Goal: Book appointment/travel/reservation

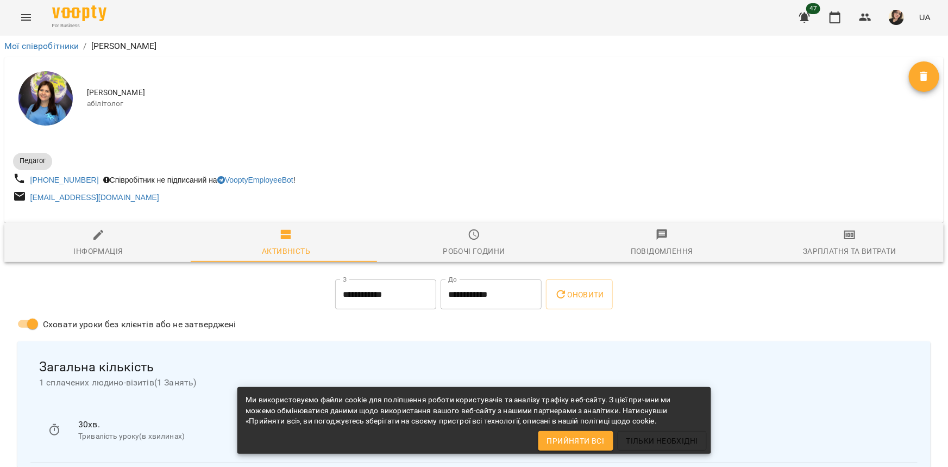
click at [33, 7] on button "Menu" at bounding box center [26, 17] width 26 height 26
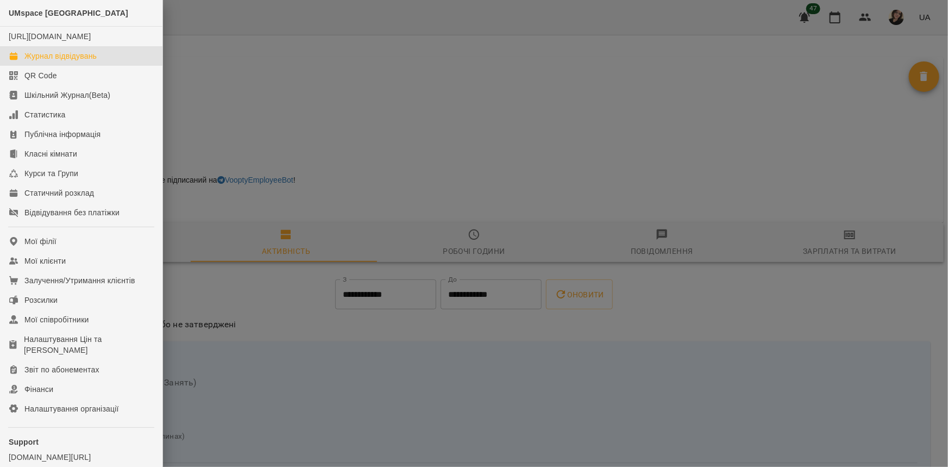
click at [39, 61] on div "Журнал відвідувань" at bounding box center [60, 56] width 72 height 11
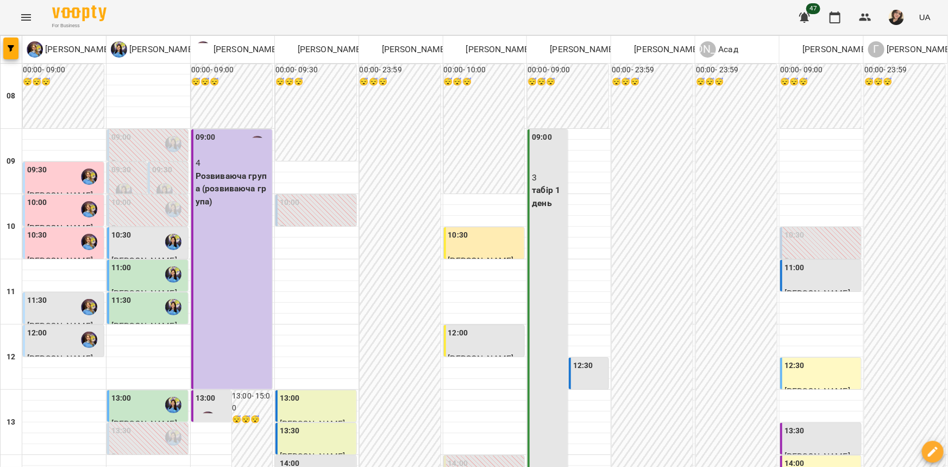
scroll to position [395, 0]
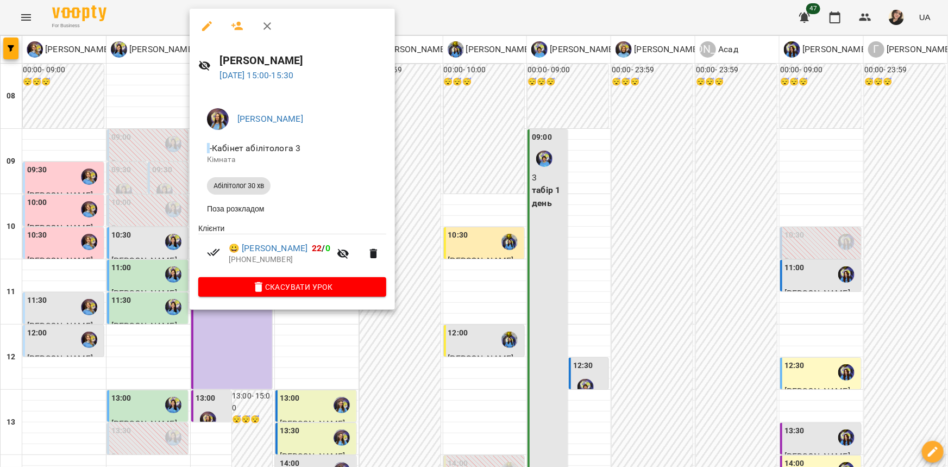
click at [130, 141] on div at bounding box center [474, 233] width 948 height 467
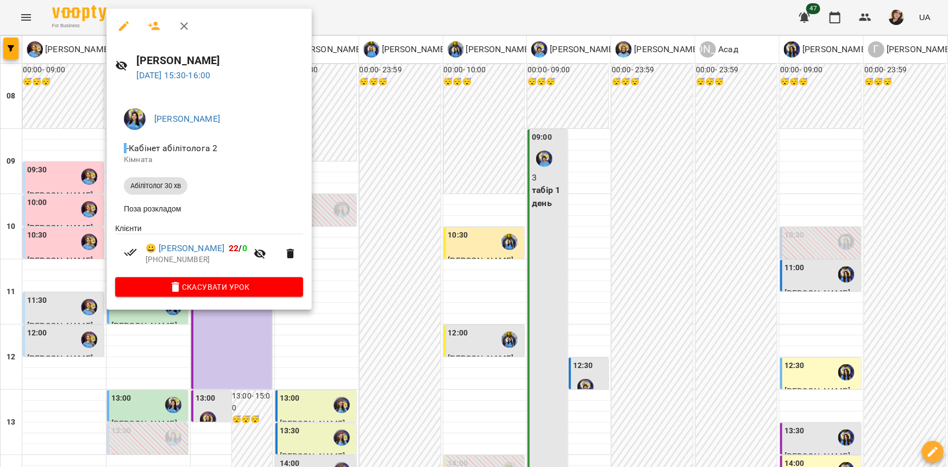
click at [28, 155] on div at bounding box center [474, 233] width 948 height 467
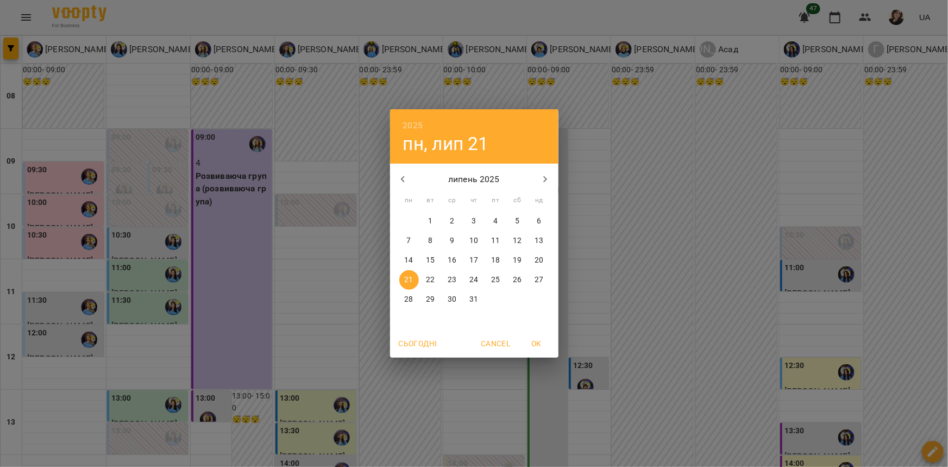
click at [539, 174] on icon "button" at bounding box center [545, 179] width 13 height 13
click at [411, 266] on button "11" at bounding box center [409, 260] width 20 height 20
type input "**********"
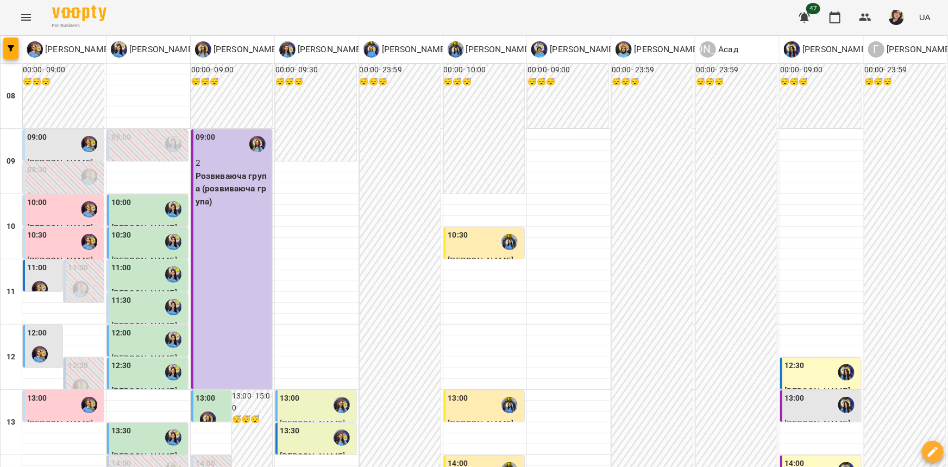
scroll to position [444, 0]
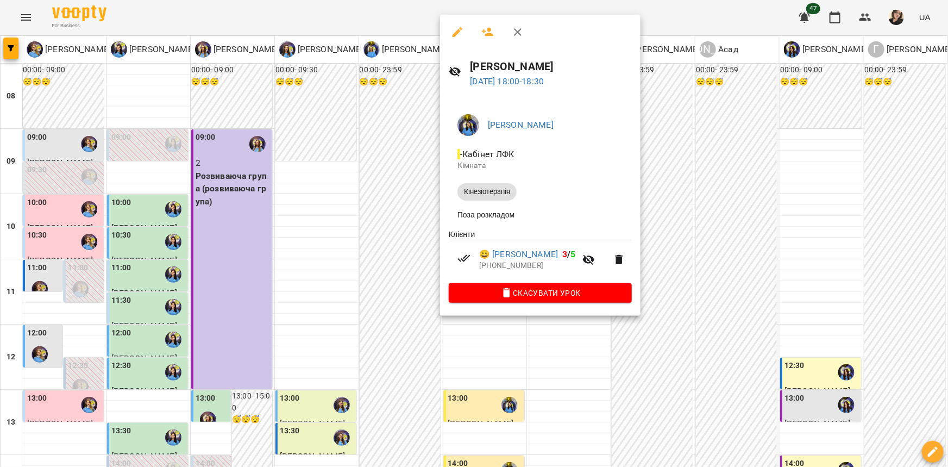
click at [473, 360] on div at bounding box center [474, 233] width 948 height 467
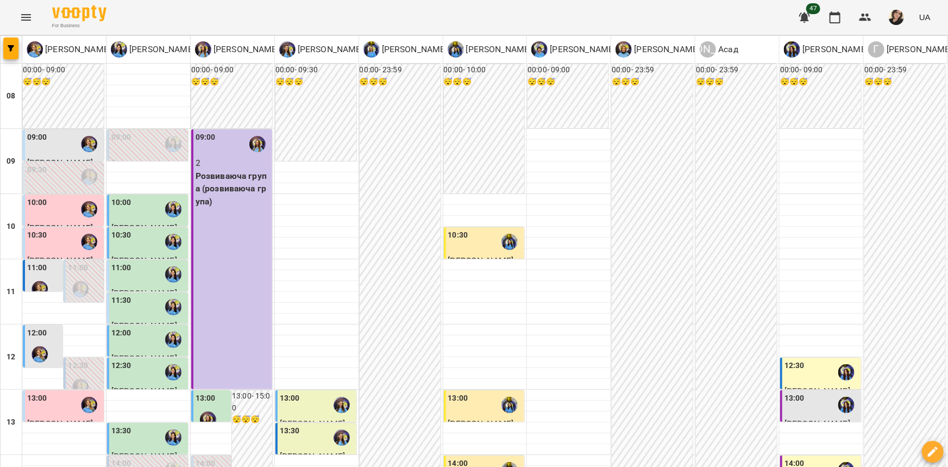
drag, startPoint x: 650, startPoint y: 418, endPoint x: 635, endPoint y: 399, distance: 24.7
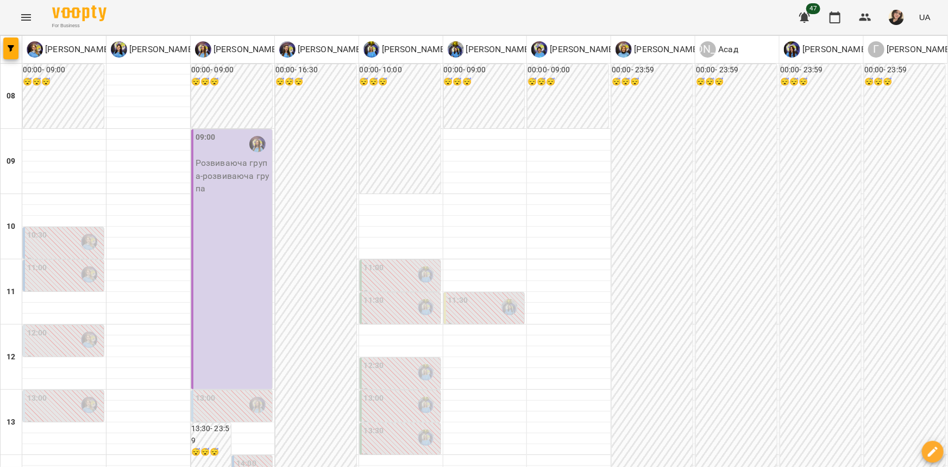
scroll to position [516, 0]
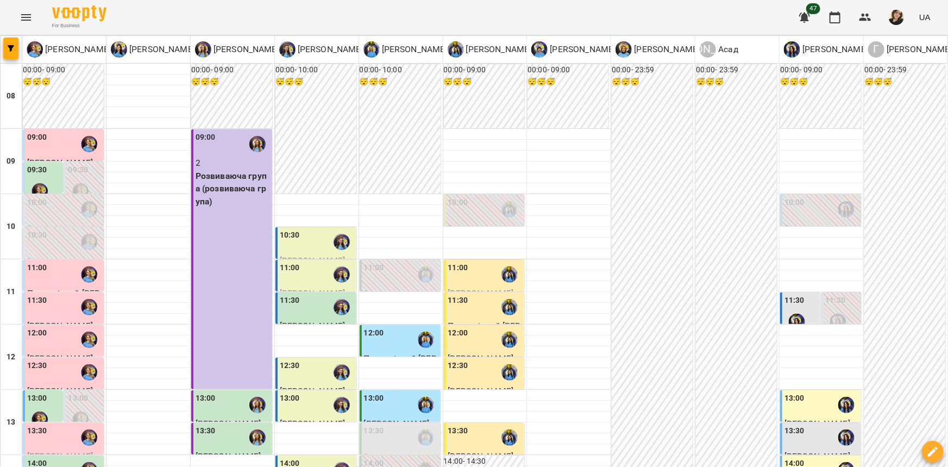
click at [34, 171] on label "09:30" at bounding box center [37, 170] width 20 height 12
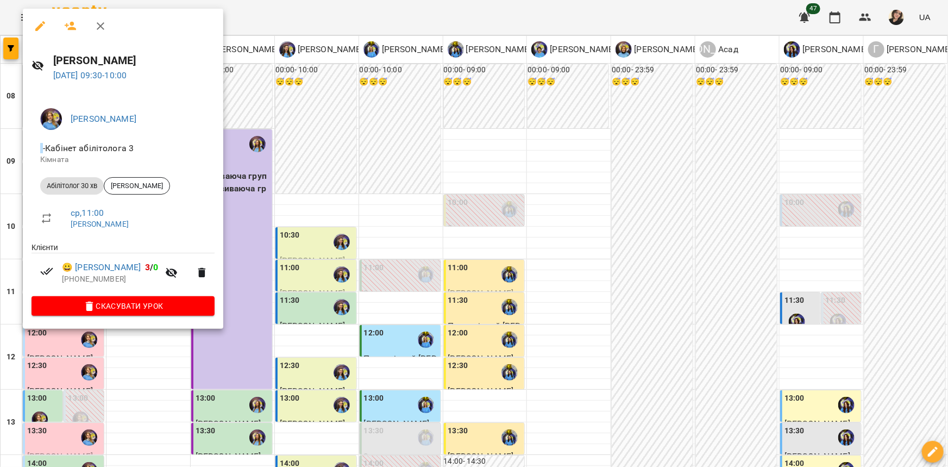
click at [261, 231] on div at bounding box center [474, 233] width 948 height 467
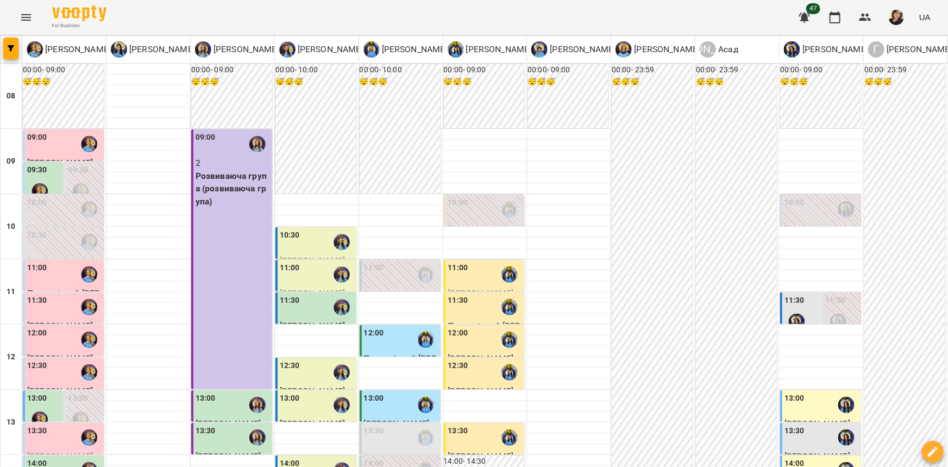
scroll to position [247, 0]
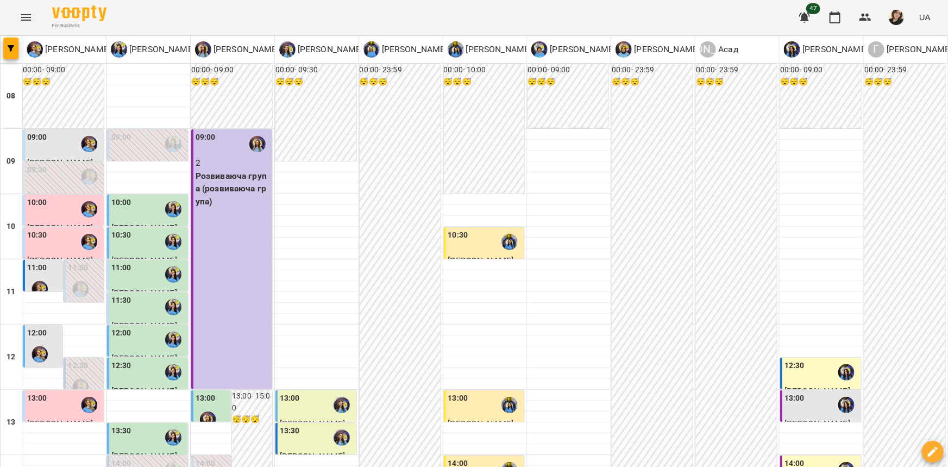
click at [38, 332] on label "12:00" at bounding box center [37, 333] width 20 height 12
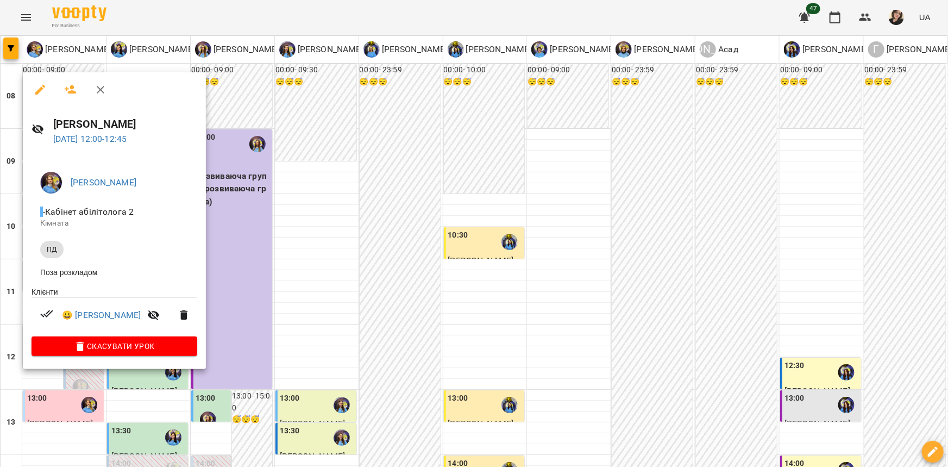
drag, startPoint x: 441, startPoint y: 238, endPoint x: 398, endPoint y: 252, distance: 44.3
click at [429, 243] on div at bounding box center [474, 233] width 948 height 467
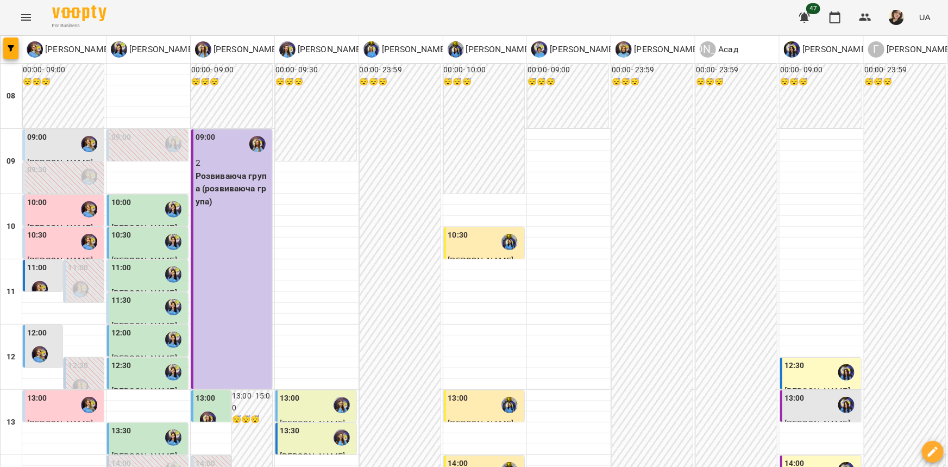
scroll to position [516, 0]
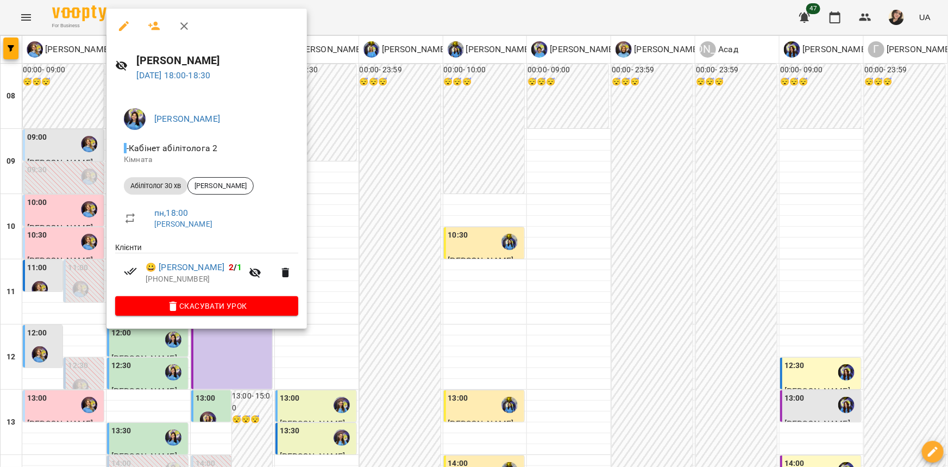
click at [340, 269] on div at bounding box center [474, 233] width 948 height 467
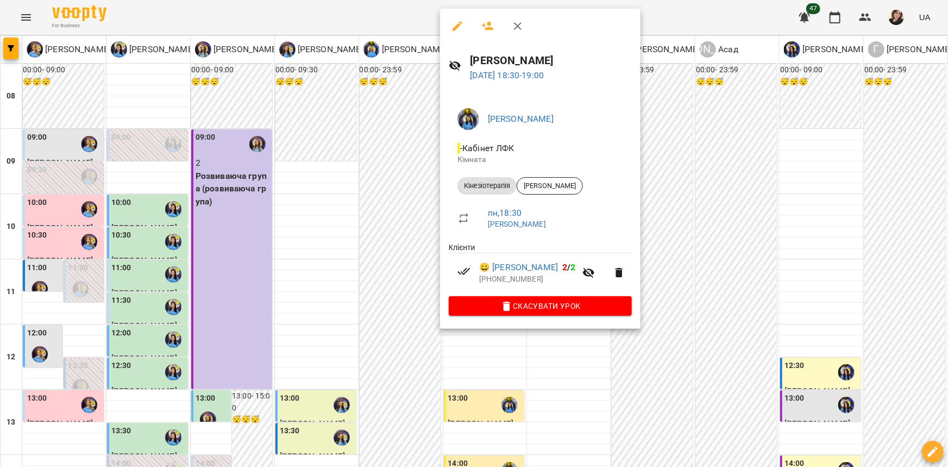
click at [388, 247] on div at bounding box center [474, 233] width 948 height 467
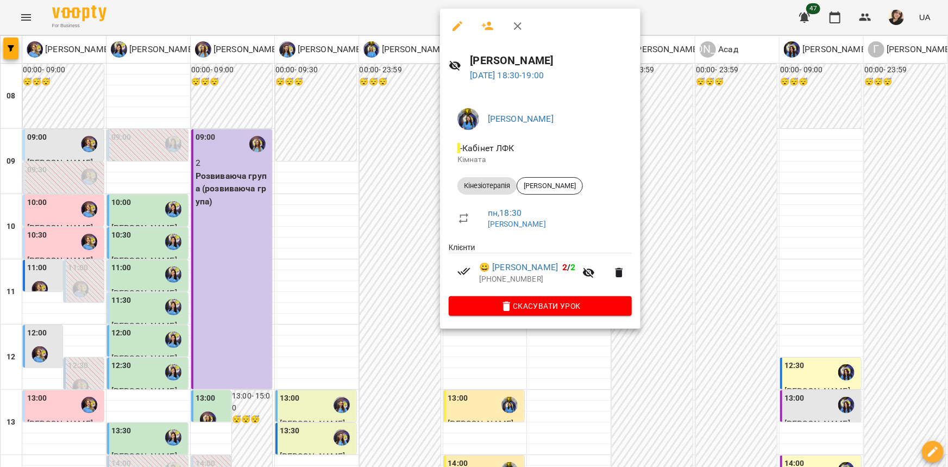
drag, startPoint x: 557, startPoint y: 351, endPoint x: 535, endPoint y: 246, distance: 107.6
click at [557, 342] on div at bounding box center [474, 233] width 948 height 467
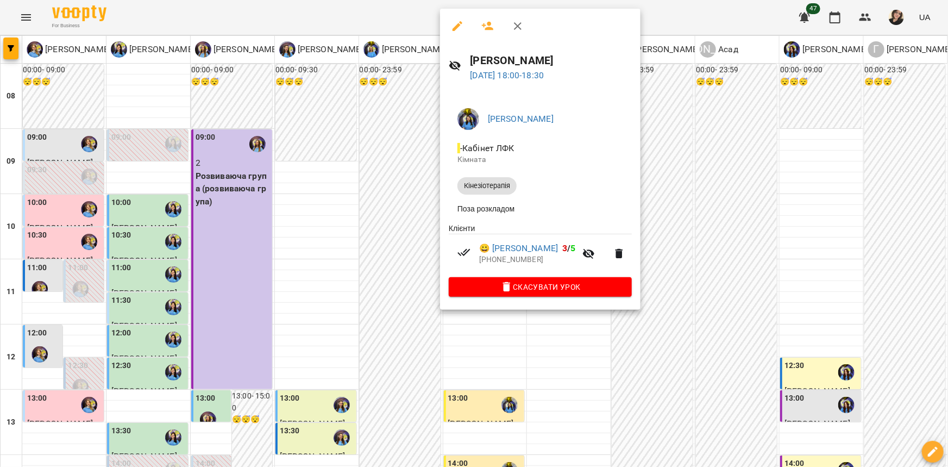
click at [233, 235] on div at bounding box center [474, 233] width 948 height 467
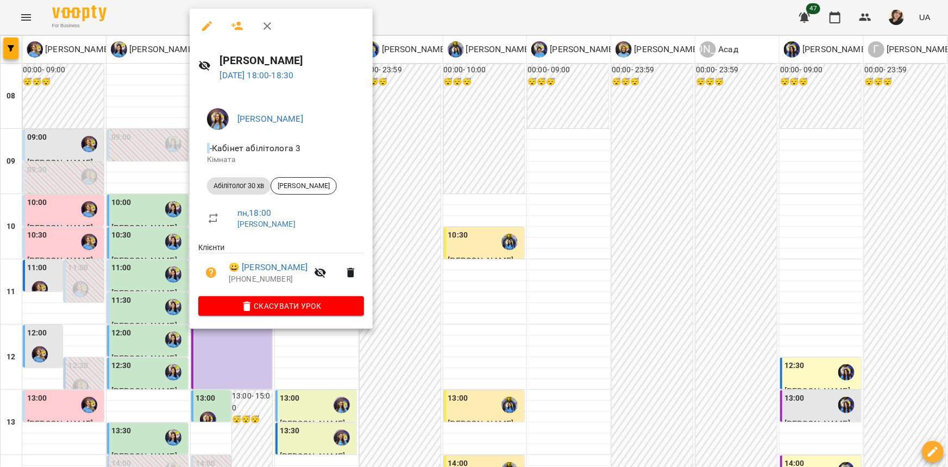
click at [131, 209] on div at bounding box center [474, 233] width 948 height 467
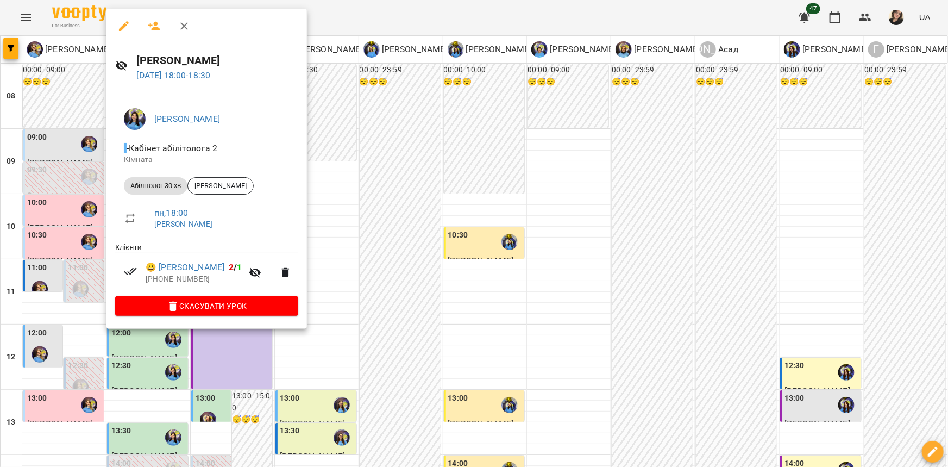
click at [311, 166] on div at bounding box center [474, 233] width 948 height 467
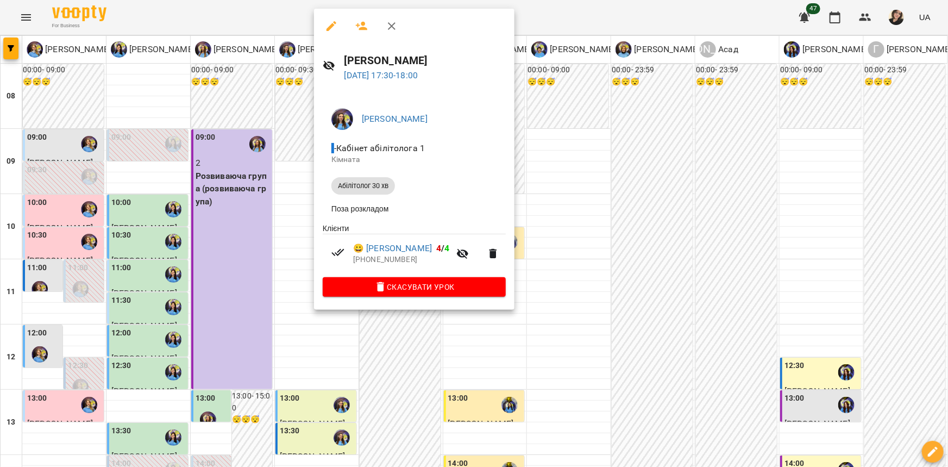
click at [661, 233] on div at bounding box center [474, 233] width 948 height 467
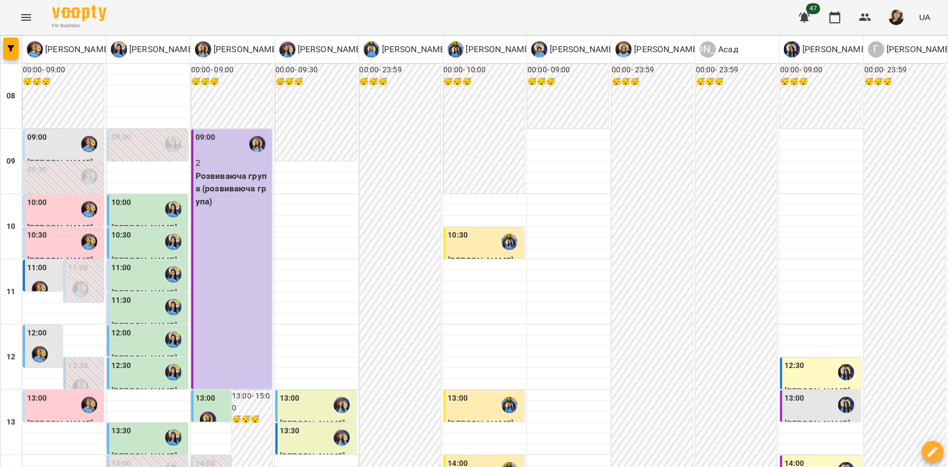
scroll to position [368, 0]
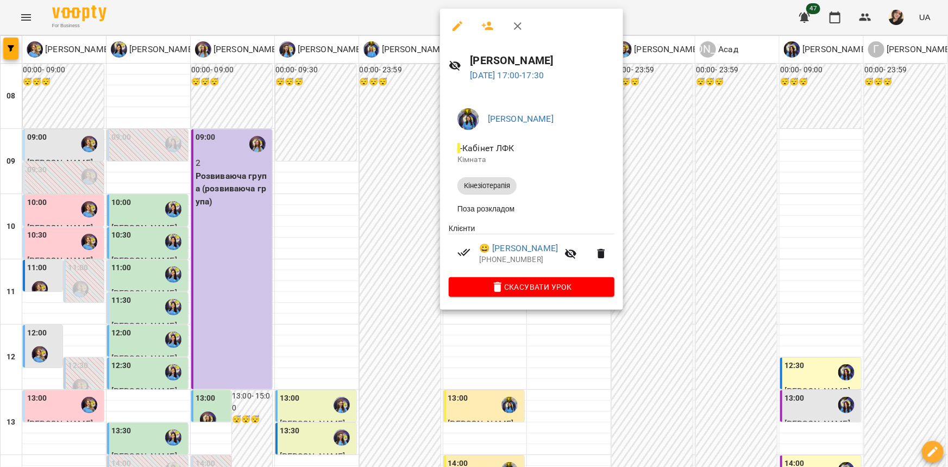
click at [326, 292] on div at bounding box center [474, 233] width 948 height 467
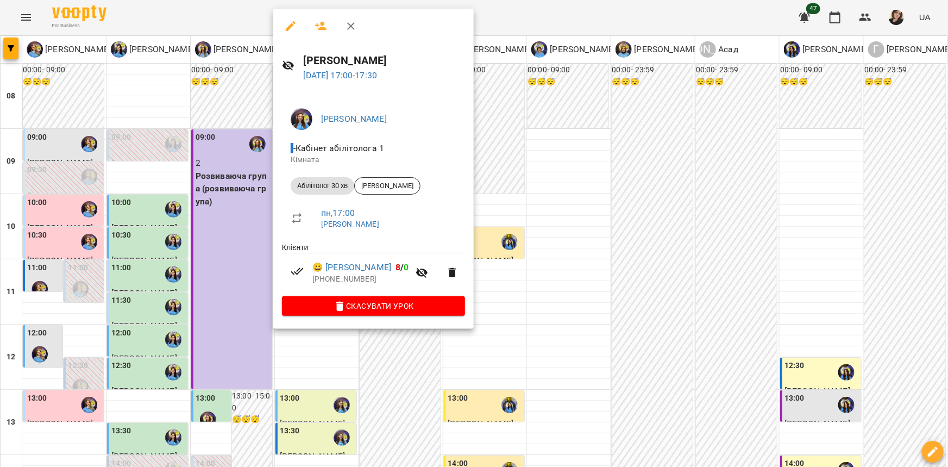
click at [249, 292] on div at bounding box center [474, 233] width 948 height 467
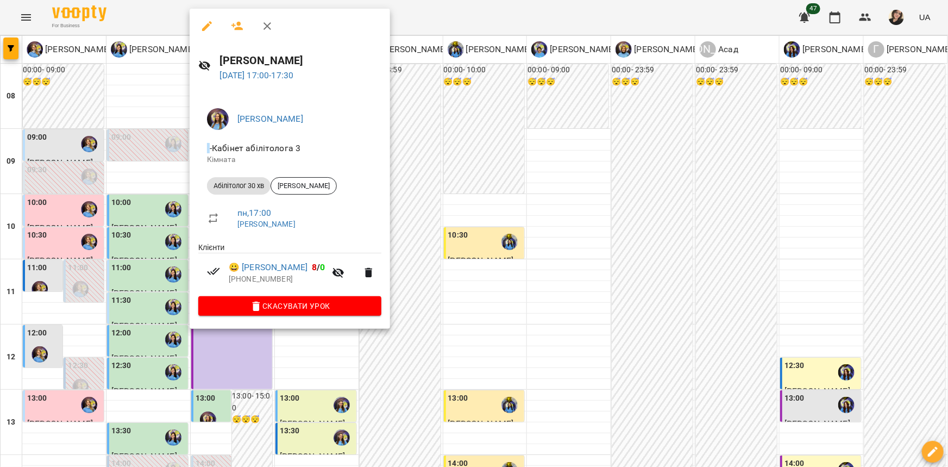
click at [163, 292] on div at bounding box center [474, 233] width 948 height 467
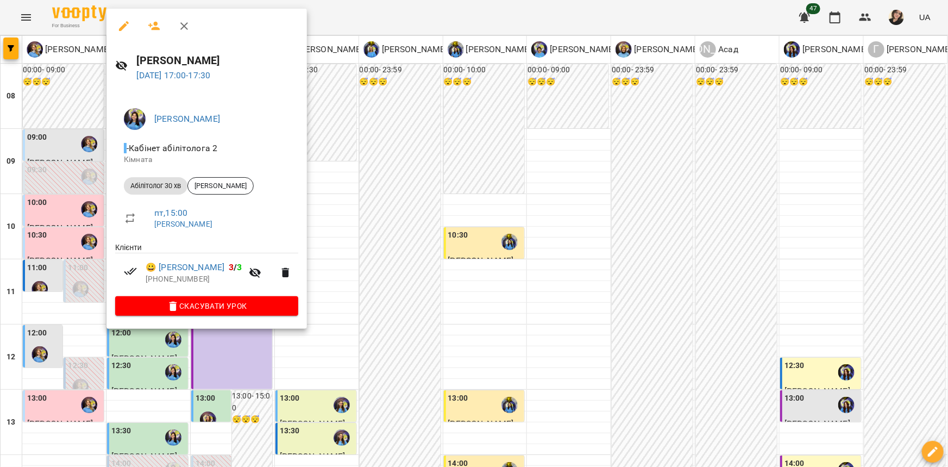
click at [30, 237] on div at bounding box center [474, 233] width 948 height 467
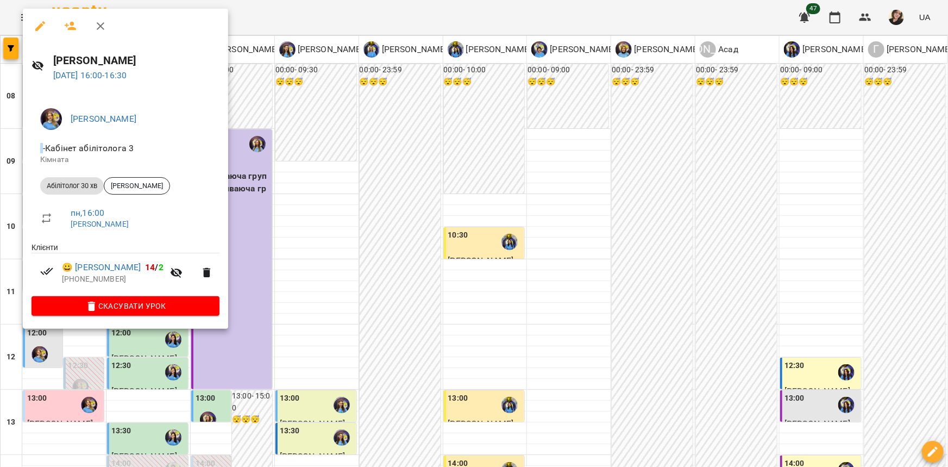
click at [323, 312] on div at bounding box center [474, 233] width 948 height 467
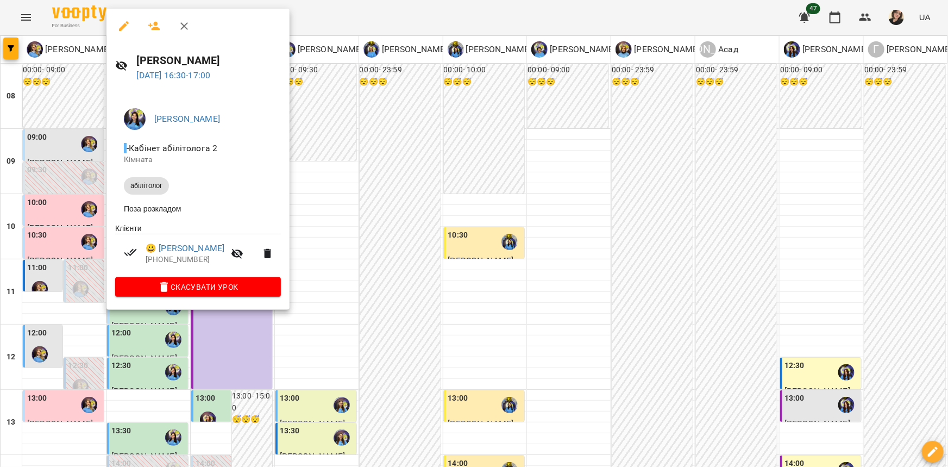
click at [312, 306] on div at bounding box center [474, 233] width 948 height 467
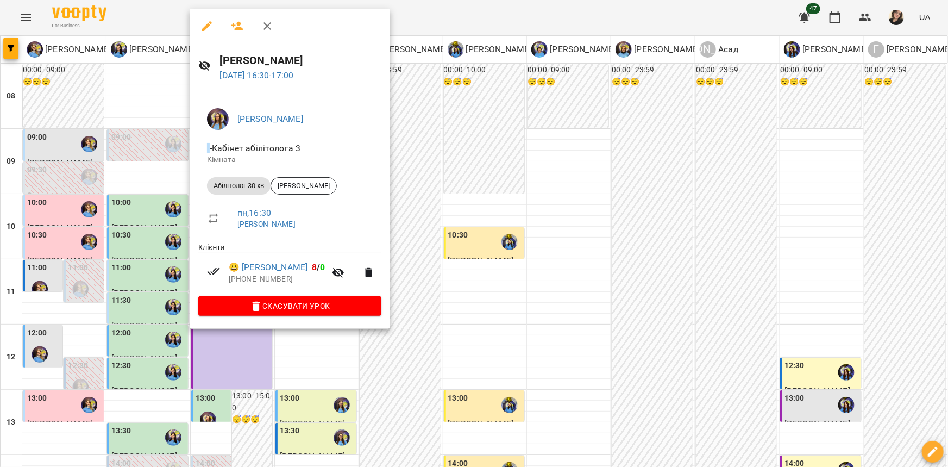
click at [143, 228] on div at bounding box center [474, 233] width 948 height 467
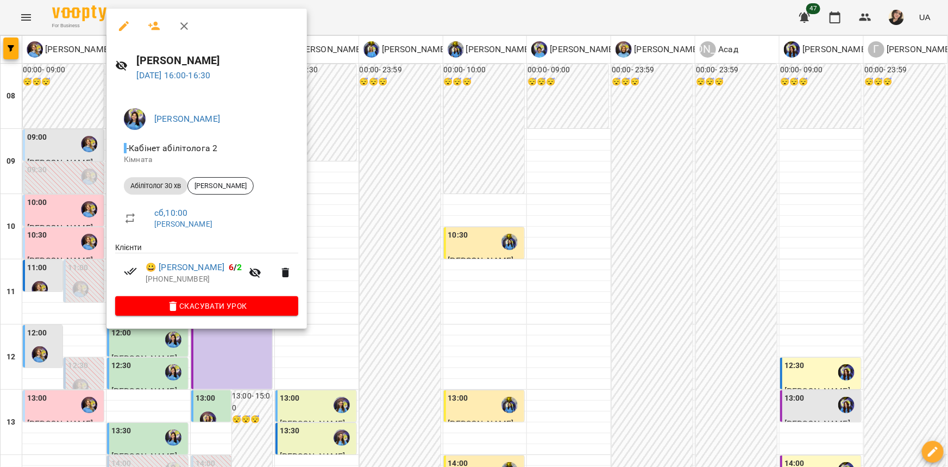
click at [76, 231] on div at bounding box center [474, 233] width 948 height 467
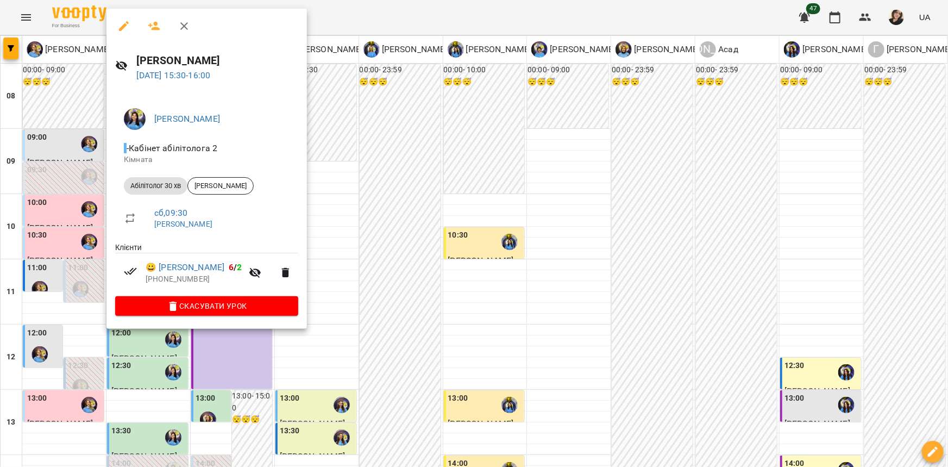
click at [91, 195] on div at bounding box center [474, 233] width 948 height 467
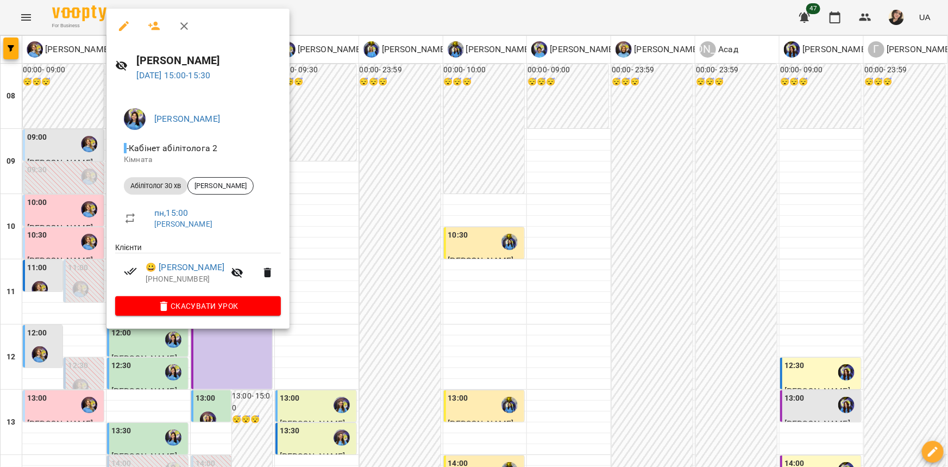
click at [72, 199] on div at bounding box center [474, 233] width 948 height 467
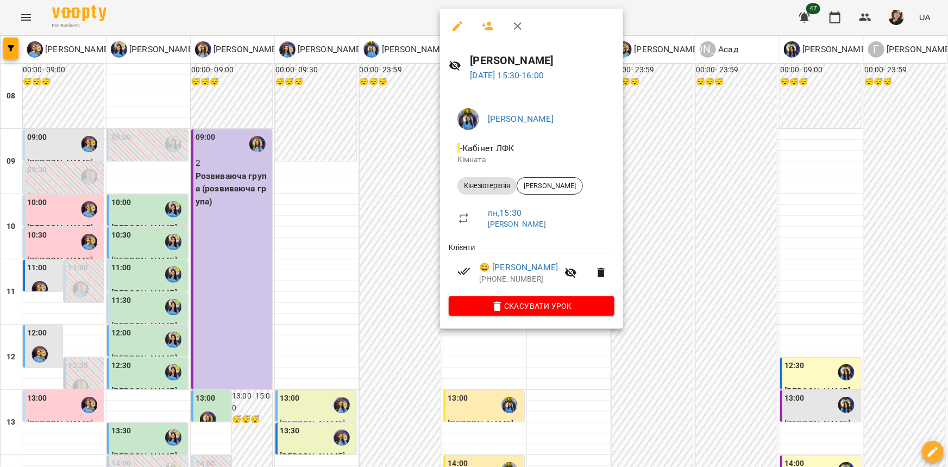
drag, startPoint x: 699, startPoint y: 241, endPoint x: 686, endPoint y: 242, distance: 13.0
click at [696, 242] on div at bounding box center [474, 233] width 948 height 467
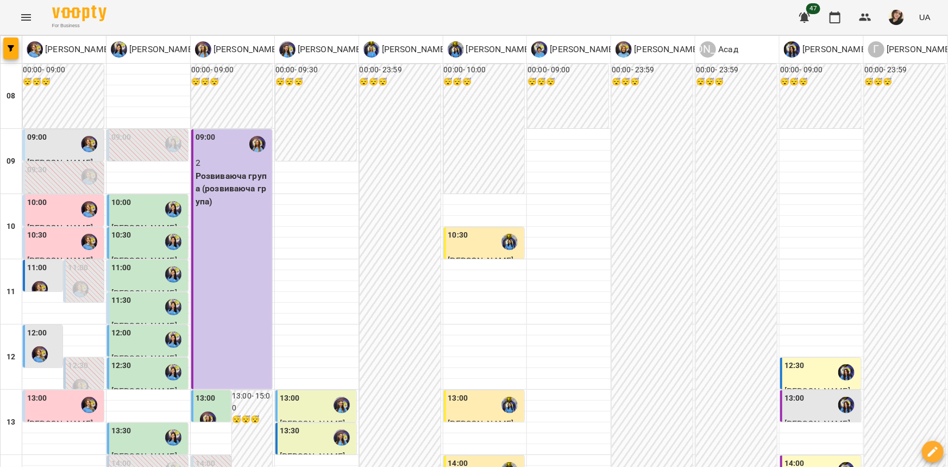
scroll to position [269, 0]
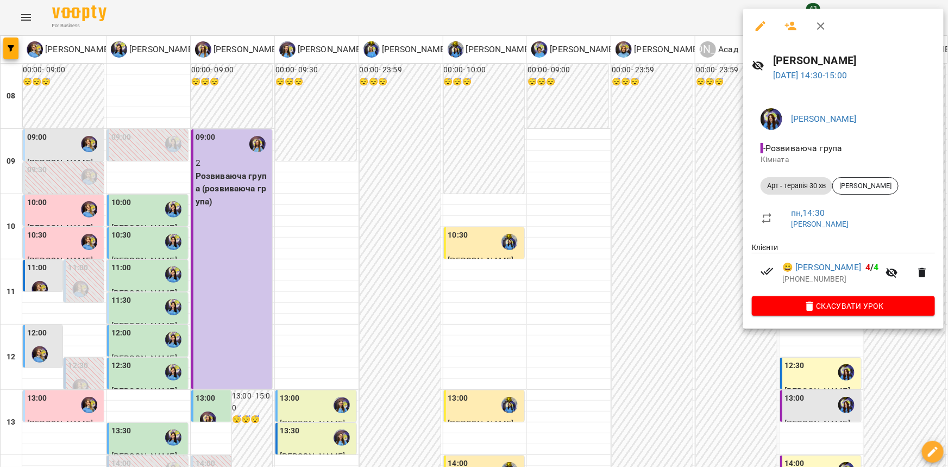
click at [66, 124] on div at bounding box center [474, 233] width 948 height 467
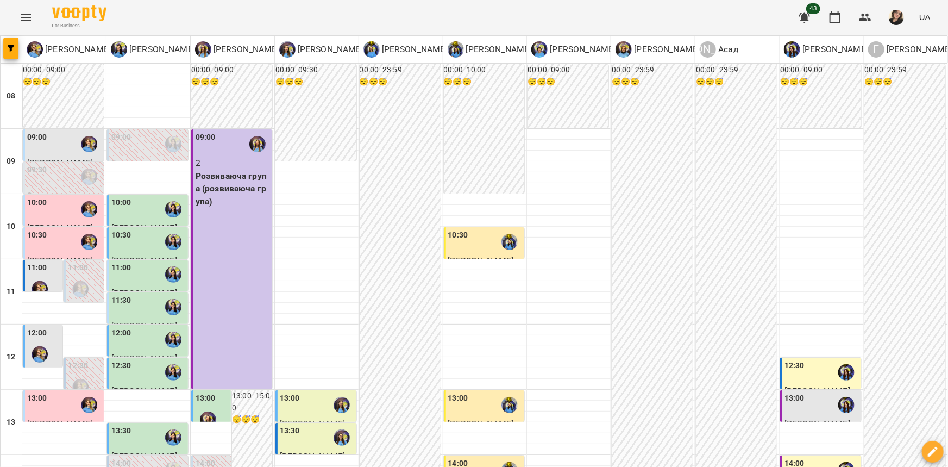
click at [54, 392] on div "13:00" at bounding box center [64, 404] width 74 height 25
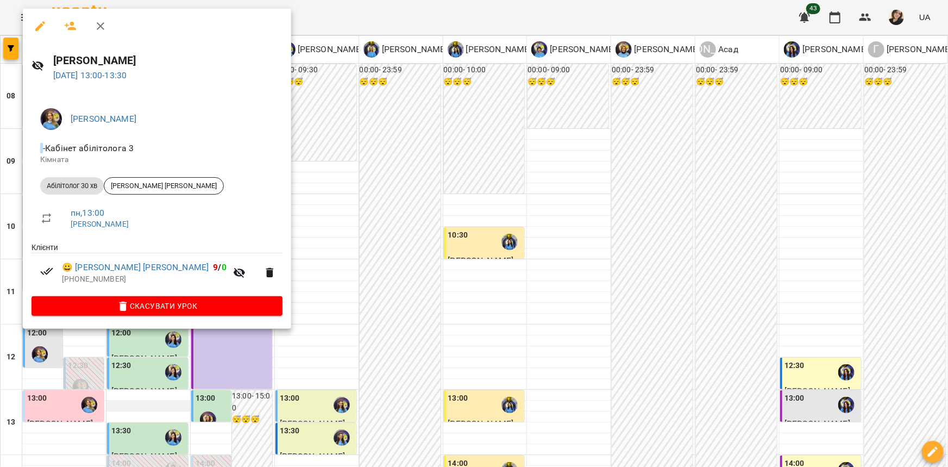
drag, startPoint x: 278, startPoint y: 146, endPoint x: 153, endPoint y: 141, distance: 124.5
click at [277, 146] on div at bounding box center [474, 233] width 948 height 467
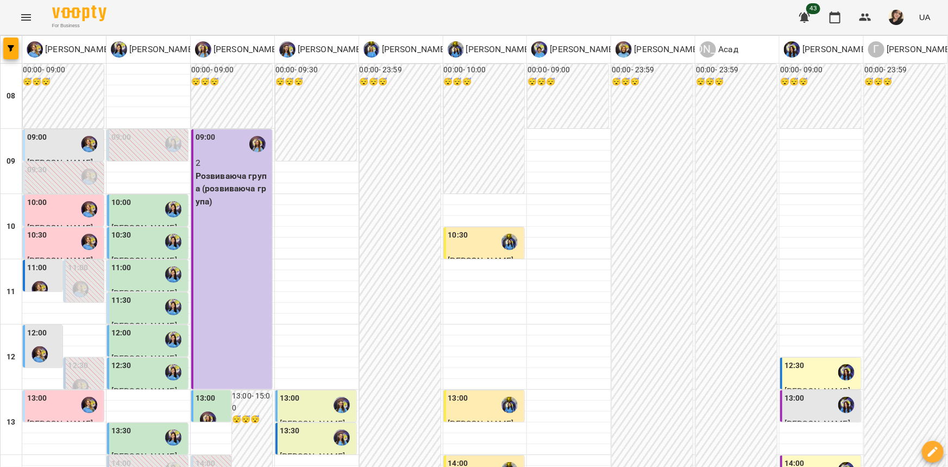
click at [215, 407] on div at bounding box center [208, 419] width 25 height 25
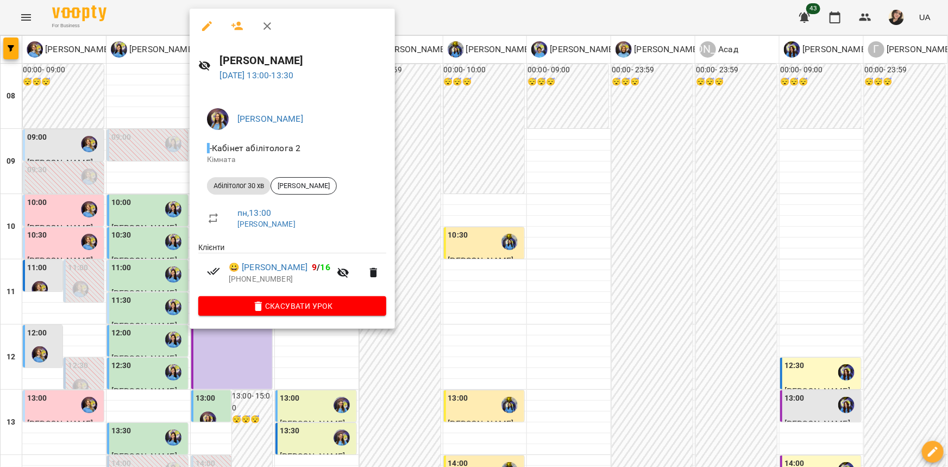
drag, startPoint x: 409, startPoint y: 156, endPoint x: 380, endPoint y: 158, distance: 28.3
click at [408, 156] on div at bounding box center [474, 233] width 948 height 467
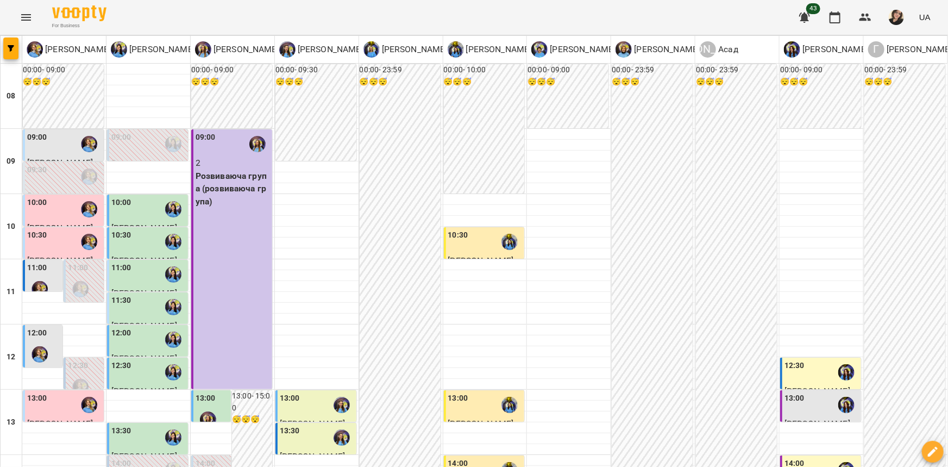
click at [292, 392] on div "13:00" at bounding box center [290, 404] width 20 height 25
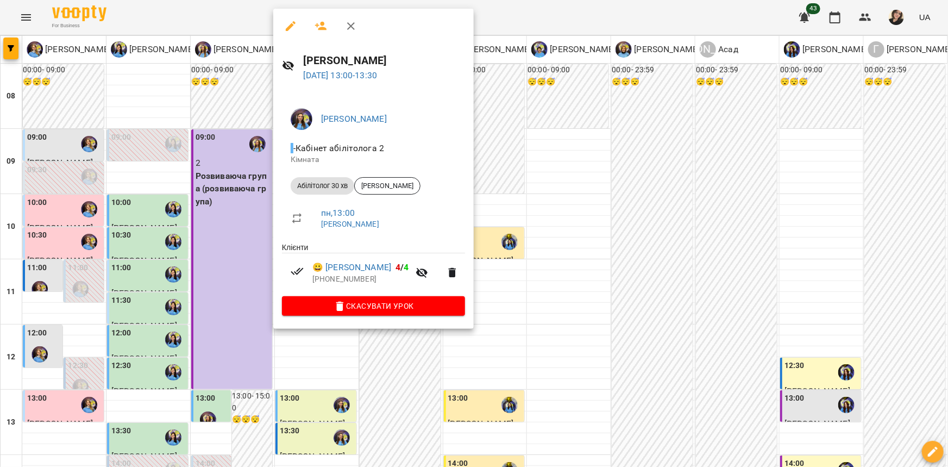
click at [493, 134] on div at bounding box center [474, 233] width 948 height 467
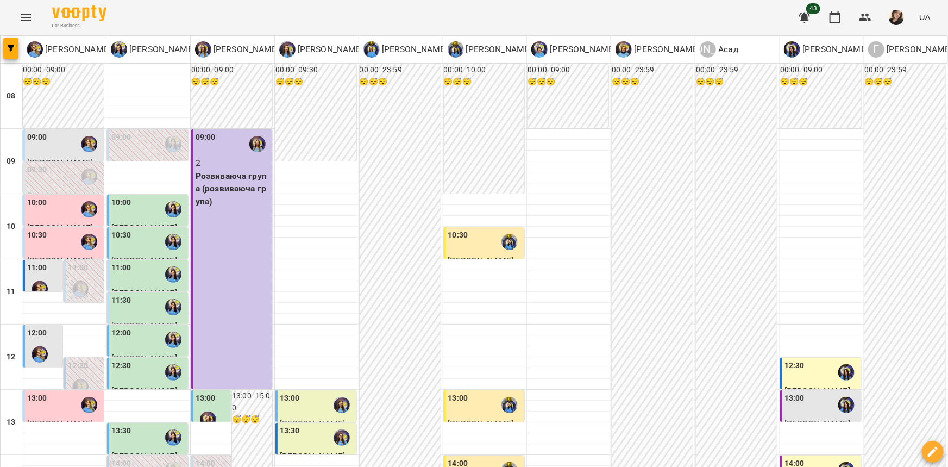
click at [486, 392] on div "13:00" at bounding box center [485, 404] width 74 height 25
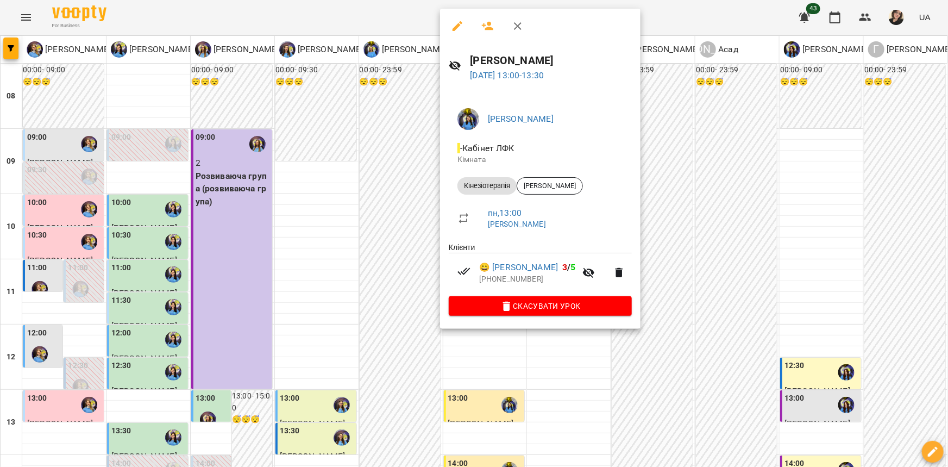
click at [813, 139] on div at bounding box center [474, 233] width 948 height 467
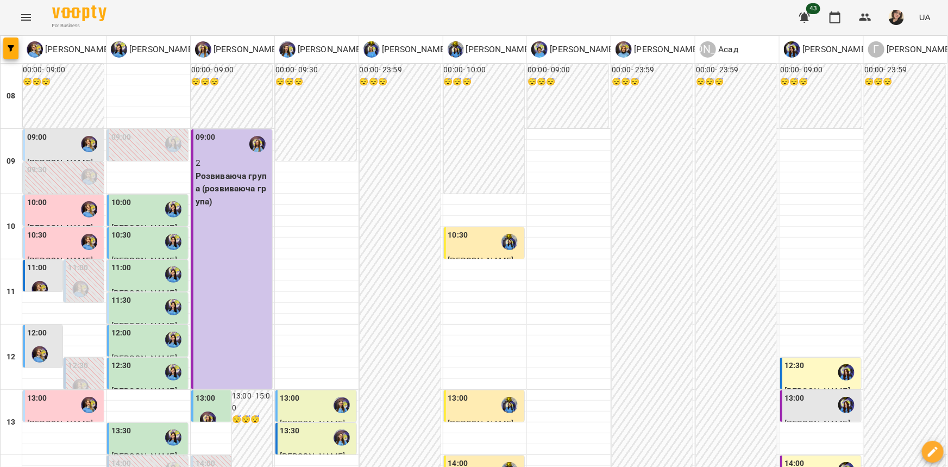
click at [834, 392] on div at bounding box center [846, 404] width 25 height 25
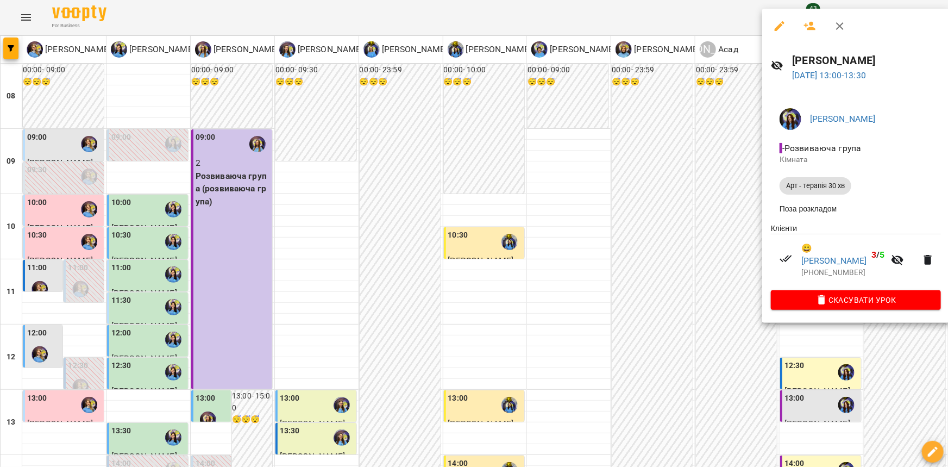
click at [706, 166] on div at bounding box center [474, 233] width 948 height 467
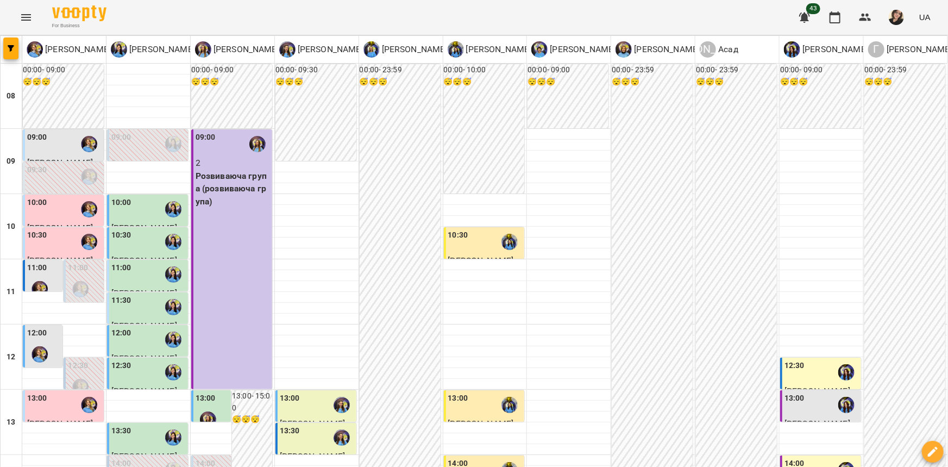
click at [809, 457] on div "14:00" at bounding box center [821, 469] width 74 height 25
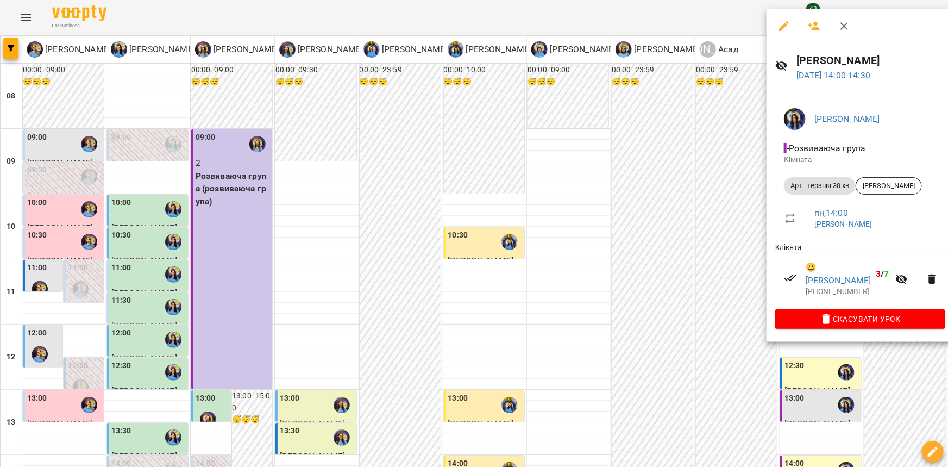
click at [686, 199] on div at bounding box center [474, 233] width 948 height 467
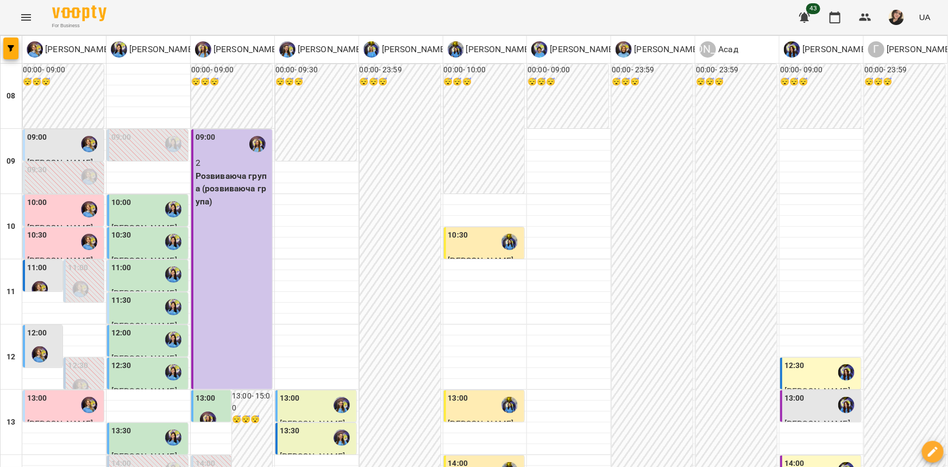
click at [793, 457] on label "14:00" at bounding box center [794, 463] width 20 height 12
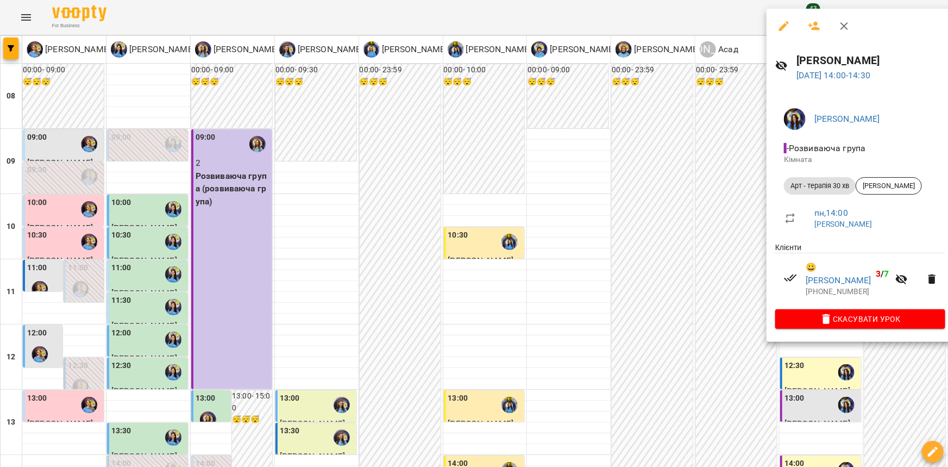
click at [726, 210] on div at bounding box center [474, 233] width 948 height 467
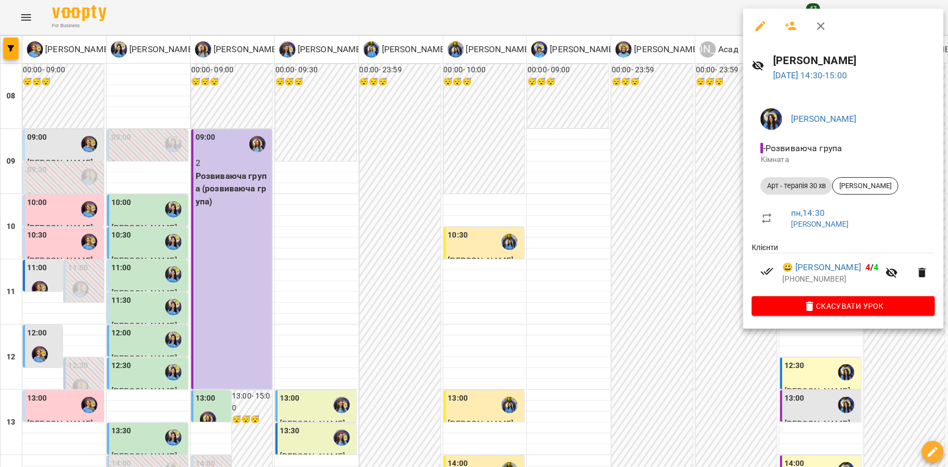
drag, startPoint x: 709, startPoint y: 225, endPoint x: 540, endPoint y: 210, distance: 169.6
click at [707, 225] on div at bounding box center [474, 233] width 948 height 467
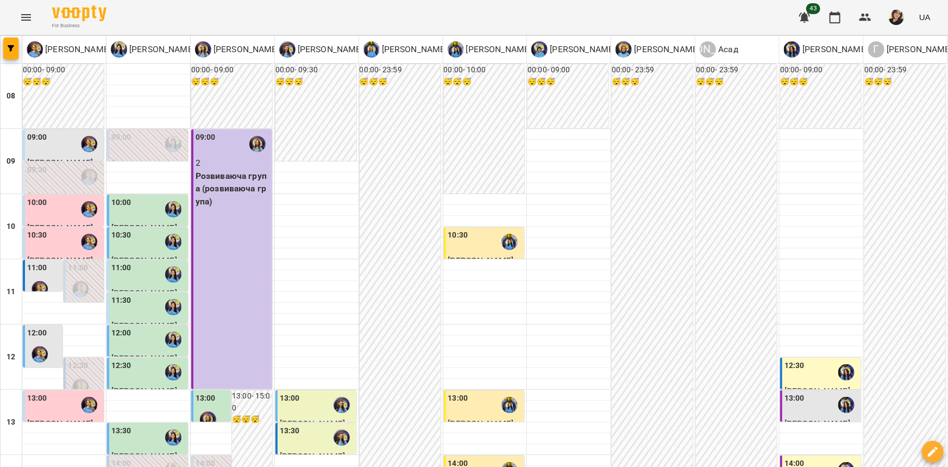
click at [483, 457] on div "14:00" at bounding box center [485, 469] width 74 height 25
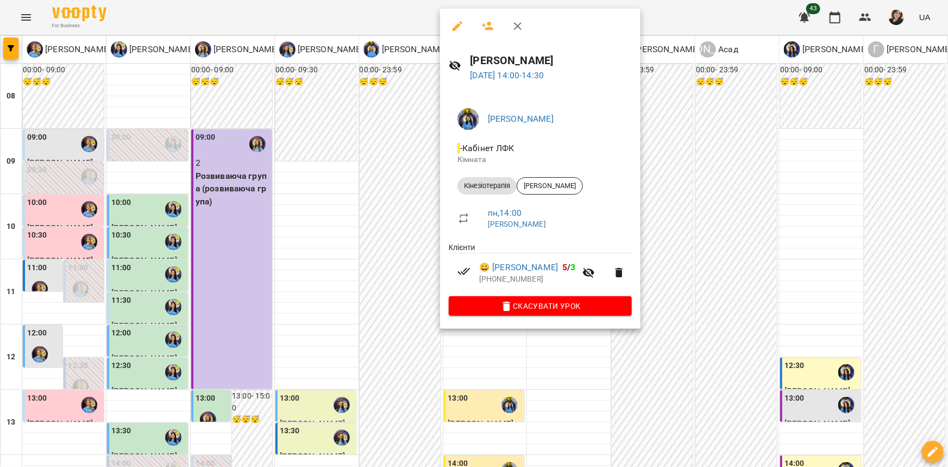
drag, startPoint x: 411, startPoint y: 178, endPoint x: 197, endPoint y: 194, distance: 214.1
click at [403, 180] on div at bounding box center [474, 233] width 948 height 467
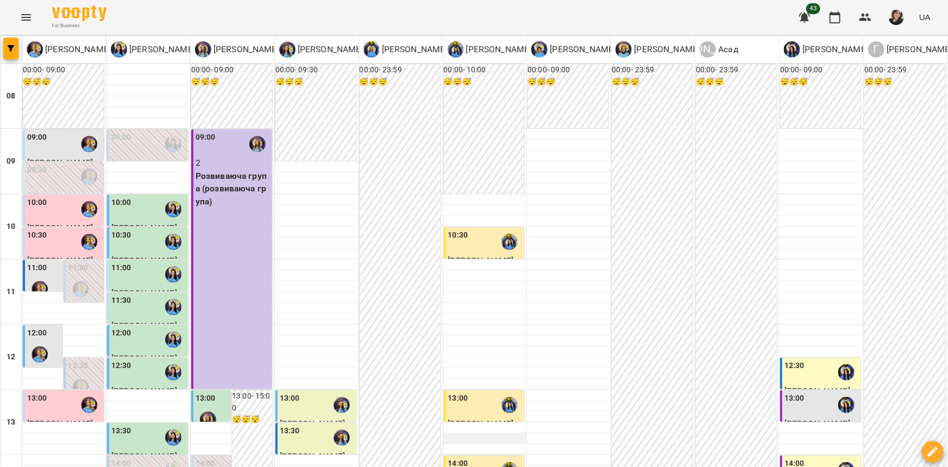
scroll to position [171, 0]
click at [835, 360] on div at bounding box center [846, 372] width 25 height 25
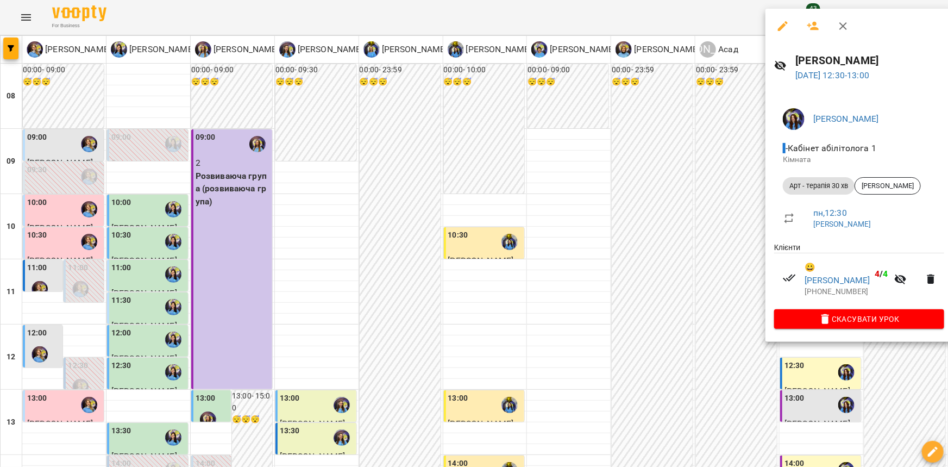
click at [674, 196] on div at bounding box center [474, 233] width 948 height 467
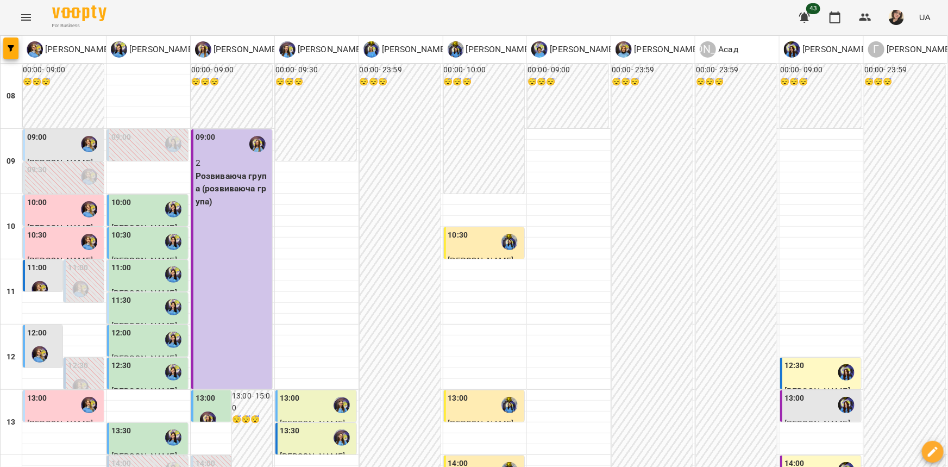
scroll to position [72, 0]
click at [133, 360] on div "12:30" at bounding box center [148, 372] width 74 height 25
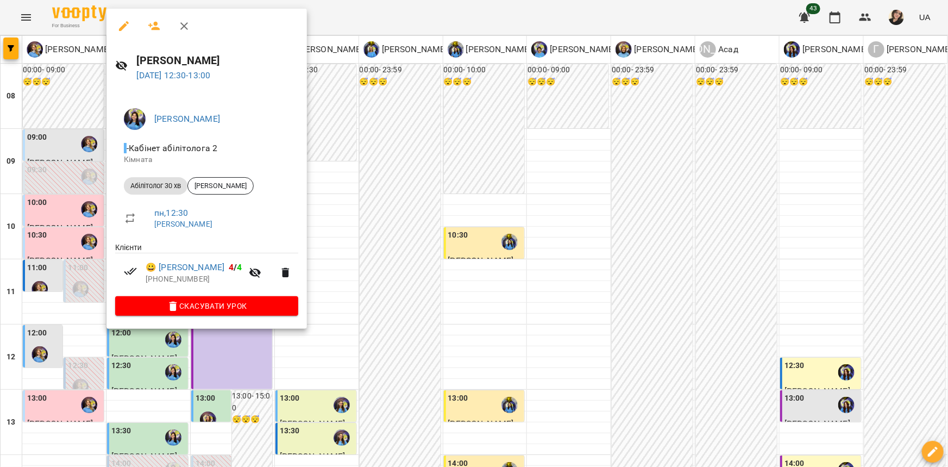
drag, startPoint x: 328, startPoint y: 275, endPoint x: 157, endPoint y: 283, distance: 171.3
click at [310, 275] on div at bounding box center [474, 233] width 948 height 467
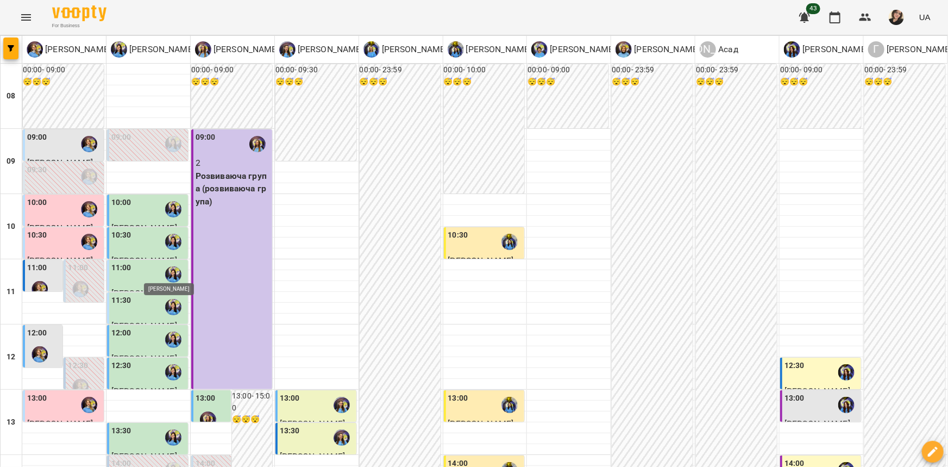
click at [171, 331] on img "Базілєва Катерина" at bounding box center [173, 339] width 16 height 16
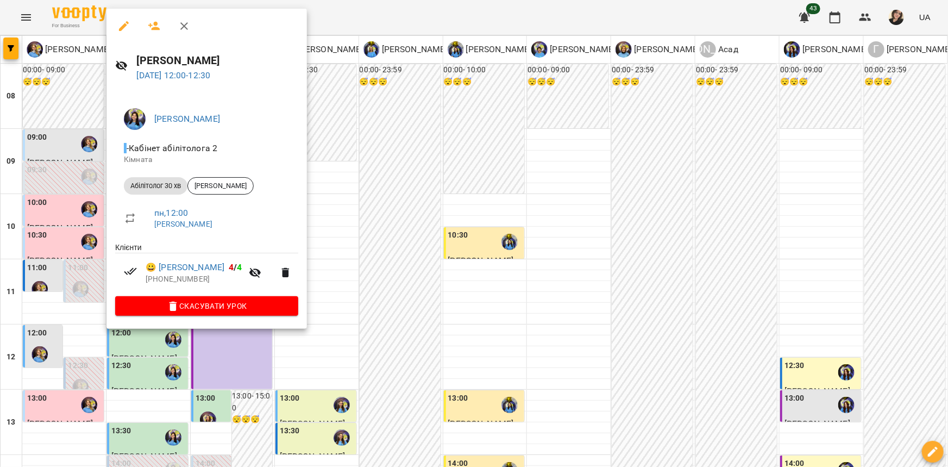
drag, startPoint x: 357, startPoint y: 249, endPoint x: 167, endPoint y: 242, distance: 190.8
click at [357, 249] on div at bounding box center [474, 233] width 948 height 467
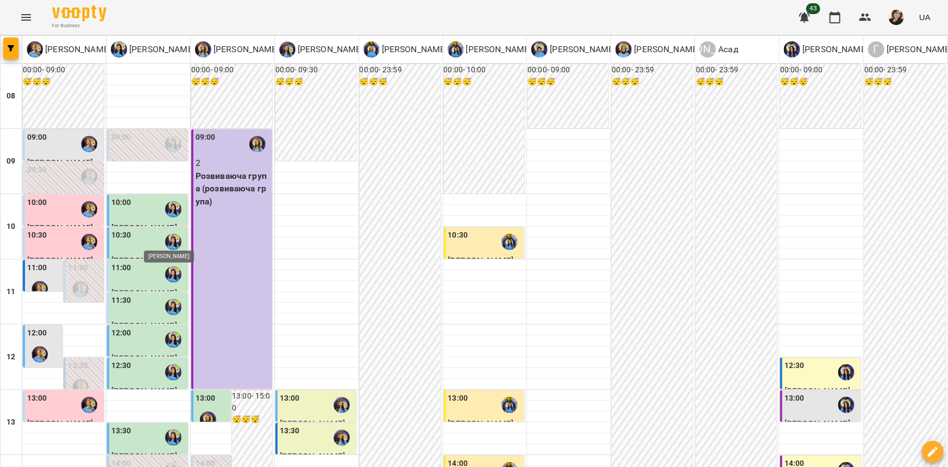
click at [174, 299] on img "Базілєва Катерина" at bounding box center [173, 307] width 16 height 16
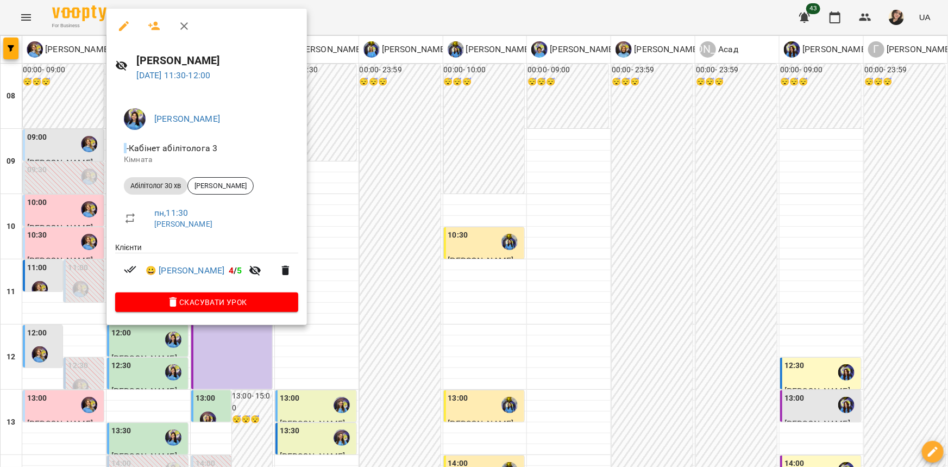
click at [384, 248] on div at bounding box center [474, 233] width 948 height 467
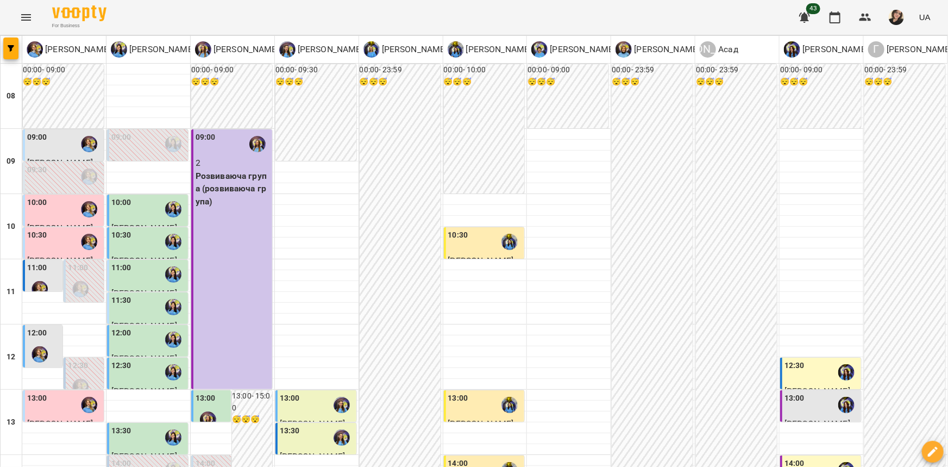
click at [40, 342] on div at bounding box center [39, 354] width 25 height 25
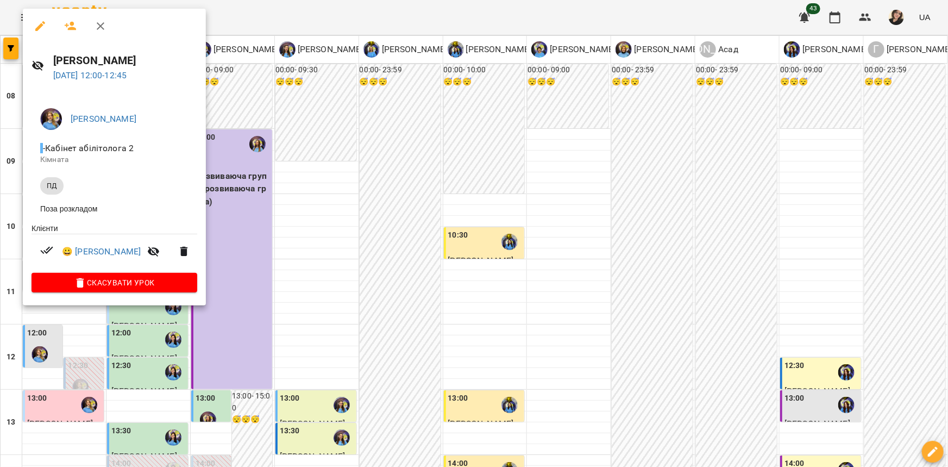
drag, startPoint x: 312, startPoint y: 242, endPoint x: 152, endPoint y: 223, distance: 161.5
click at [312, 242] on div at bounding box center [474, 233] width 948 height 467
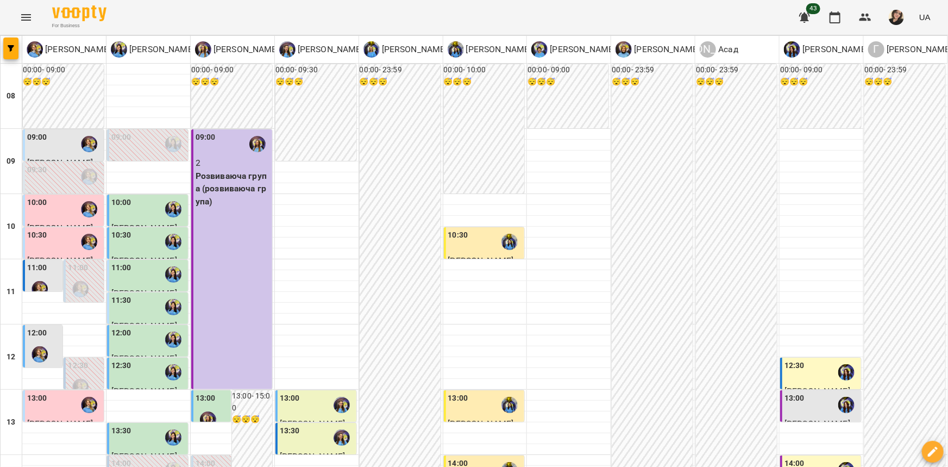
click at [43, 262] on div "11:00" at bounding box center [37, 269] width 20 height 15
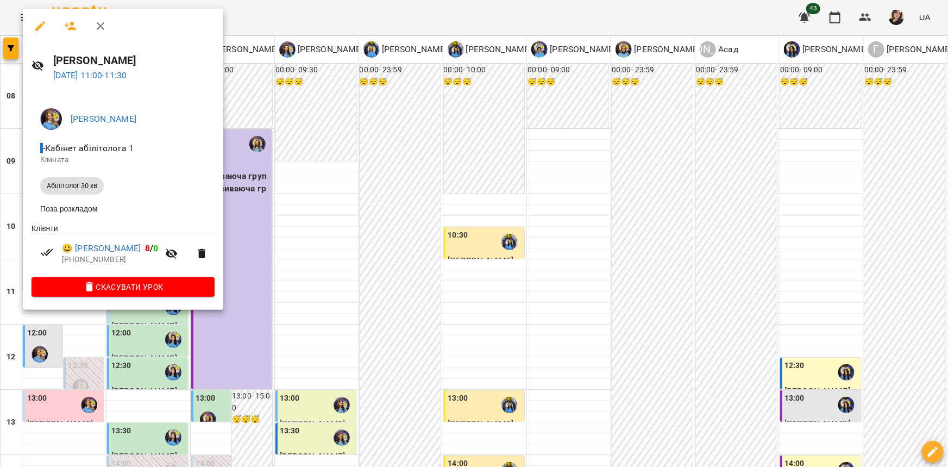
click at [238, 206] on div at bounding box center [474, 233] width 948 height 467
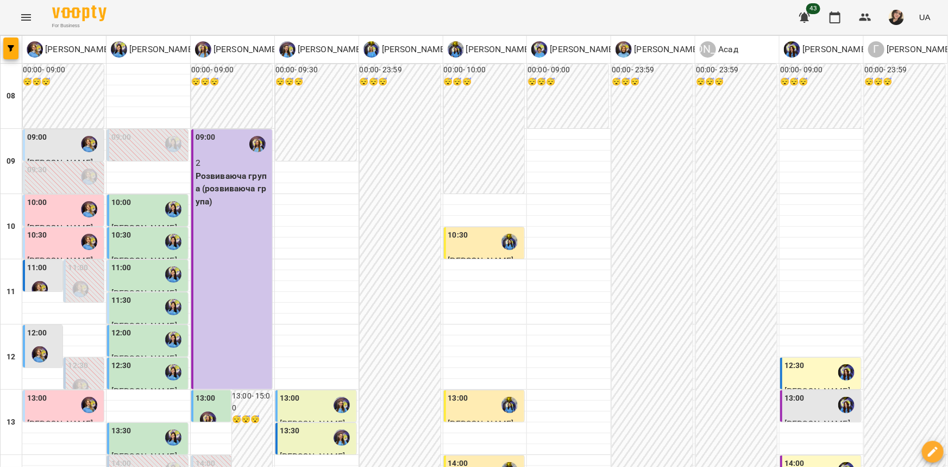
click at [141, 262] on div "11:00" at bounding box center [148, 274] width 74 height 25
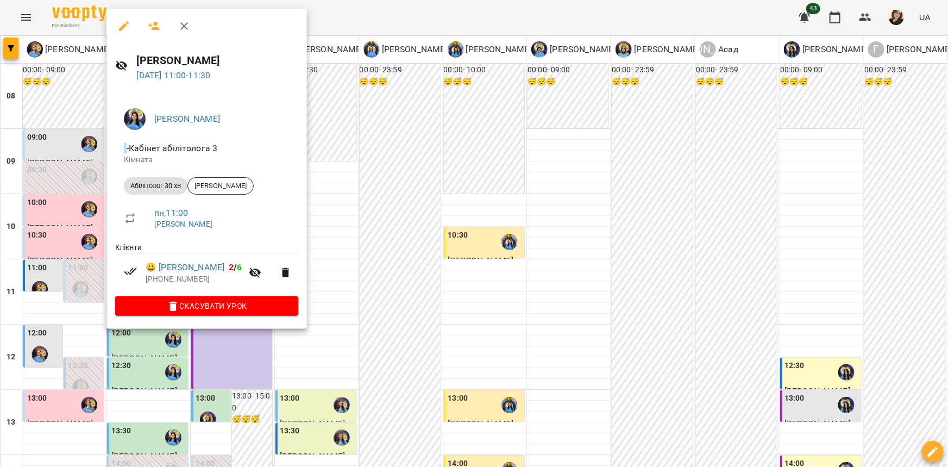
click at [76, 147] on div at bounding box center [474, 233] width 948 height 467
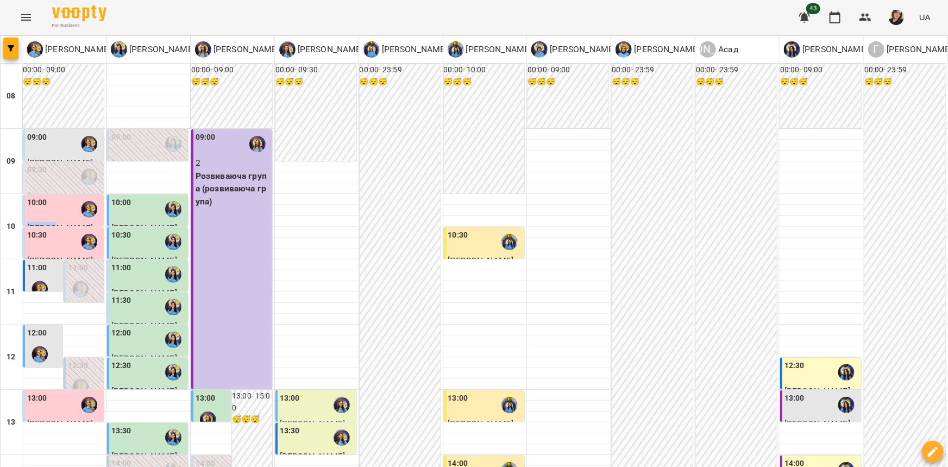
click at [77, 197] on div at bounding box center [89, 209] width 25 height 25
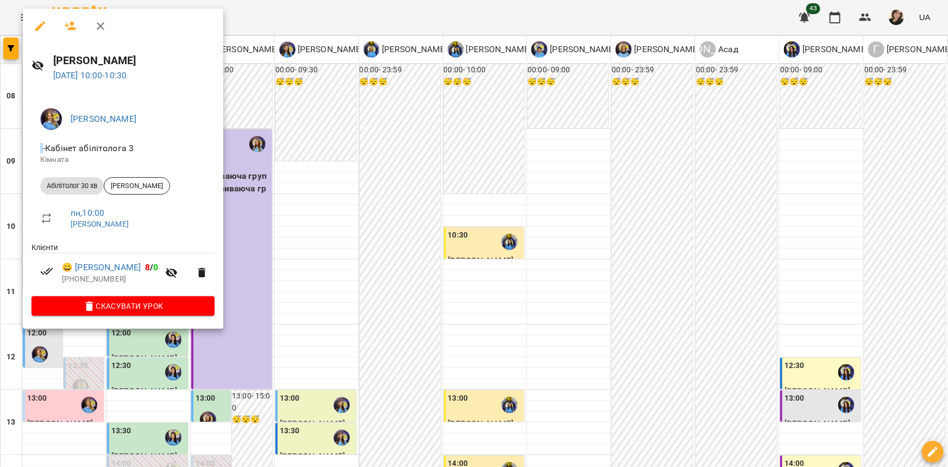
drag, startPoint x: 250, startPoint y: 174, endPoint x: 132, endPoint y: 145, distance: 122.0
click at [248, 174] on div at bounding box center [474, 233] width 948 height 467
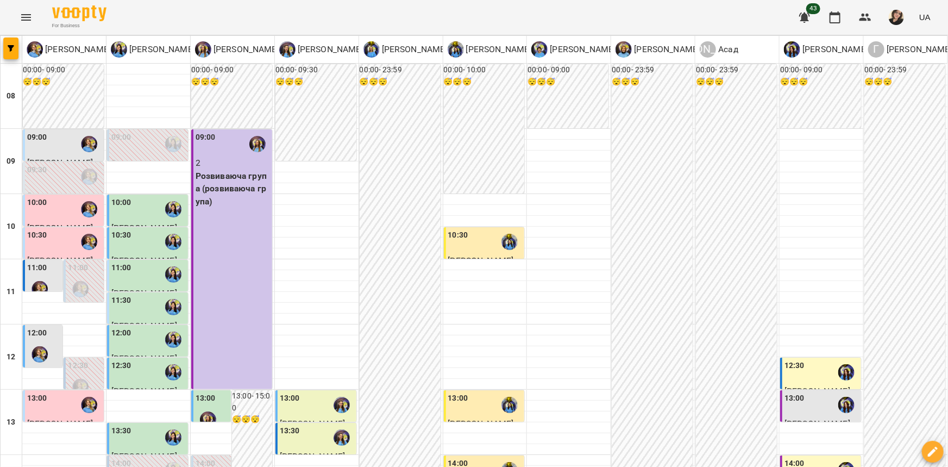
click at [128, 197] on div "10:00" at bounding box center [121, 209] width 20 height 25
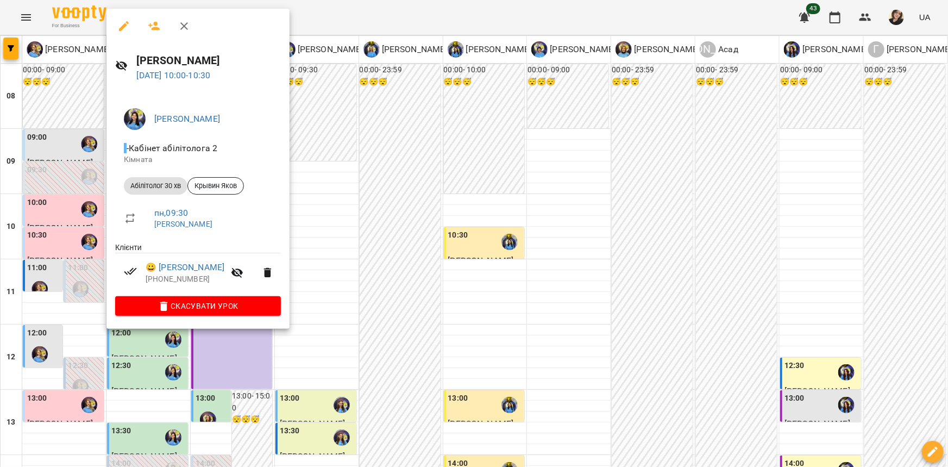
click at [68, 160] on div at bounding box center [474, 233] width 948 height 467
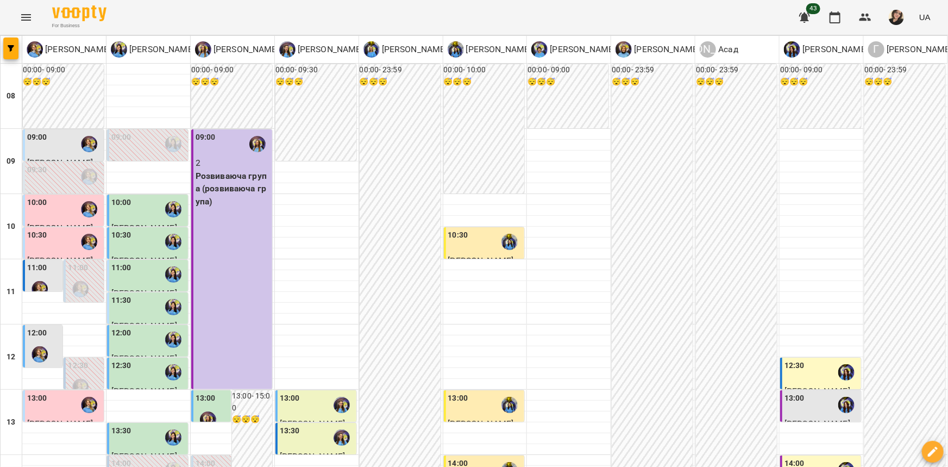
click at [68, 229] on div "10:30" at bounding box center [64, 241] width 74 height 25
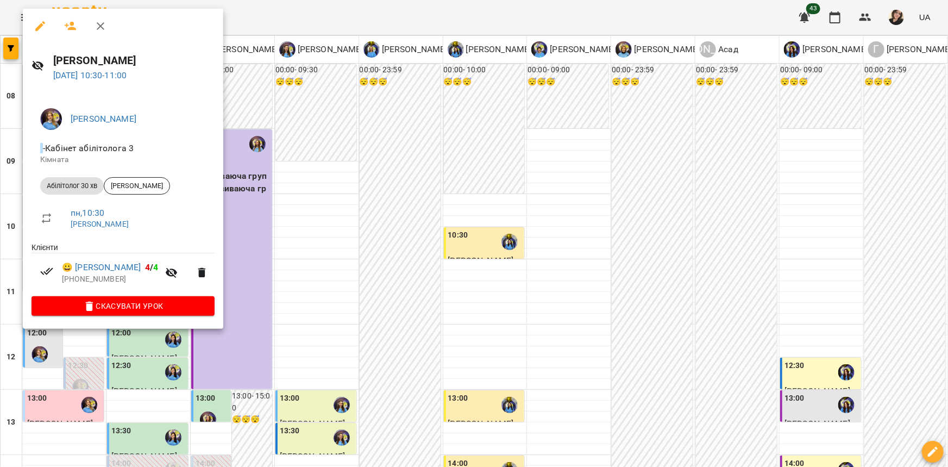
drag, startPoint x: 248, startPoint y: 171, endPoint x: 150, endPoint y: 174, distance: 97.8
click at [244, 172] on div at bounding box center [474, 233] width 948 height 467
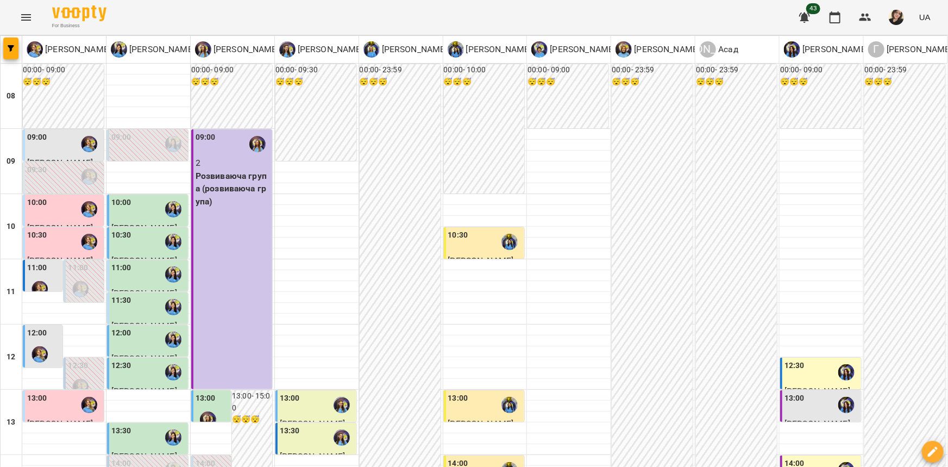
click at [148, 229] on div "10:30" at bounding box center [148, 241] width 74 height 25
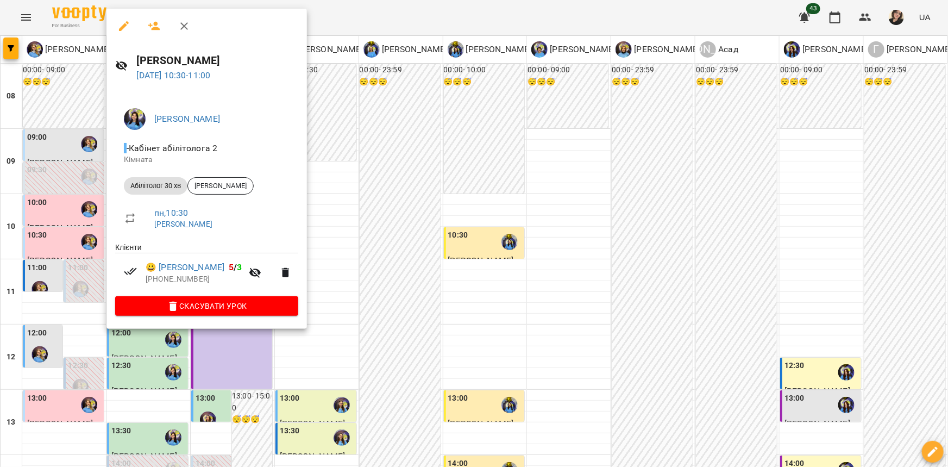
click at [91, 209] on div at bounding box center [474, 233] width 948 height 467
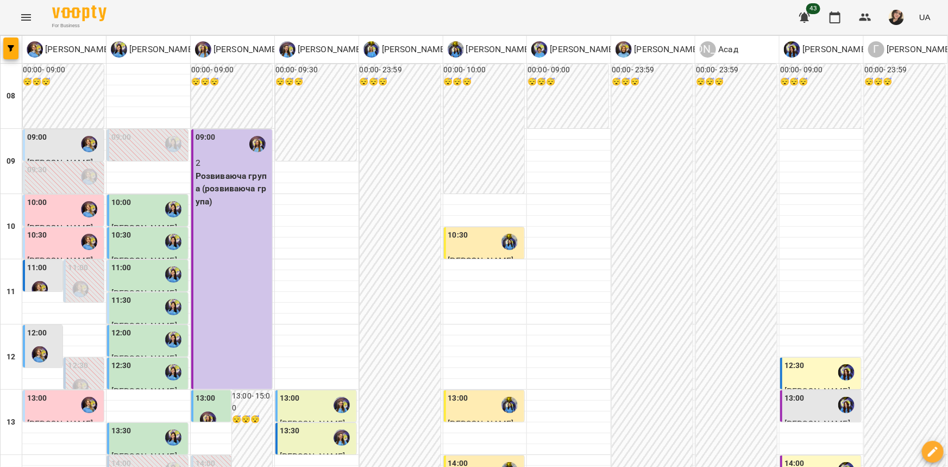
click at [141, 262] on div "11:00" at bounding box center [148, 274] width 74 height 25
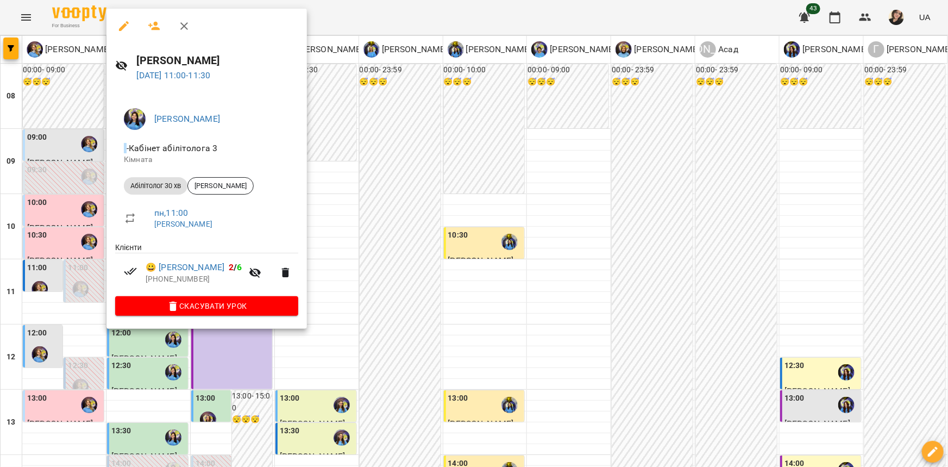
click at [82, 212] on div at bounding box center [474, 233] width 948 height 467
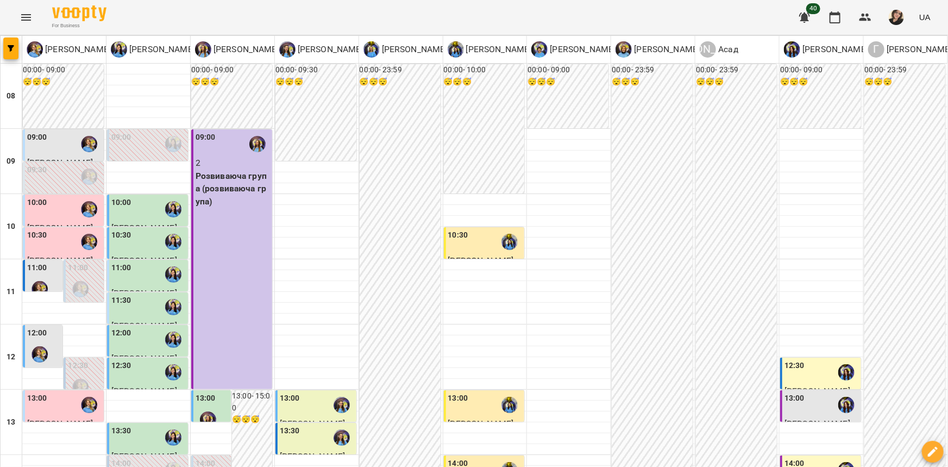
click at [130, 294] on div "11:30" at bounding box center [148, 306] width 74 height 25
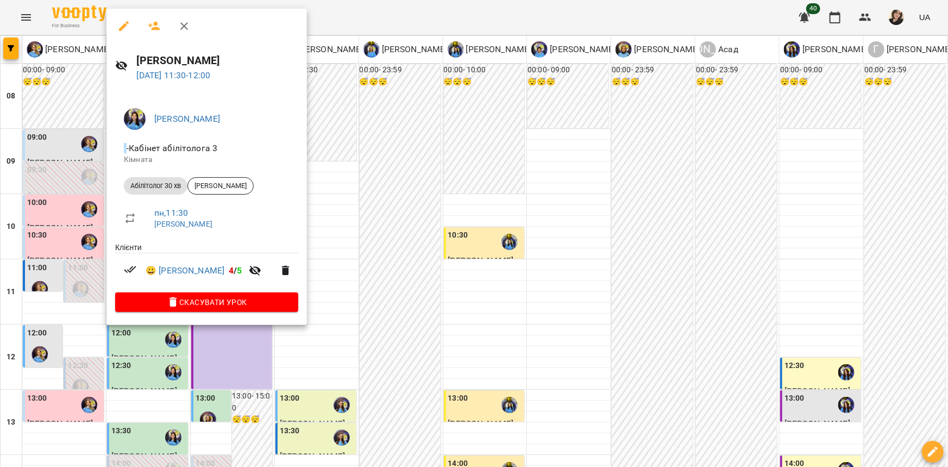
click at [67, 199] on div at bounding box center [474, 233] width 948 height 467
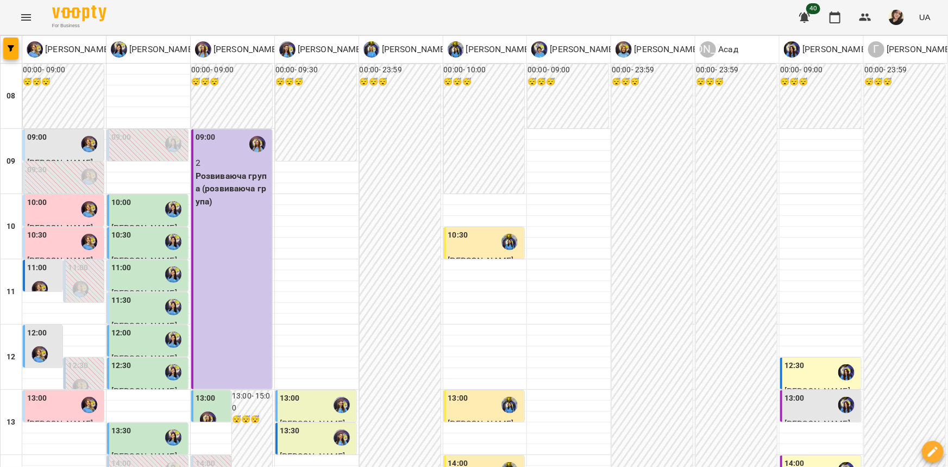
scroll to position [0, 0]
click at [474, 247] on div "10:30" at bounding box center [485, 241] width 74 height 25
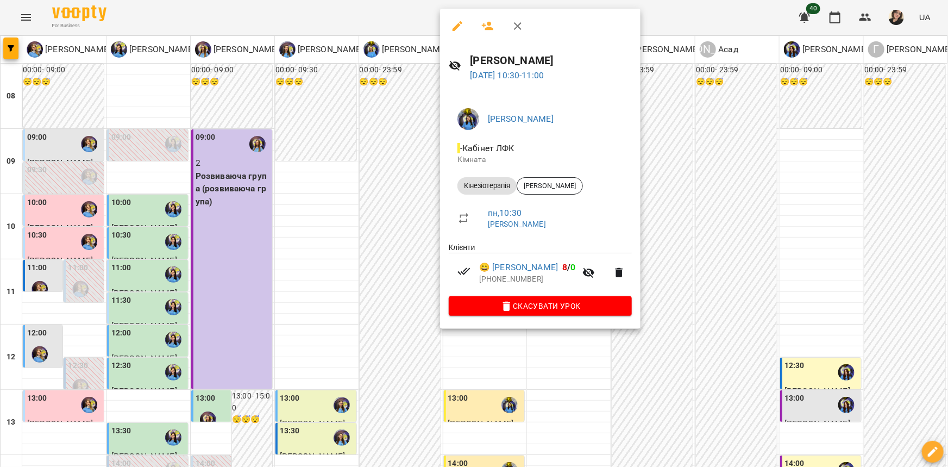
click at [58, 141] on div at bounding box center [474, 233] width 948 height 467
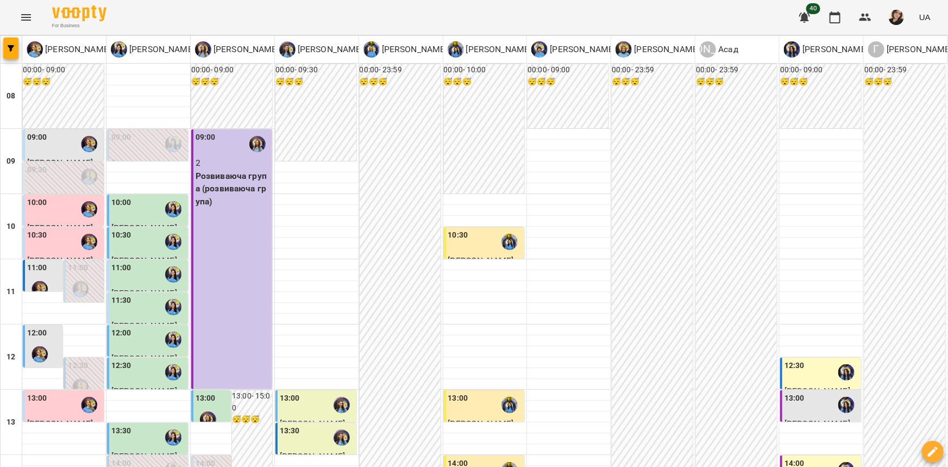
click at [58, 142] on div "09:00" at bounding box center [64, 143] width 74 height 25
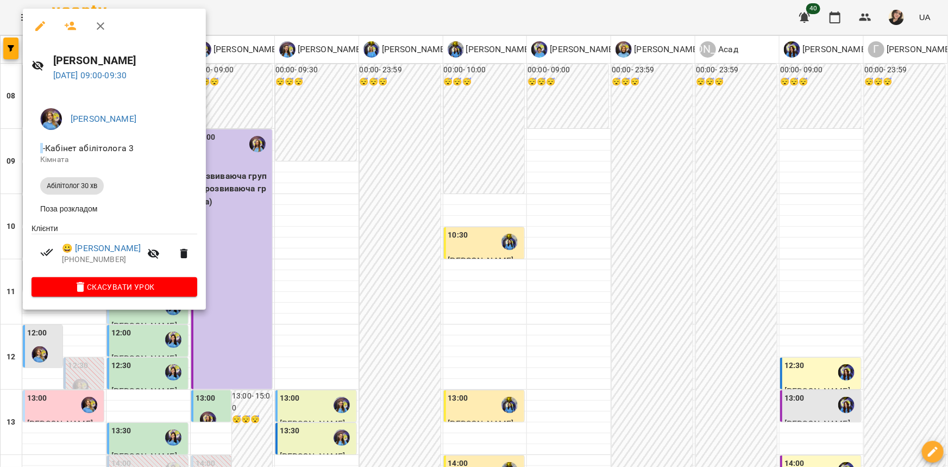
click at [249, 193] on div at bounding box center [474, 233] width 948 height 467
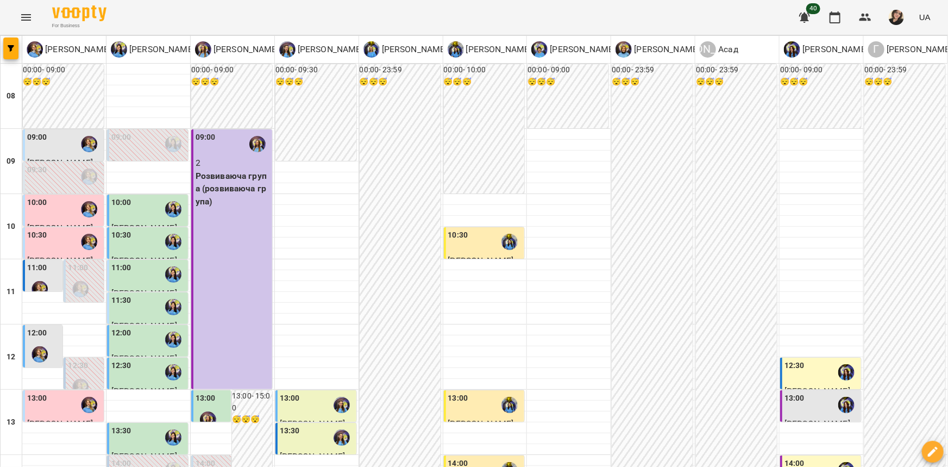
click at [232, 224] on div "09:00 2 Розвиваюча група (розвиваюча група)" at bounding box center [231, 259] width 81 height 260
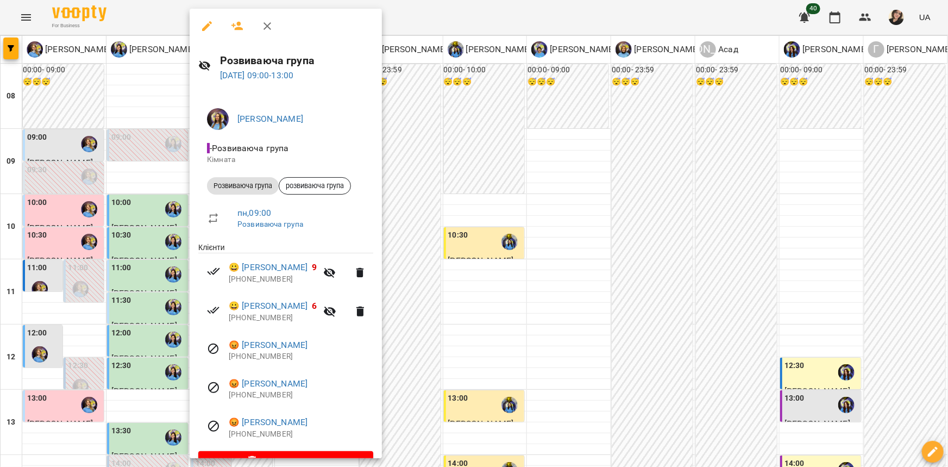
drag, startPoint x: 166, startPoint y: 234, endPoint x: 173, endPoint y: 254, distance: 21.8
click at [166, 234] on div at bounding box center [474, 233] width 948 height 467
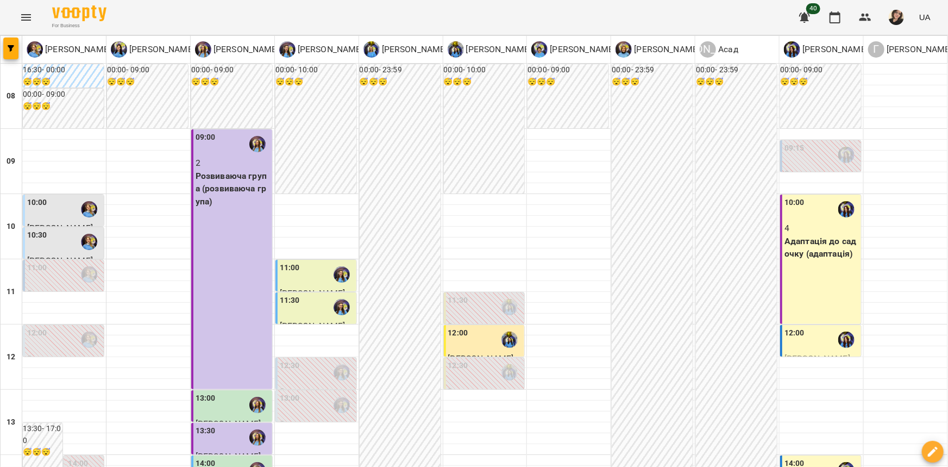
click at [53, 197] on div "10:00" at bounding box center [64, 209] width 74 height 25
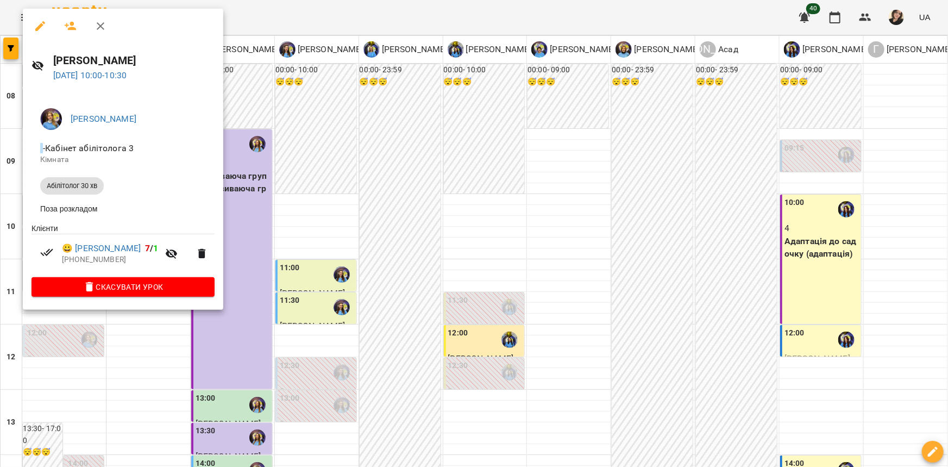
click at [285, 271] on div at bounding box center [474, 233] width 948 height 467
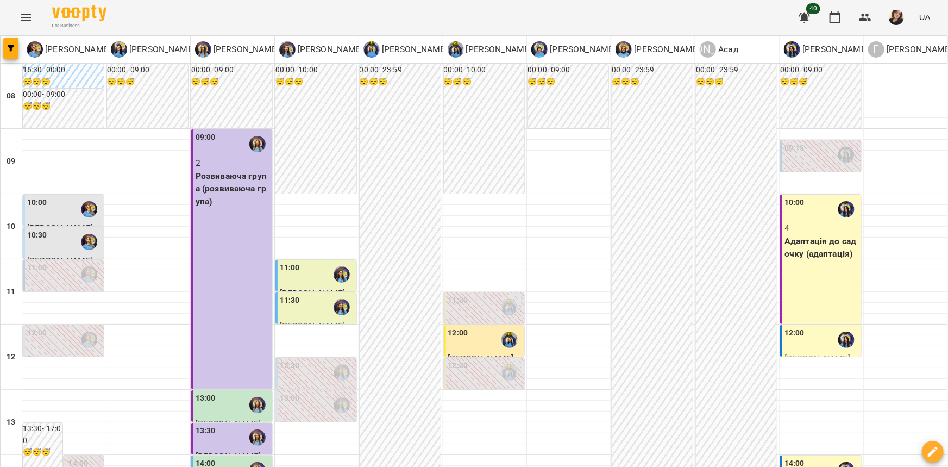
click at [86, 244] on img "Позднякова Анастасія" at bounding box center [89, 242] width 16 height 16
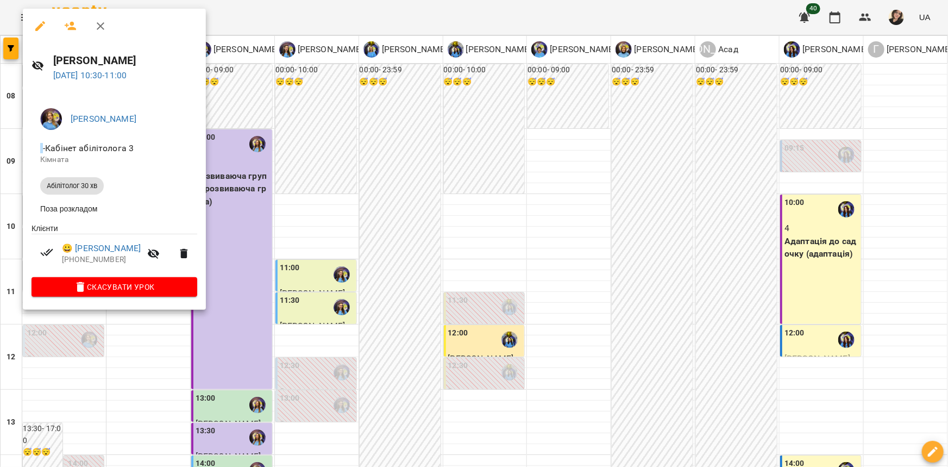
click at [252, 269] on div at bounding box center [474, 233] width 948 height 467
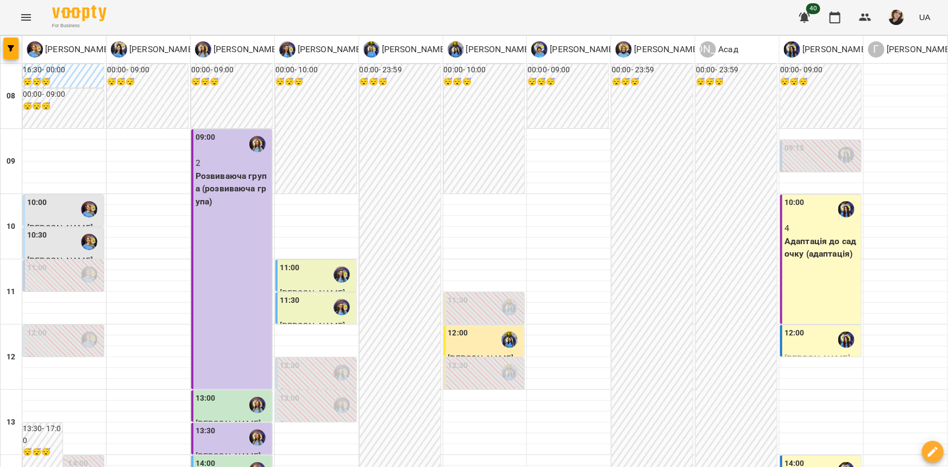
click at [310, 272] on div "11:00" at bounding box center [317, 274] width 74 height 25
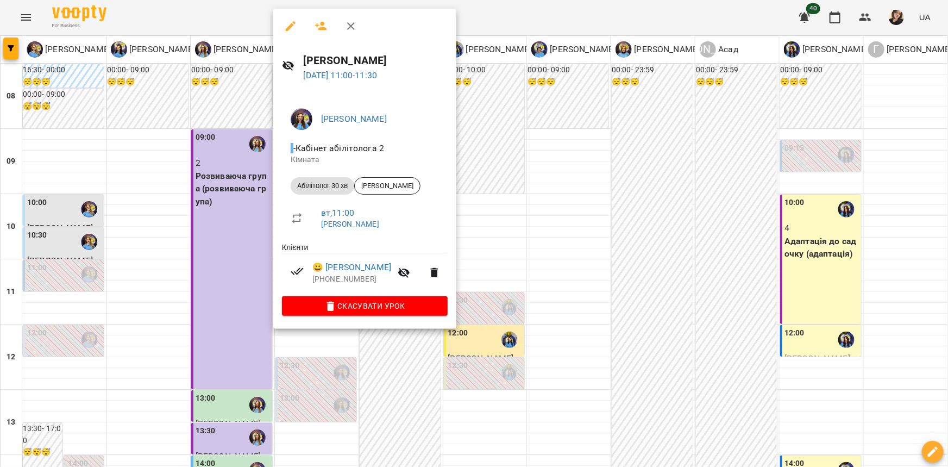
click at [234, 292] on div at bounding box center [474, 233] width 948 height 467
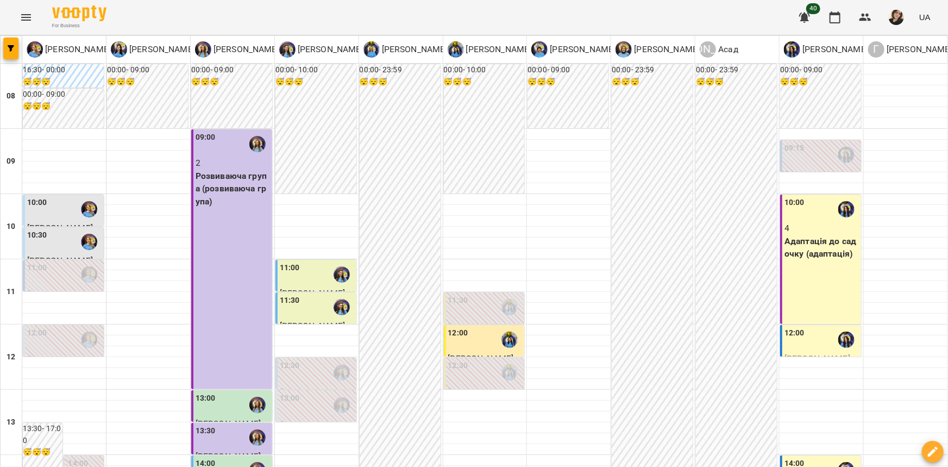
click at [322, 303] on div "11:30" at bounding box center [317, 306] width 74 height 25
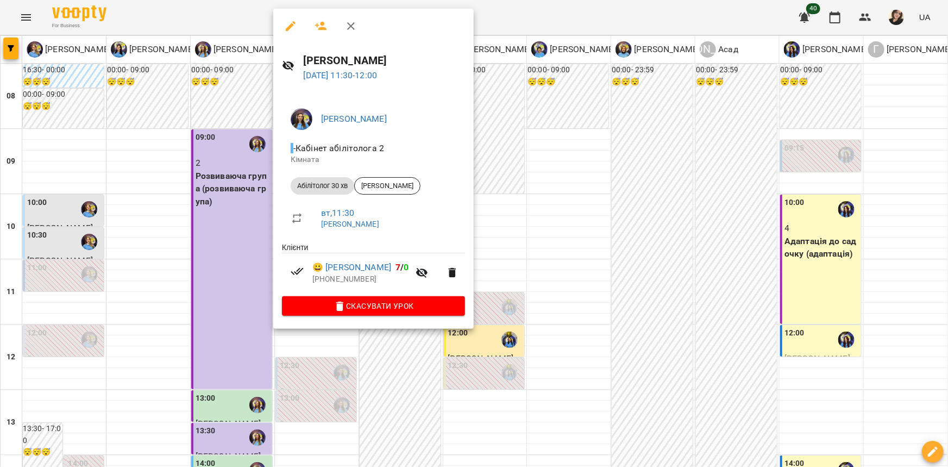
click at [230, 278] on div at bounding box center [474, 233] width 948 height 467
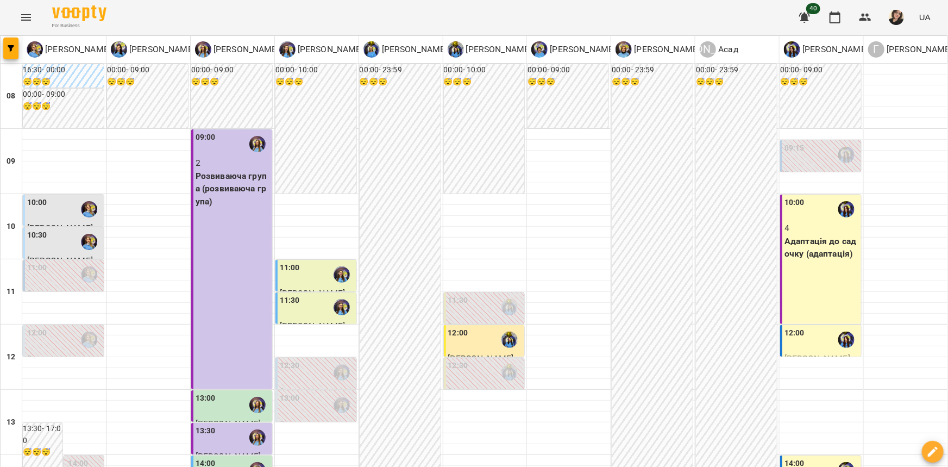
click at [479, 346] on div "12:00" at bounding box center [485, 339] width 74 height 25
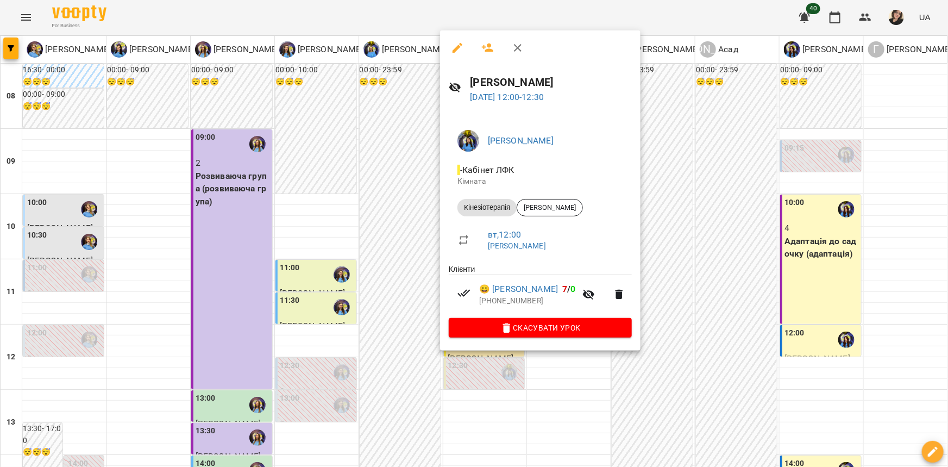
click at [374, 276] on div at bounding box center [474, 233] width 948 height 467
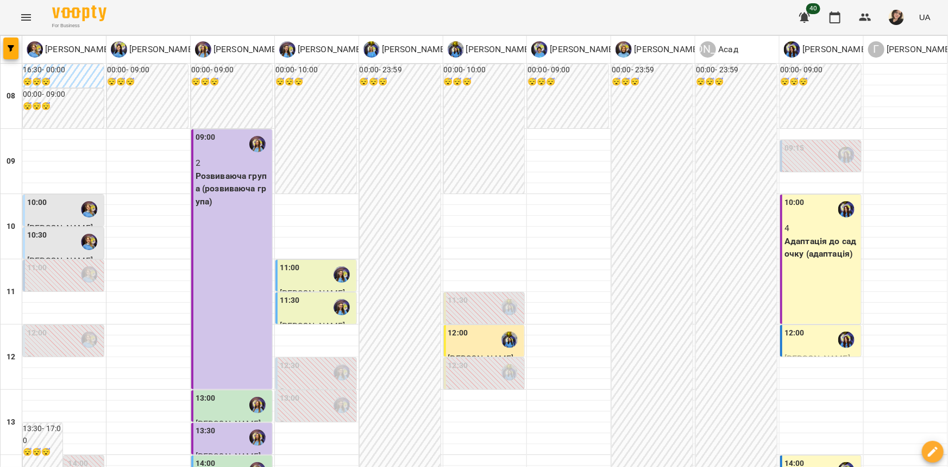
click at [827, 231] on p "4" at bounding box center [821, 228] width 74 height 13
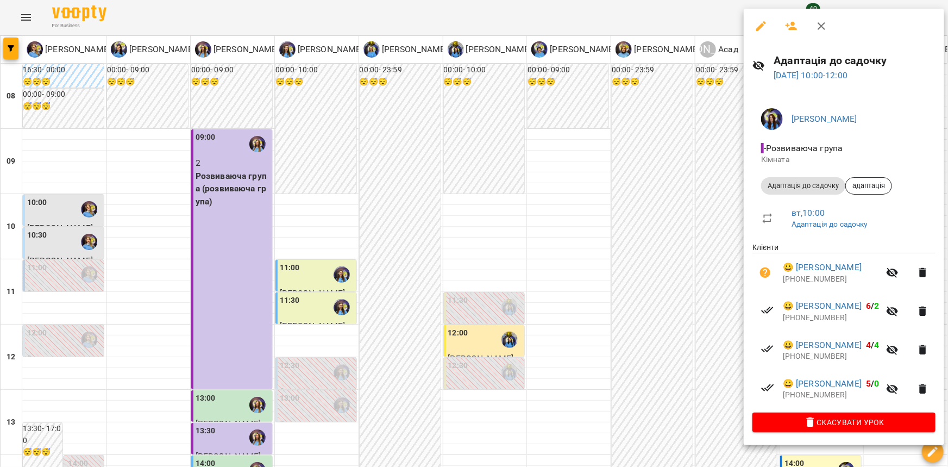
click at [646, 253] on div at bounding box center [474, 233] width 948 height 467
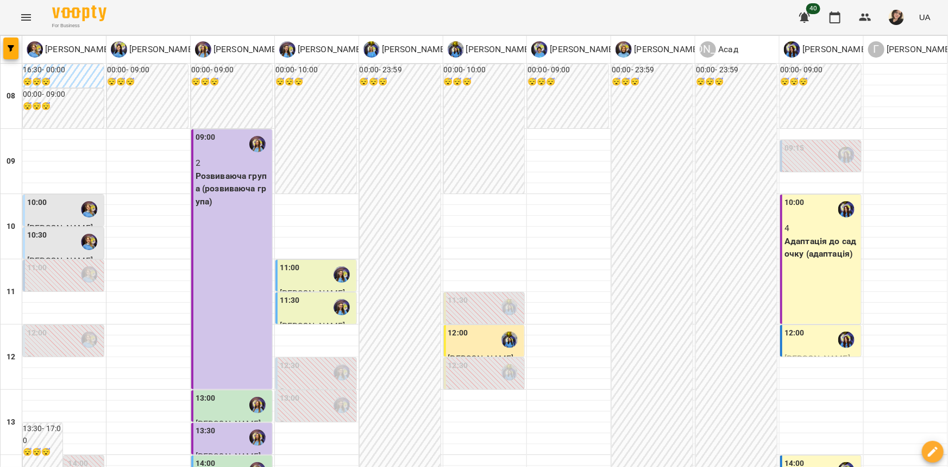
scroll to position [98, 0]
click at [790, 327] on label "12:00" at bounding box center [794, 333] width 20 height 12
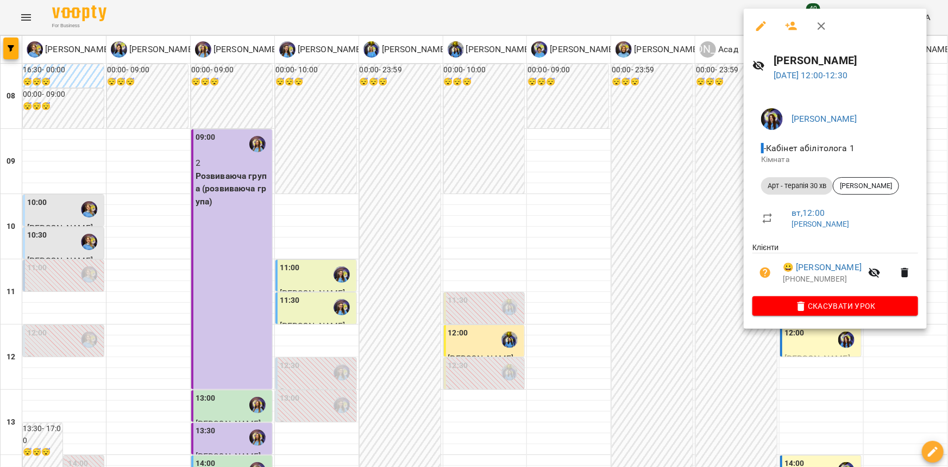
click at [506, 252] on div at bounding box center [474, 233] width 948 height 467
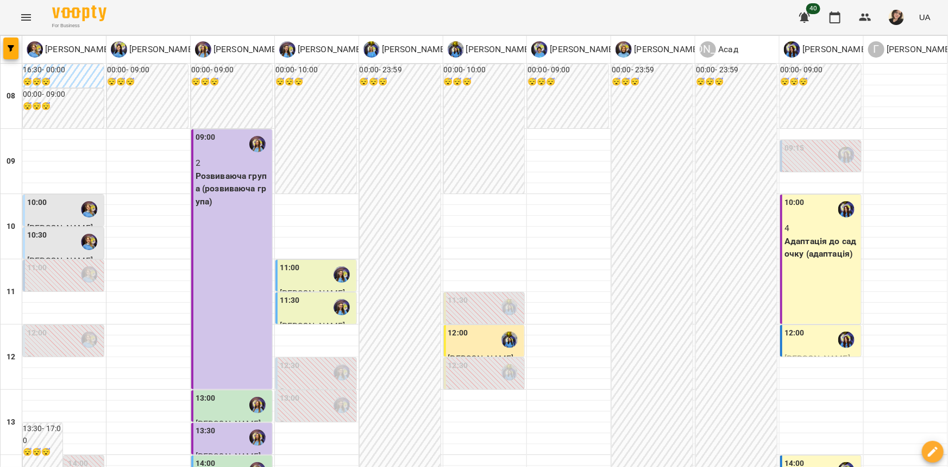
click at [492, 360] on div "12:30" at bounding box center [485, 372] width 74 height 25
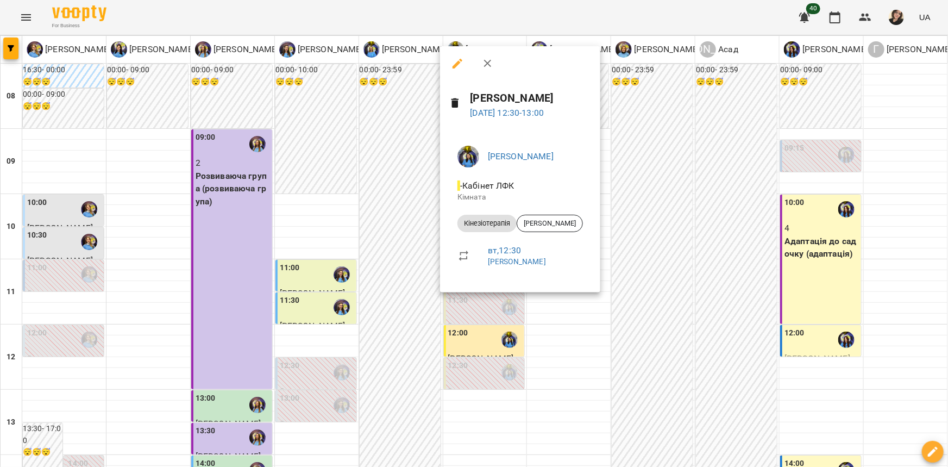
drag, startPoint x: 399, startPoint y: 271, endPoint x: 504, endPoint y: 234, distance: 110.8
click at [400, 271] on div at bounding box center [474, 233] width 948 height 467
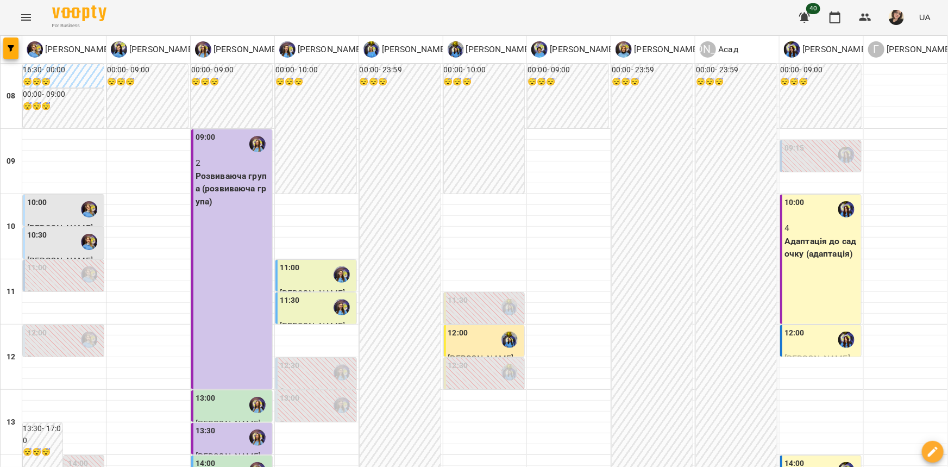
click at [505, 331] on img "Свириденко Аня" at bounding box center [509, 339] width 16 height 16
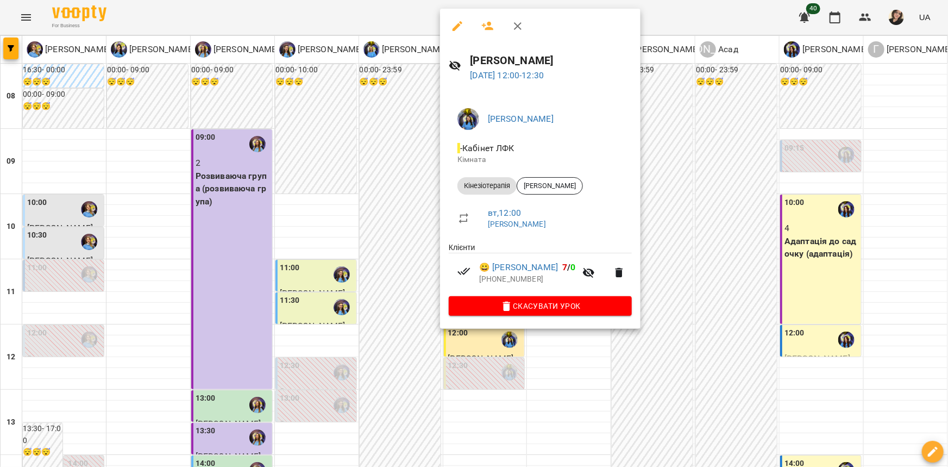
click at [411, 248] on div at bounding box center [474, 233] width 948 height 467
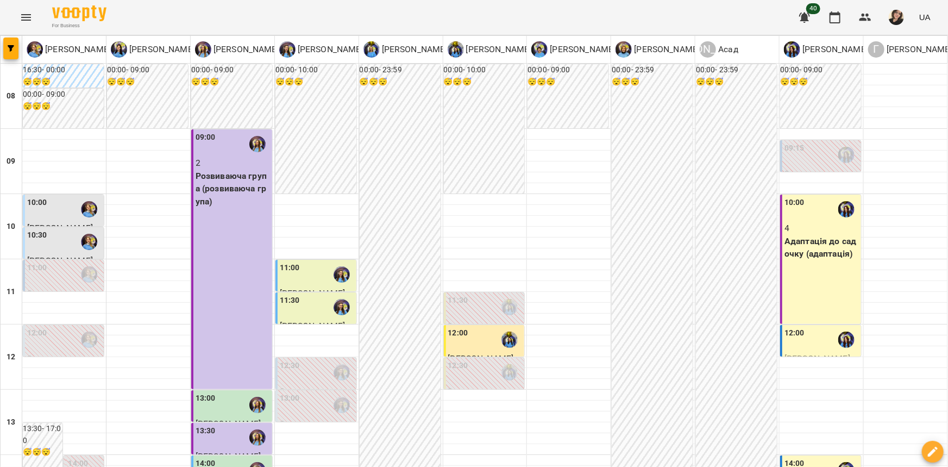
scroll to position [197, 0]
click at [245, 392] on div at bounding box center [257, 404] width 25 height 25
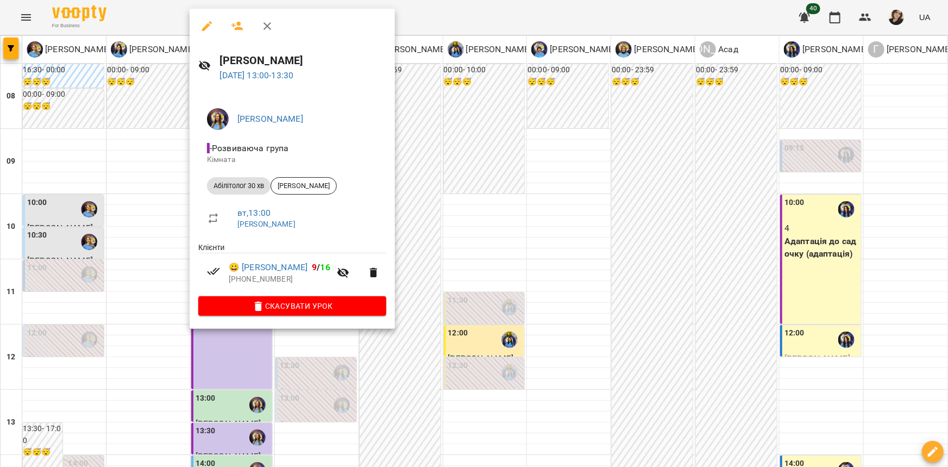
drag, startPoint x: 412, startPoint y: 199, endPoint x: 265, endPoint y: 232, distance: 150.8
click at [406, 202] on div at bounding box center [474, 233] width 948 height 467
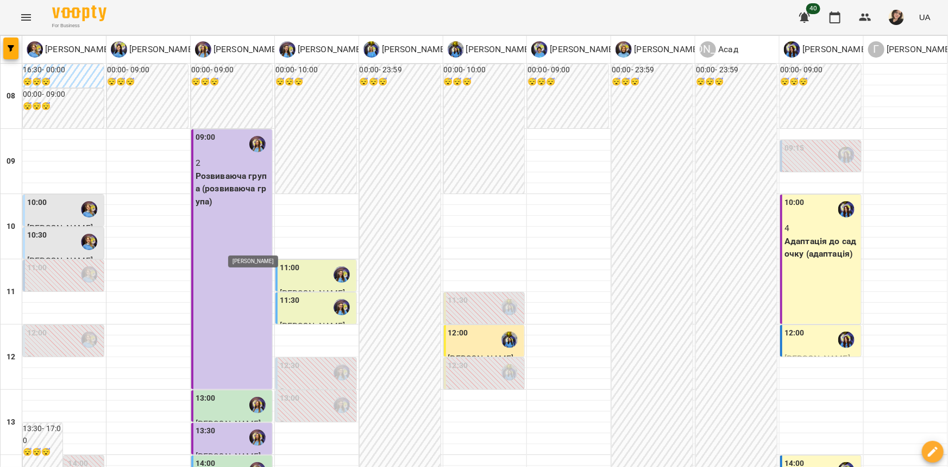
click at [255, 429] on img "Казимирів Тетяна" at bounding box center [257, 437] width 16 height 16
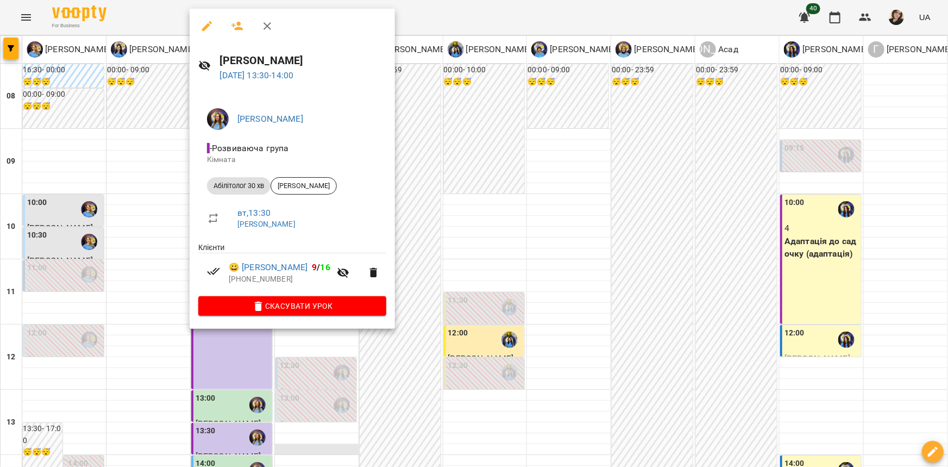
drag, startPoint x: 411, startPoint y: 238, endPoint x: 283, endPoint y: 249, distance: 128.6
click at [407, 240] on div at bounding box center [474, 233] width 948 height 467
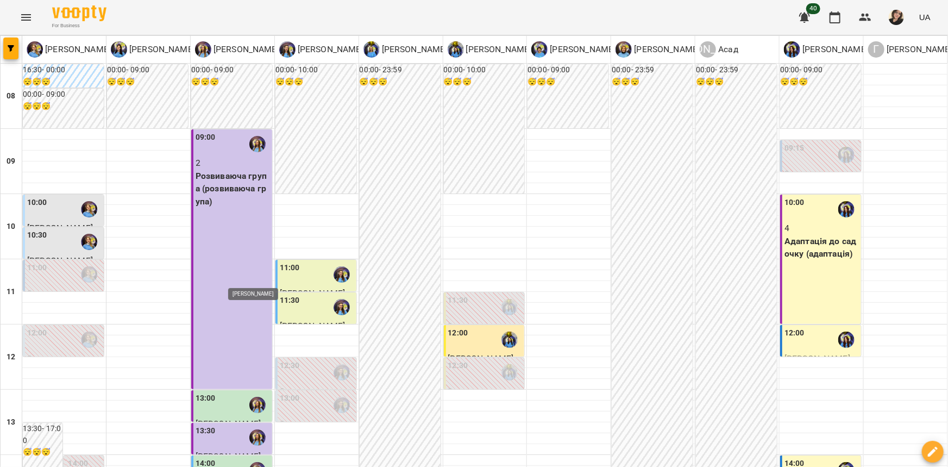
click at [249, 462] on img "Казимирів Тетяна" at bounding box center [257, 470] width 16 height 16
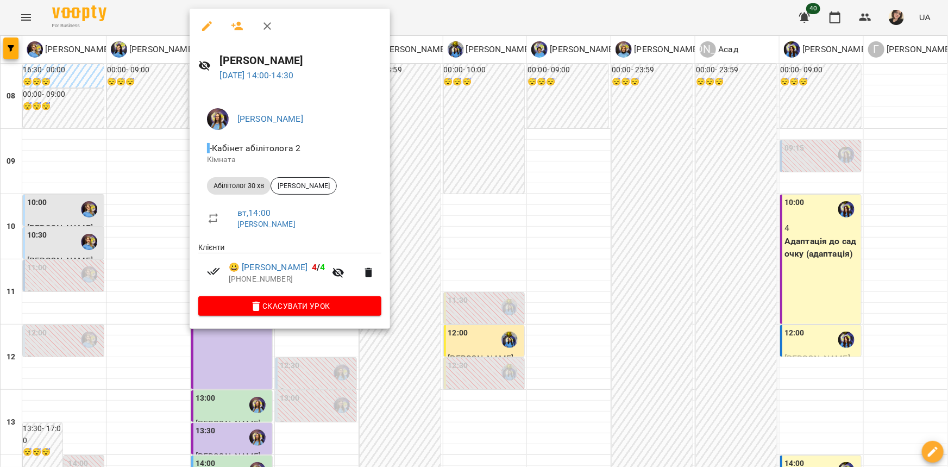
click at [422, 262] on div at bounding box center [474, 233] width 948 height 467
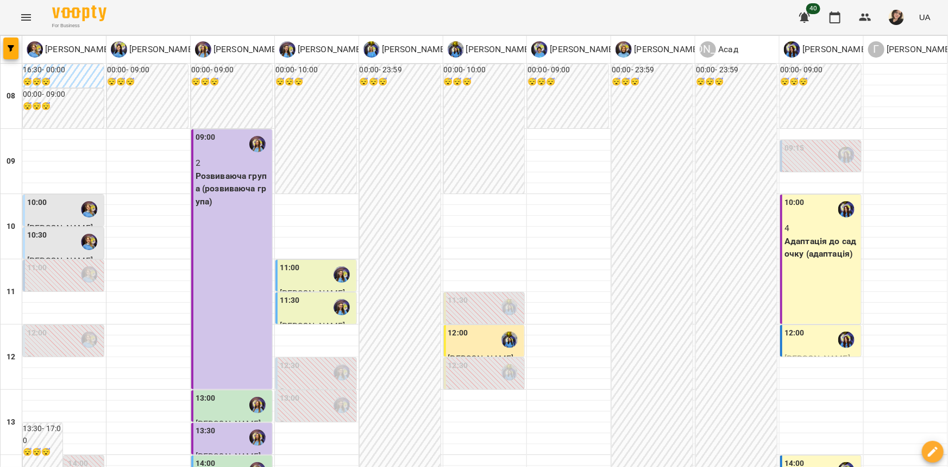
scroll to position [296, 0]
click at [806, 457] on div "14:00" at bounding box center [821, 469] width 74 height 25
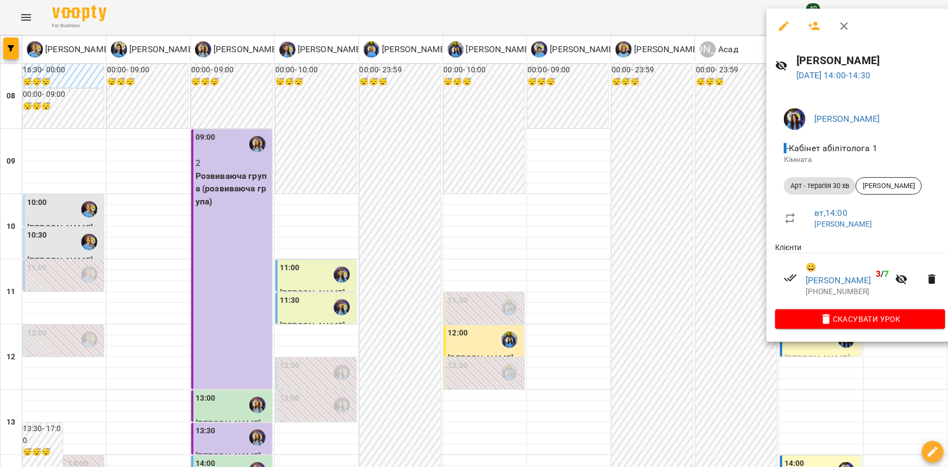
click at [684, 230] on div at bounding box center [474, 233] width 948 height 467
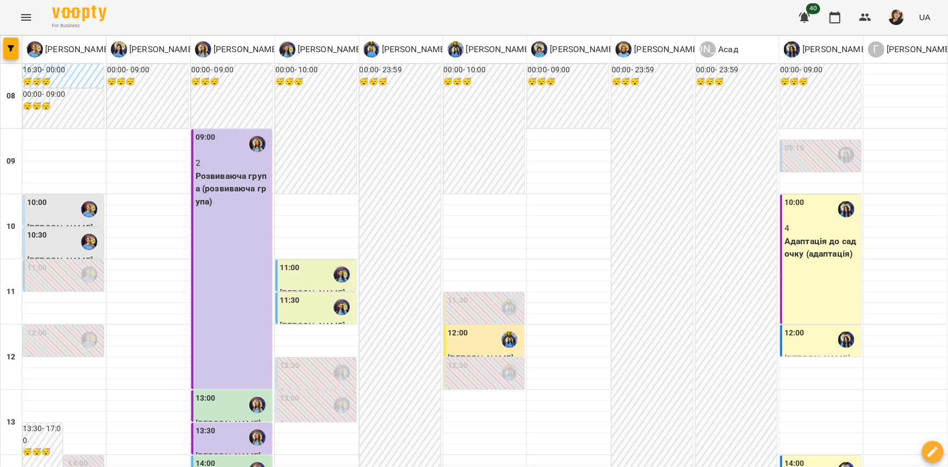
scroll to position [444, 0]
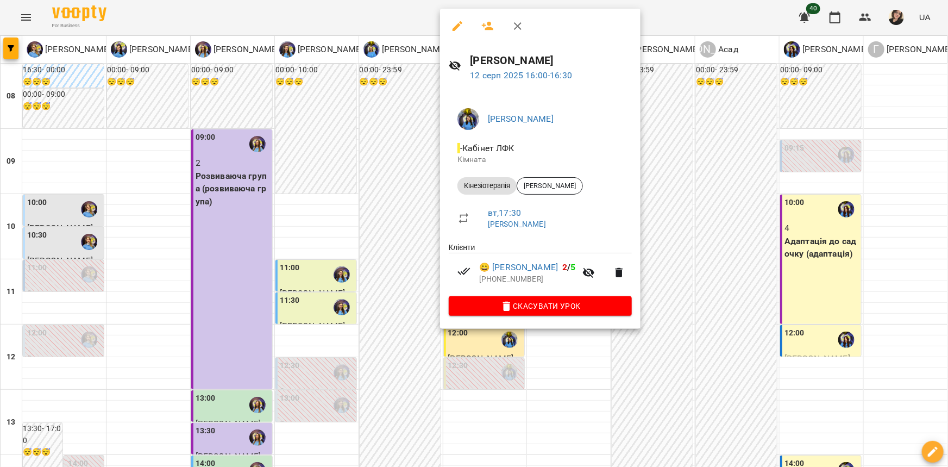
click at [411, 160] on div at bounding box center [474, 233] width 948 height 467
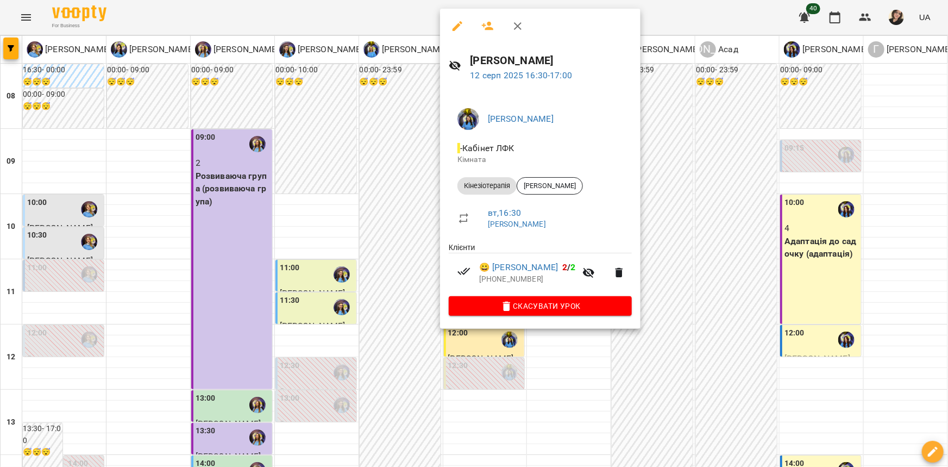
click at [419, 204] on div at bounding box center [474, 233] width 948 height 467
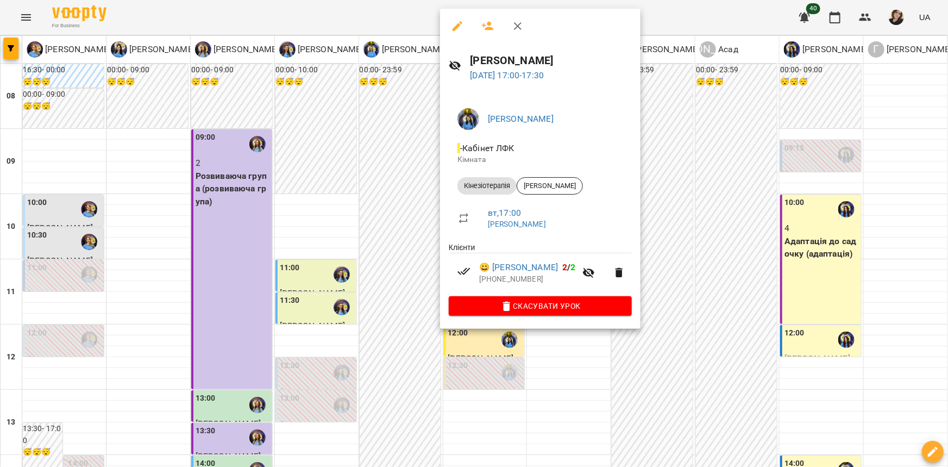
click at [401, 229] on div at bounding box center [474, 233] width 948 height 467
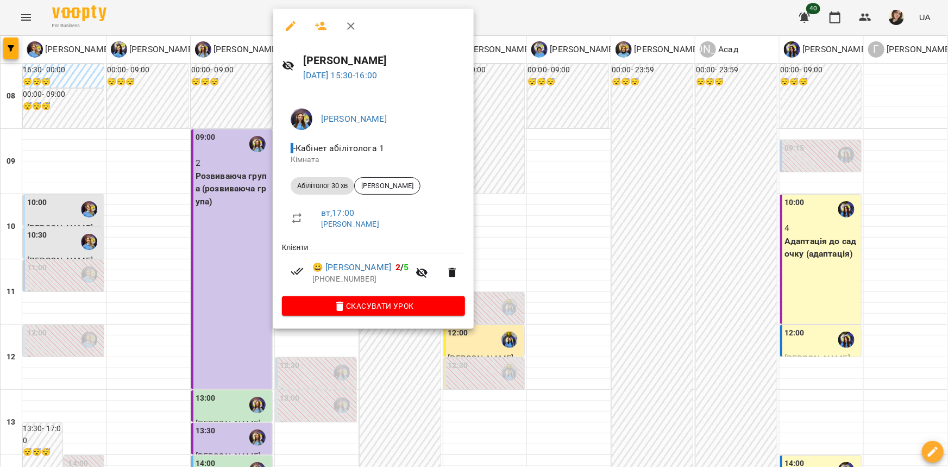
drag, startPoint x: 234, startPoint y: 154, endPoint x: 228, endPoint y: 166, distance: 13.1
click at [234, 155] on div at bounding box center [474, 233] width 948 height 467
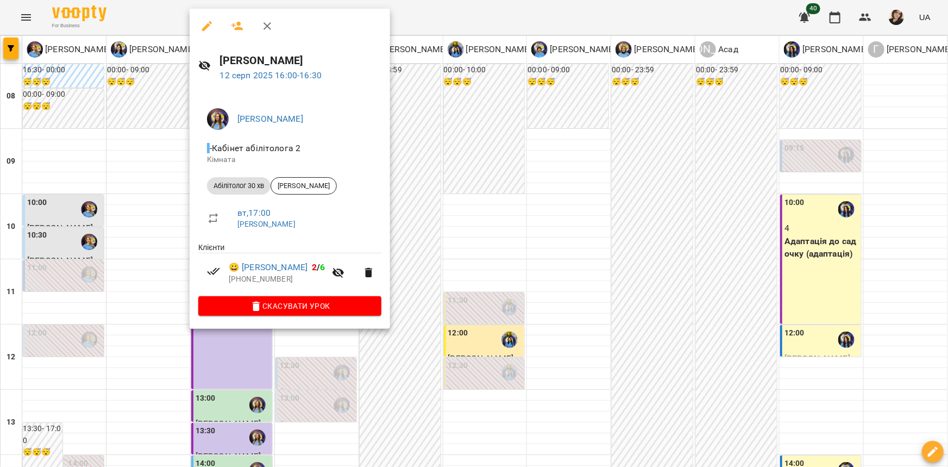
drag, startPoint x: 462, startPoint y: 224, endPoint x: 407, endPoint y: 224, distance: 54.9
click at [458, 225] on div at bounding box center [474, 233] width 948 height 467
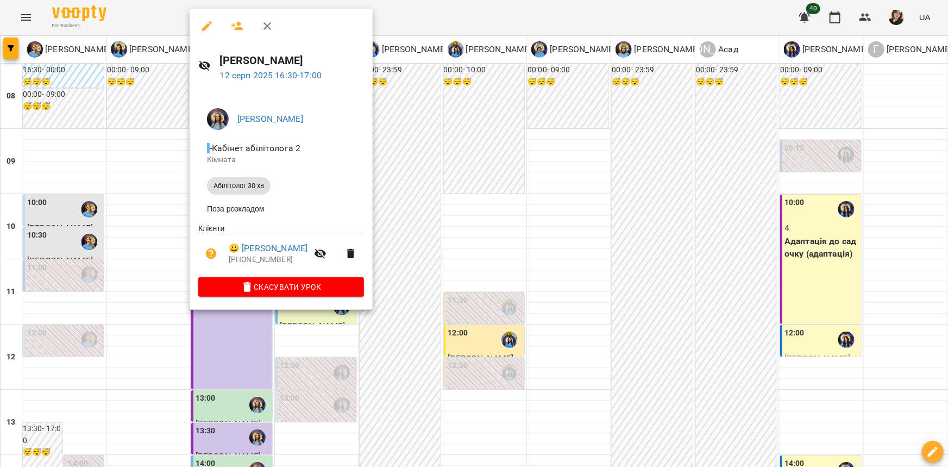
click at [431, 225] on div at bounding box center [474, 233] width 948 height 467
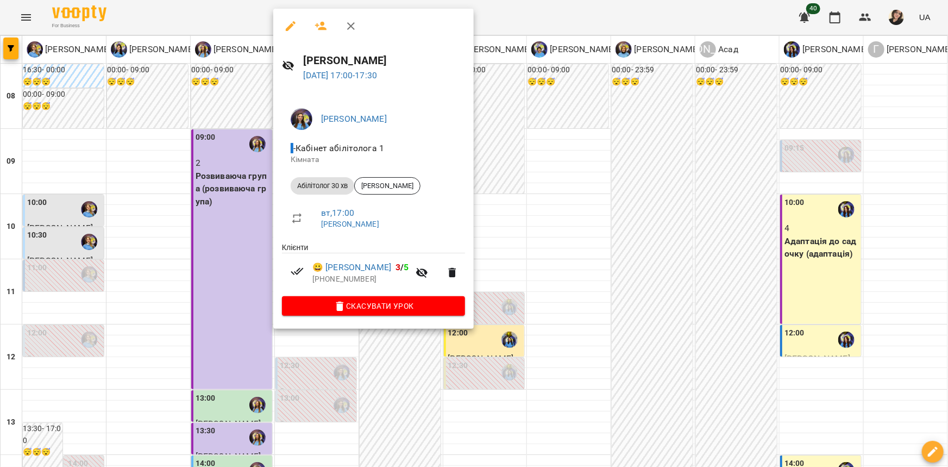
click at [235, 252] on div at bounding box center [474, 233] width 948 height 467
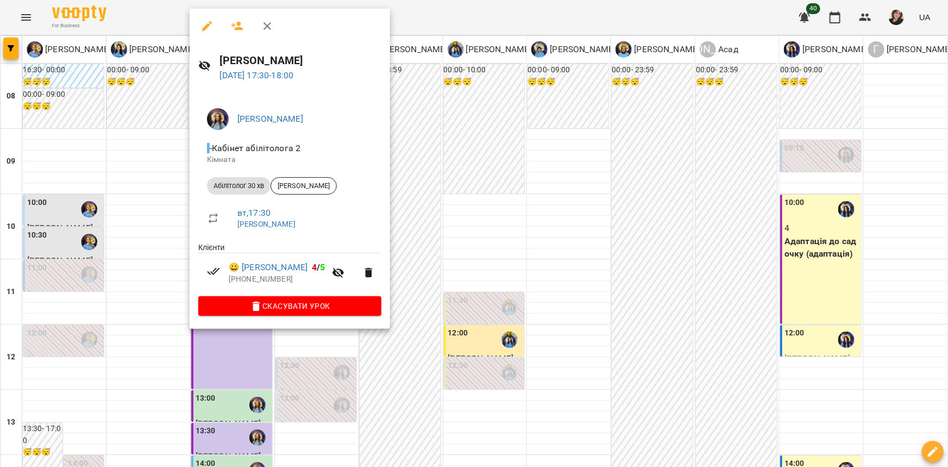
click at [71, 225] on div at bounding box center [474, 233] width 948 height 467
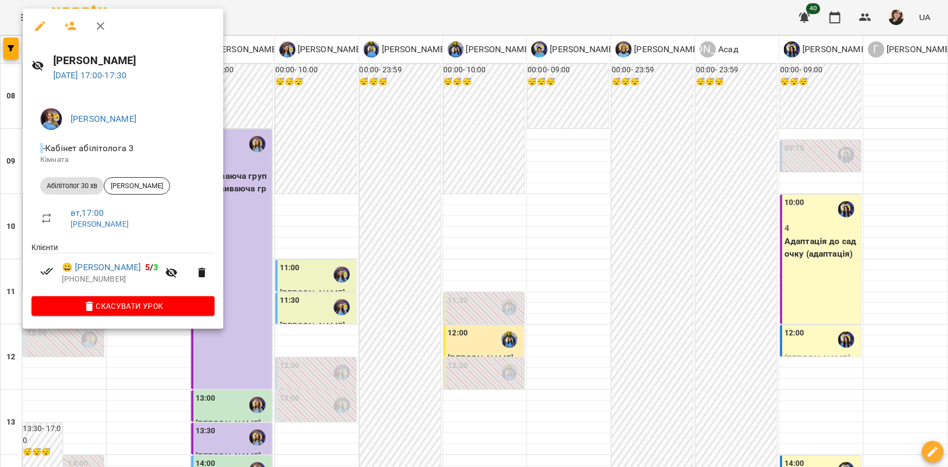
drag, startPoint x: 315, startPoint y: 299, endPoint x: 198, endPoint y: 299, distance: 116.8
click at [301, 302] on div at bounding box center [474, 233] width 948 height 467
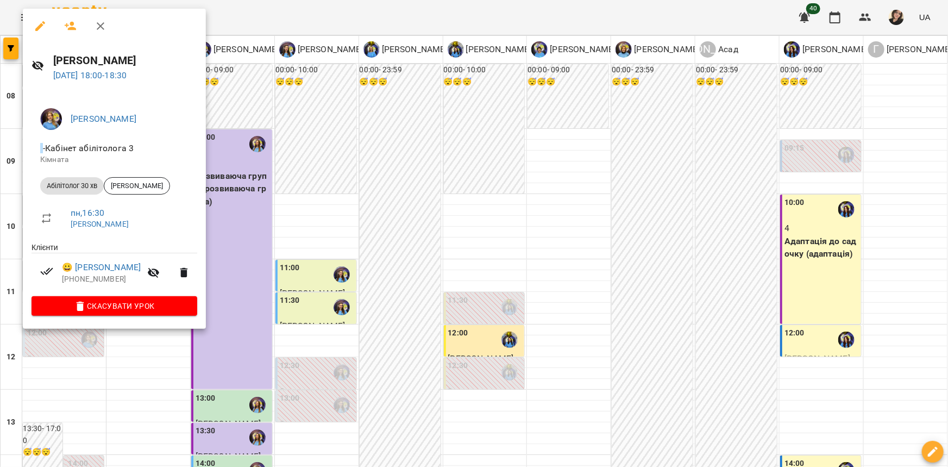
click at [337, 299] on div at bounding box center [474, 233] width 948 height 467
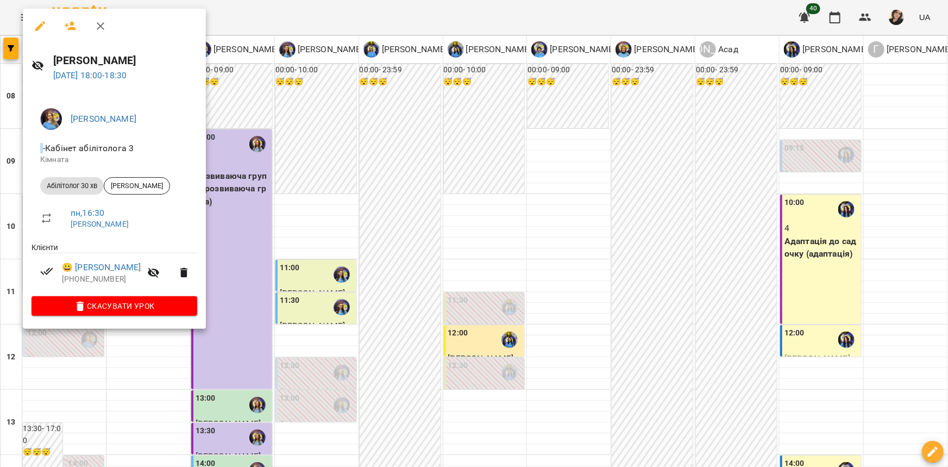
drag, startPoint x: 299, startPoint y: 307, endPoint x: 242, endPoint y: 303, distance: 57.8
click at [299, 307] on div at bounding box center [474, 233] width 948 height 467
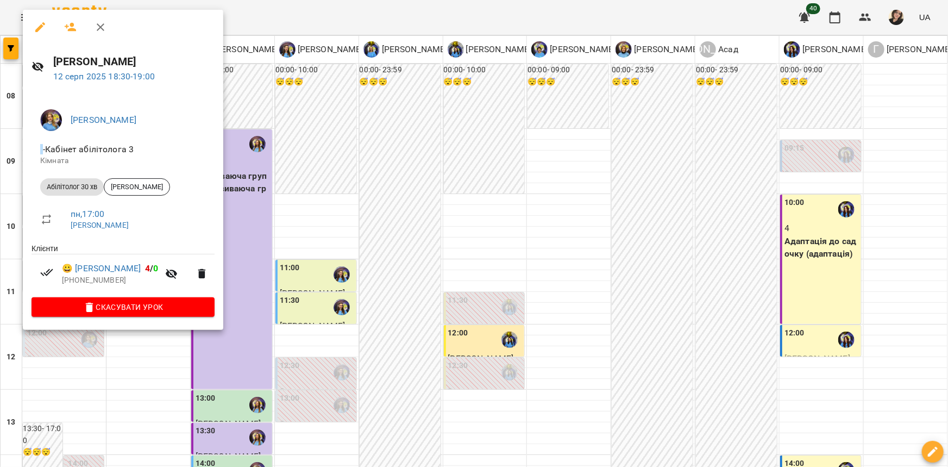
click at [357, 285] on div at bounding box center [474, 233] width 948 height 467
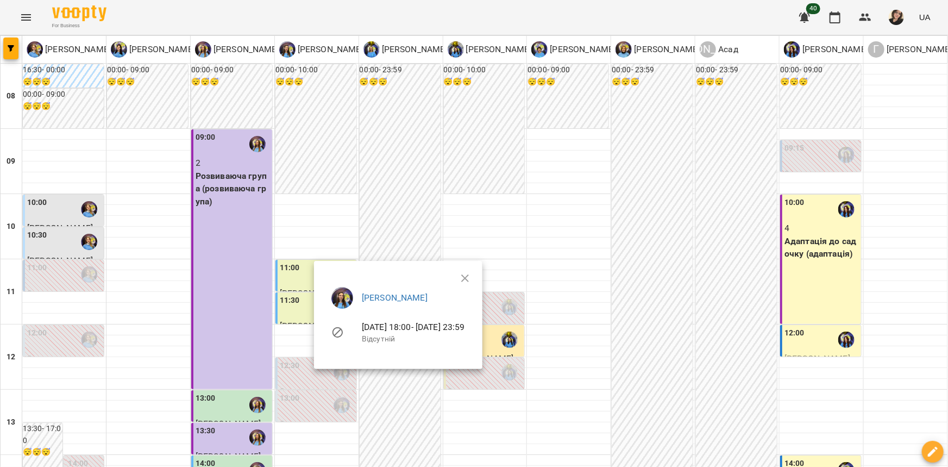
click at [277, 293] on div at bounding box center [474, 233] width 948 height 467
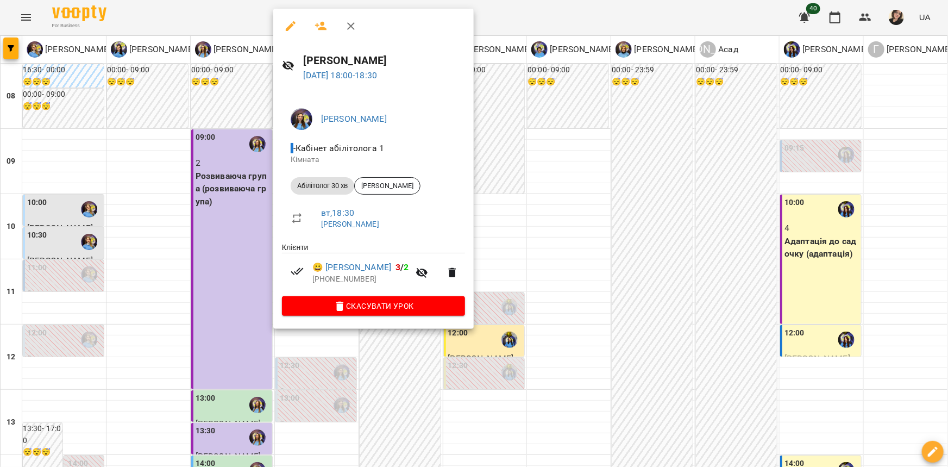
click at [240, 288] on div at bounding box center [474, 233] width 948 height 467
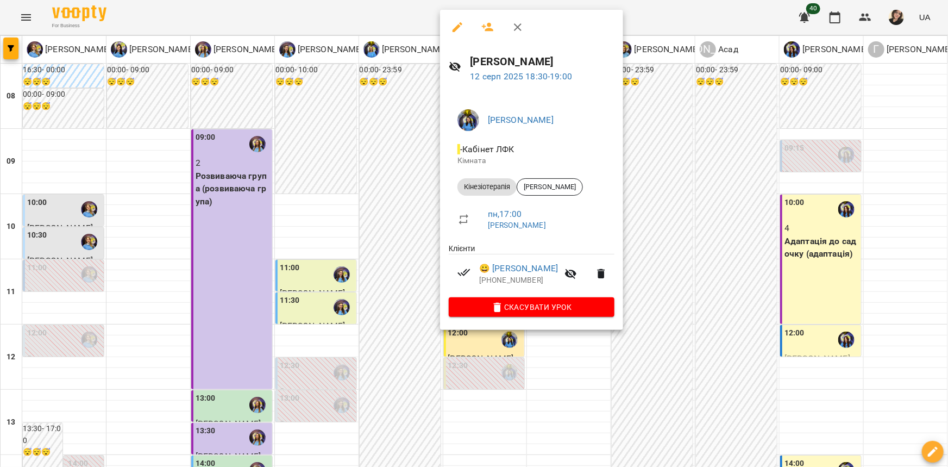
click at [380, 291] on div at bounding box center [474, 233] width 948 height 467
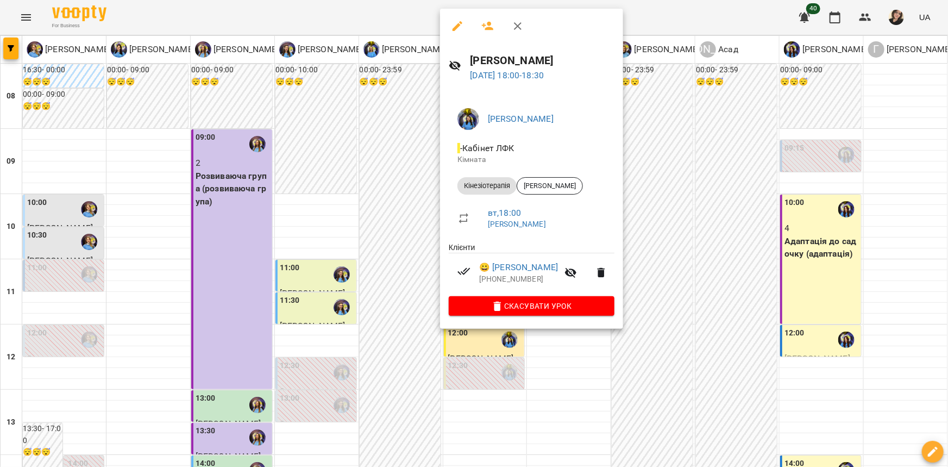
click at [365, 411] on div at bounding box center [474, 233] width 948 height 467
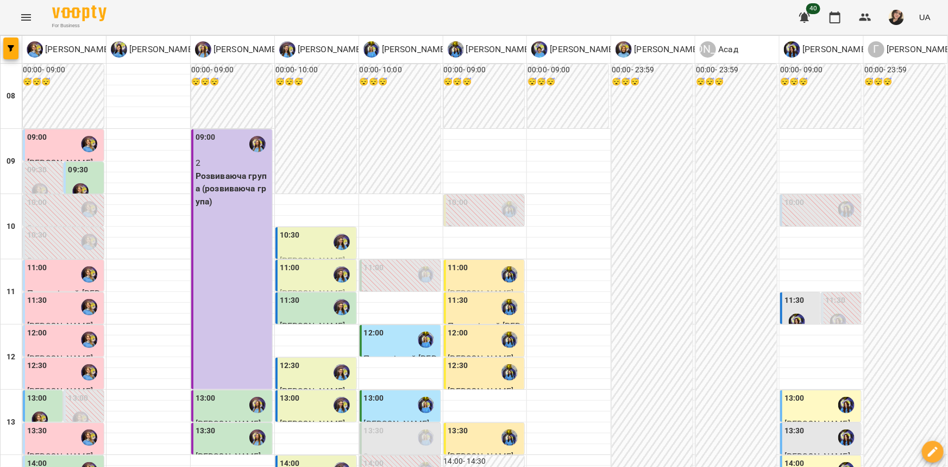
scroll to position [0, 0]
click at [780, 307] on div "11:30 [PERSON_NAME]" at bounding box center [800, 346] width 40 height 108
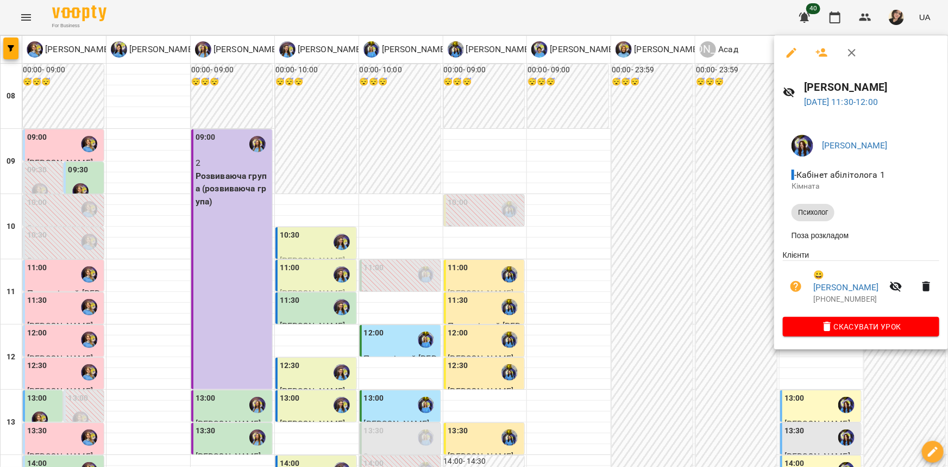
click at [700, 297] on div at bounding box center [474, 233] width 948 height 467
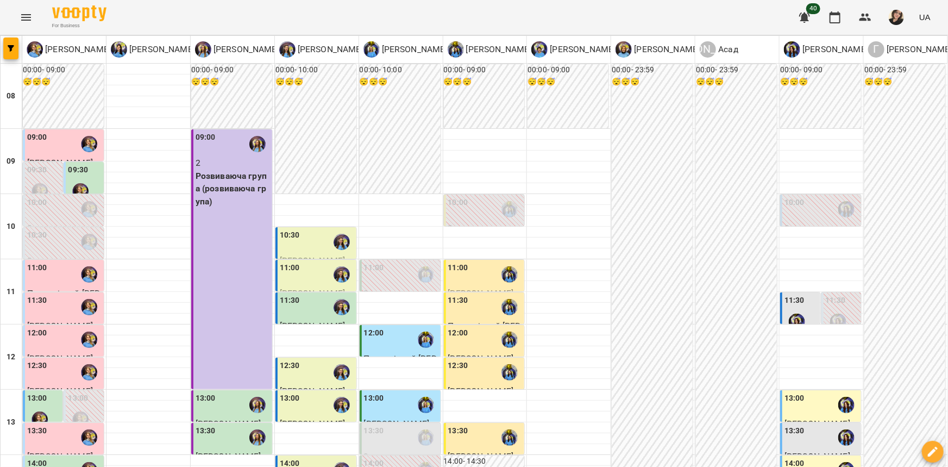
click at [470, 275] on div "11:00" at bounding box center [485, 274] width 74 height 25
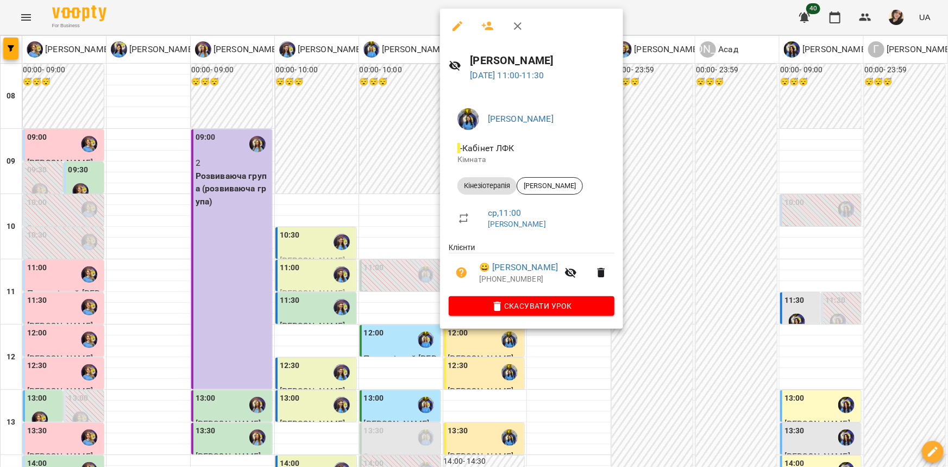
drag, startPoint x: 647, startPoint y: 290, endPoint x: 505, endPoint y: 312, distance: 144.0
click at [638, 294] on div at bounding box center [474, 233] width 948 height 467
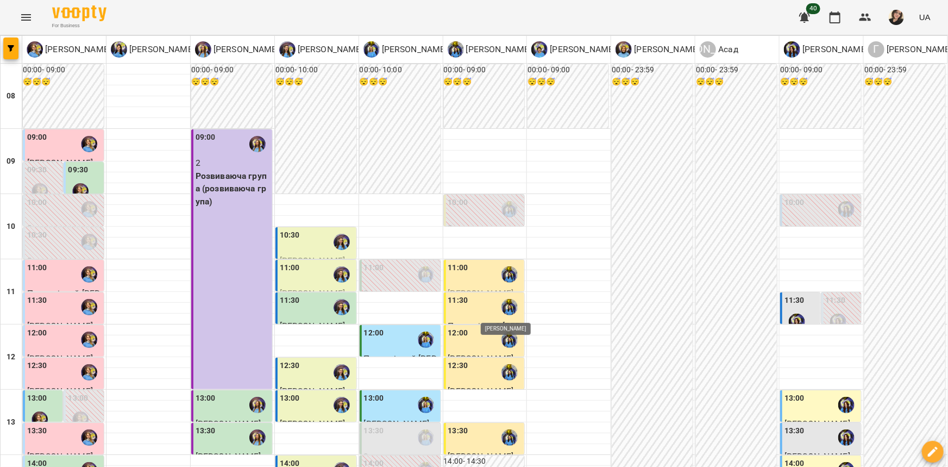
click at [505, 313] on img "Свириденко Аня" at bounding box center [509, 307] width 16 height 16
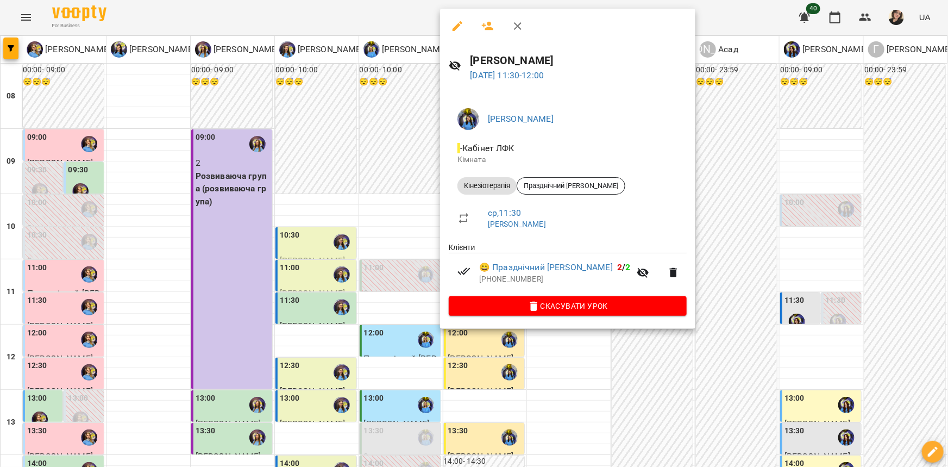
click at [680, 329] on div at bounding box center [474, 233] width 948 height 467
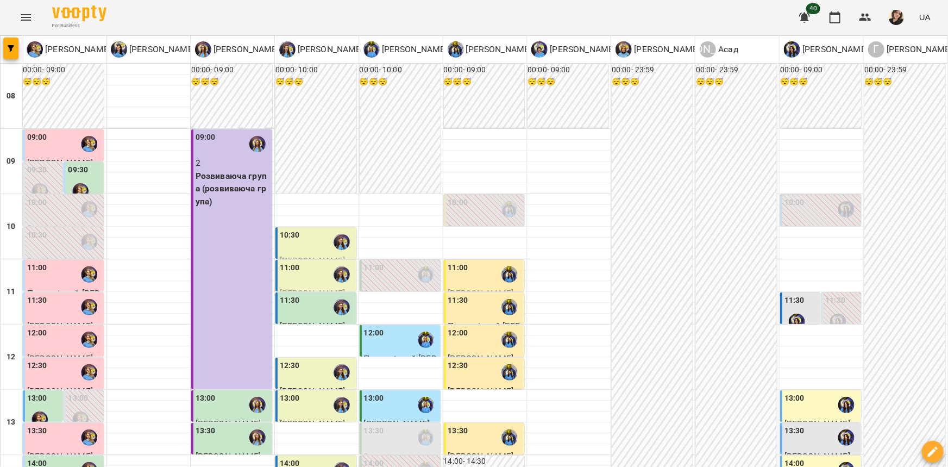
click at [480, 349] on div "12:00" at bounding box center [485, 339] width 74 height 25
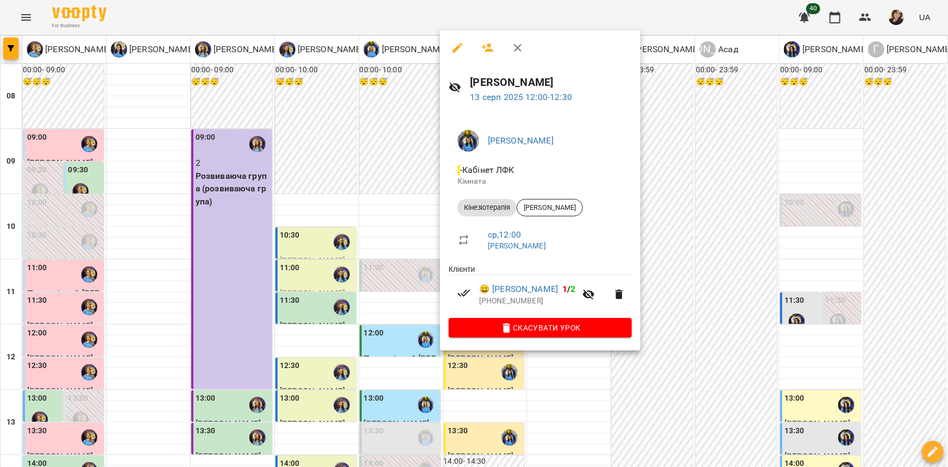
drag, startPoint x: 700, startPoint y: 364, endPoint x: 581, endPoint y: 372, distance: 119.8
click at [689, 365] on div at bounding box center [474, 233] width 948 height 467
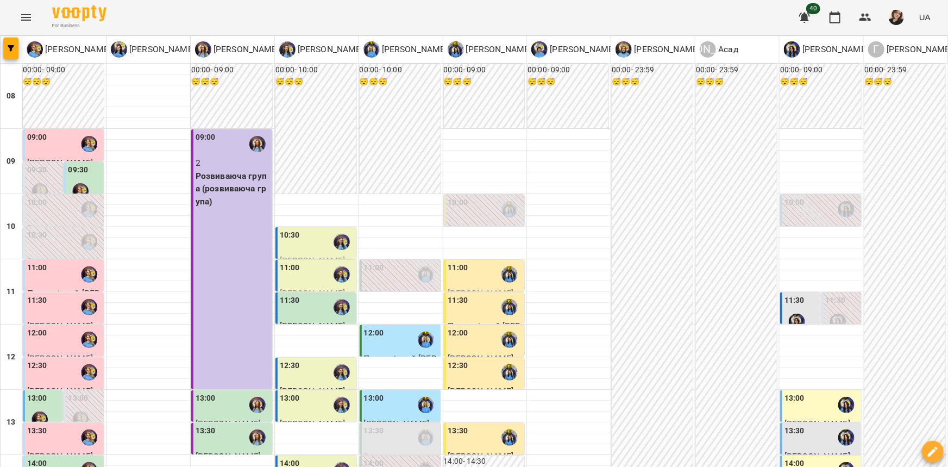
click at [484, 380] on div "12:30" at bounding box center [485, 372] width 74 height 25
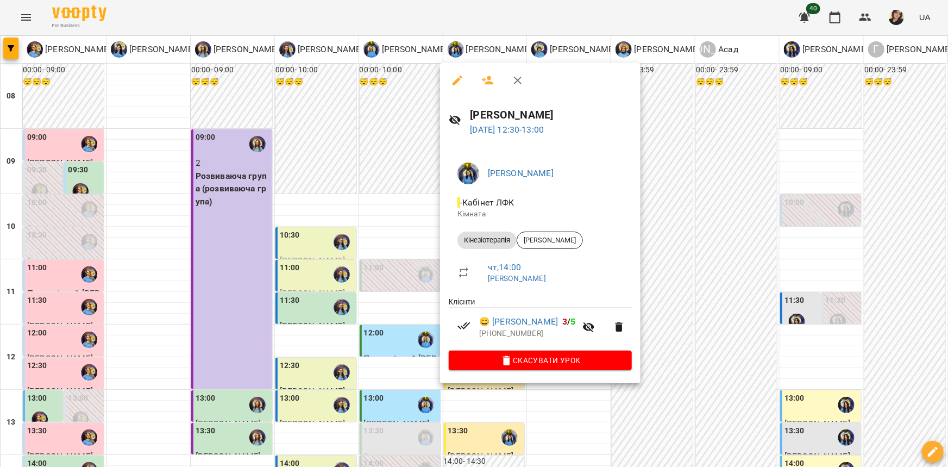
drag, startPoint x: 356, startPoint y: 289, endPoint x: 401, endPoint y: 332, distance: 62.6
click at [356, 291] on div at bounding box center [474, 233] width 948 height 467
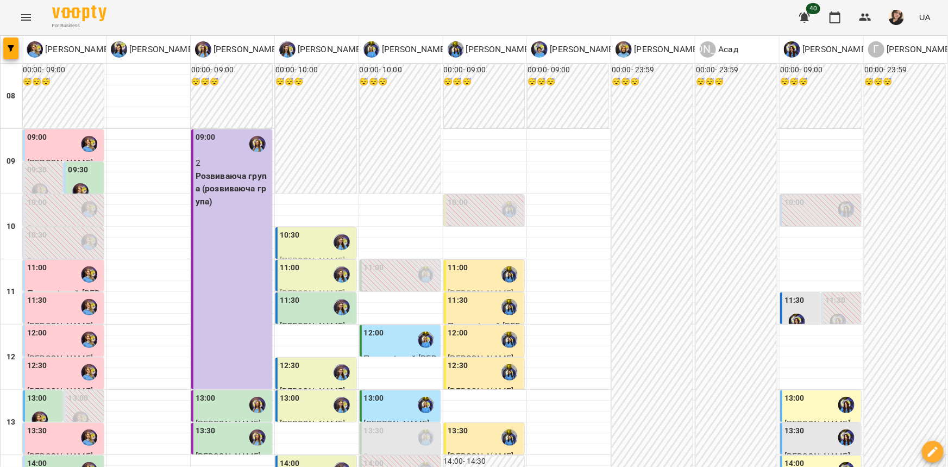
click at [403, 334] on div "12:00" at bounding box center [401, 339] width 74 height 25
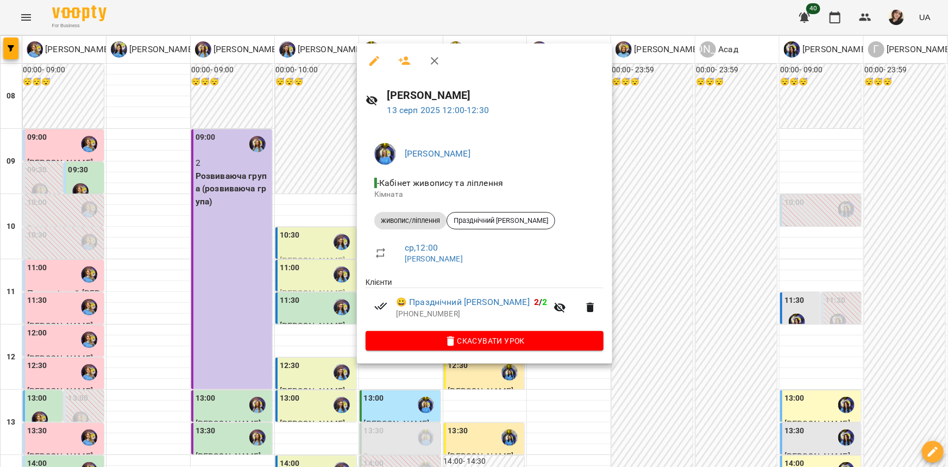
click at [313, 245] on div at bounding box center [474, 233] width 948 height 467
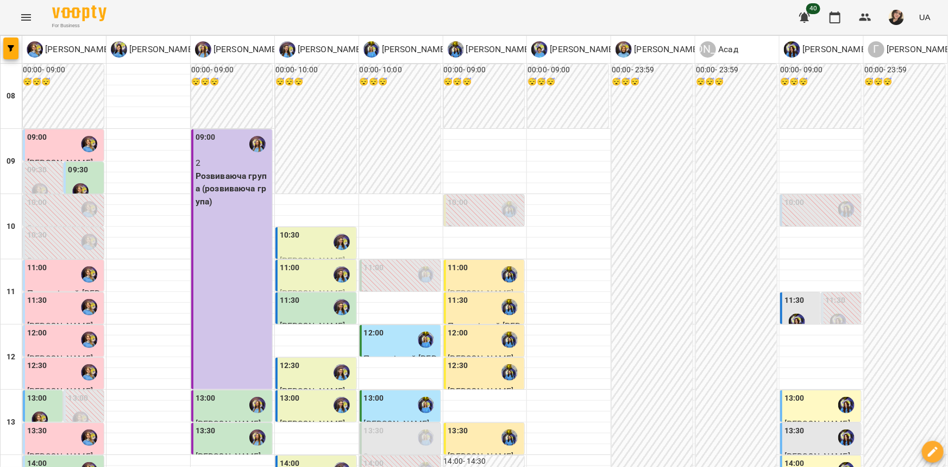
click at [314, 249] on div "10:30" at bounding box center [317, 241] width 74 height 25
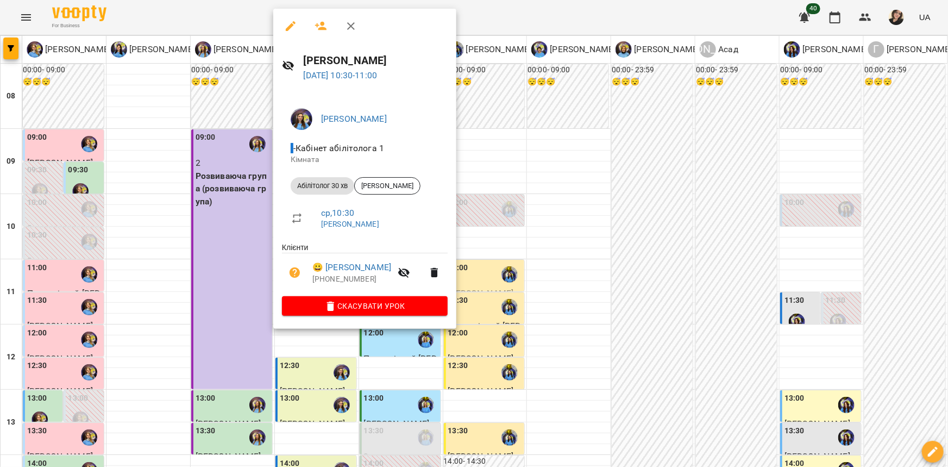
drag, startPoint x: 260, startPoint y: 283, endPoint x: 288, endPoint y: 283, distance: 28.3
click at [261, 283] on div at bounding box center [474, 233] width 948 height 467
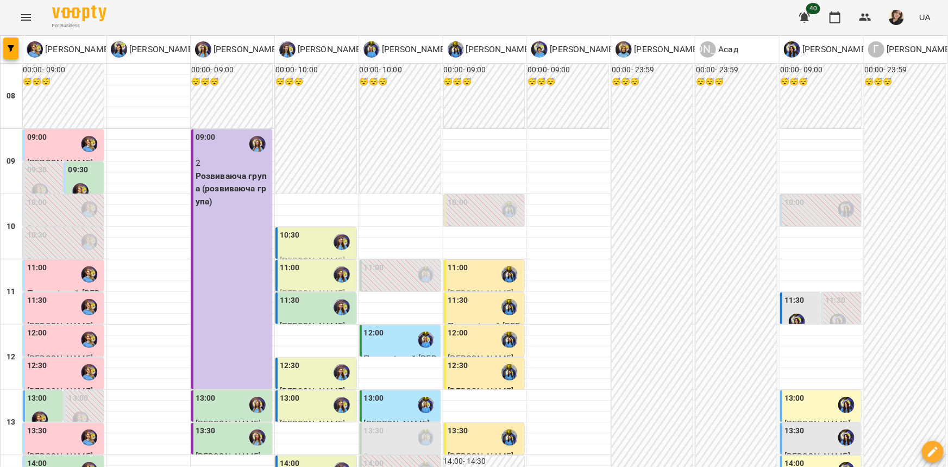
click at [294, 284] on div "11:00" at bounding box center [290, 274] width 20 height 25
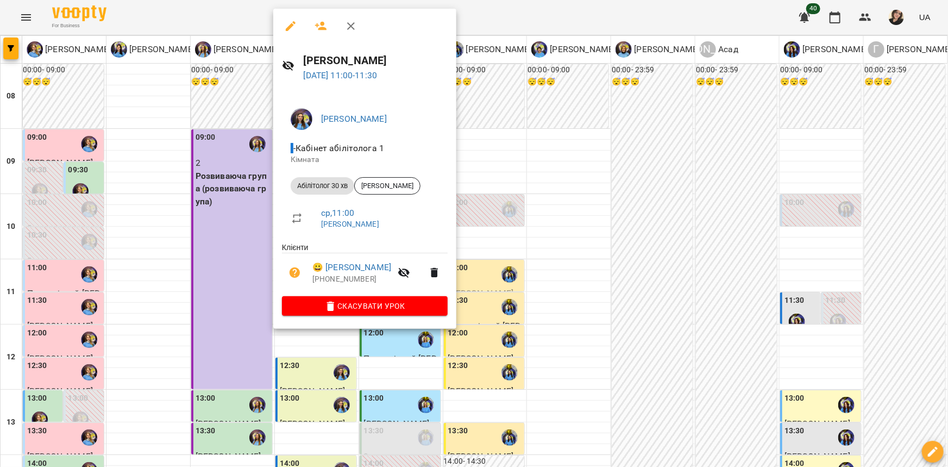
click at [251, 298] on div at bounding box center [474, 233] width 948 height 467
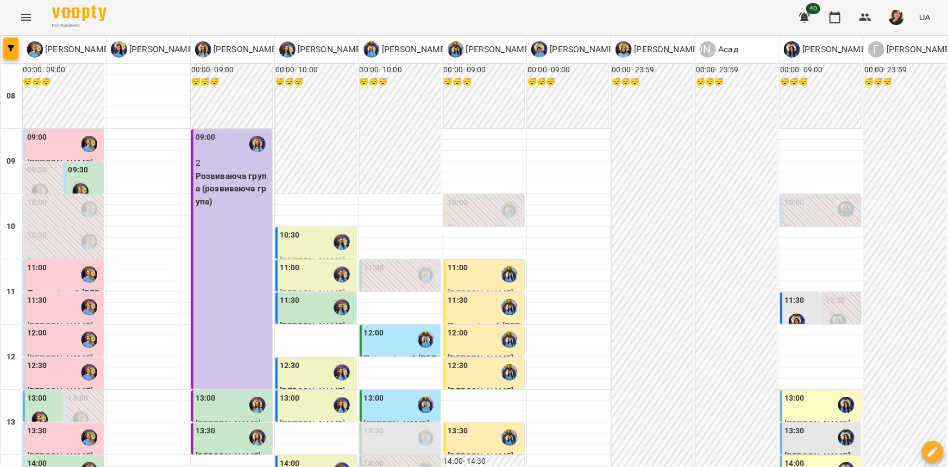
click at [284, 312] on div "11:30" at bounding box center [290, 306] width 20 height 25
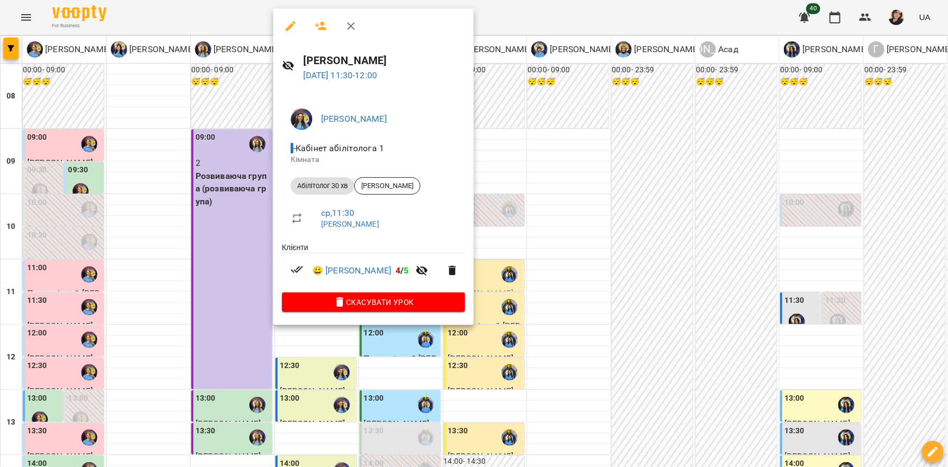
drag, startPoint x: 247, startPoint y: 311, endPoint x: 238, endPoint y: 291, distance: 21.7
click at [247, 310] on div at bounding box center [474, 233] width 948 height 467
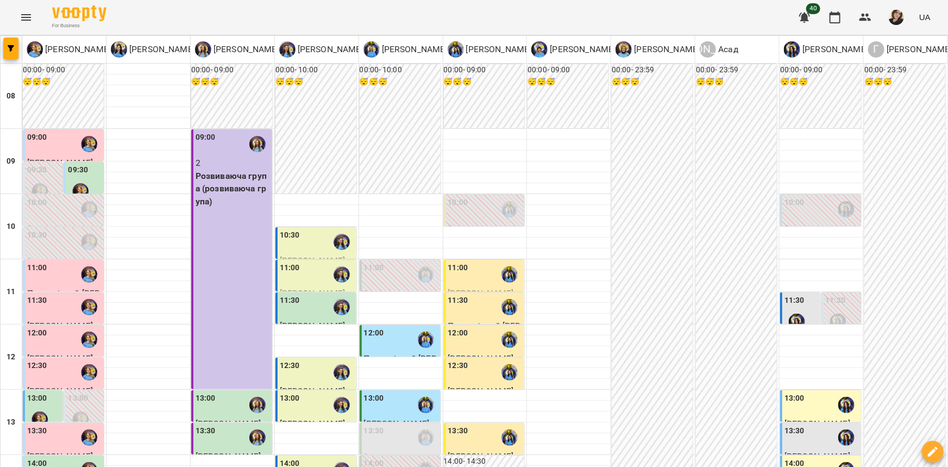
click at [35, 146] on div "09:00" at bounding box center [37, 143] width 20 height 25
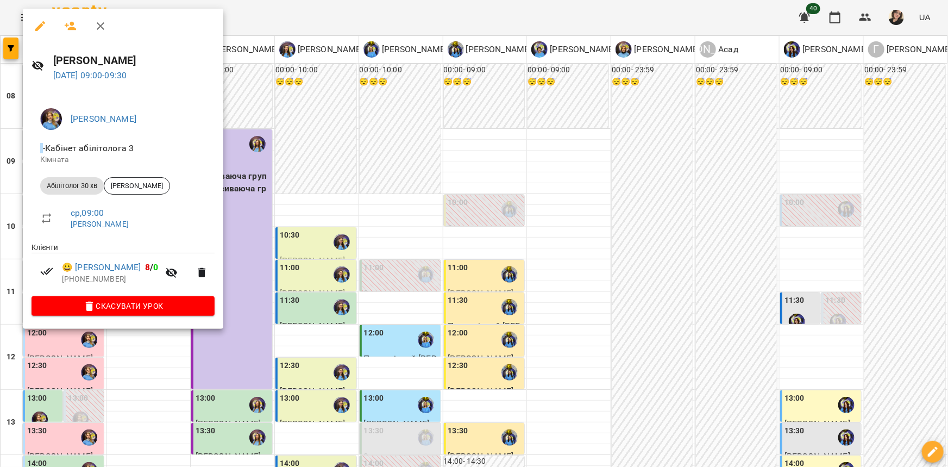
drag, startPoint x: 296, startPoint y: 168, endPoint x: 113, endPoint y: 174, distance: 182.6
click at [293, 168] on div at bounding box center [474, 233] width 948 height 467
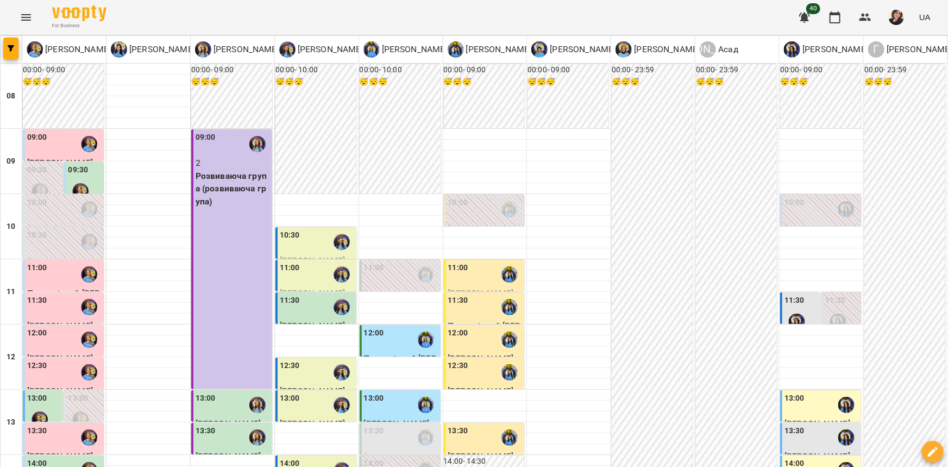
click at [53, 180] on div "09:30" at bounding box center [43, 184] width 33 height 40
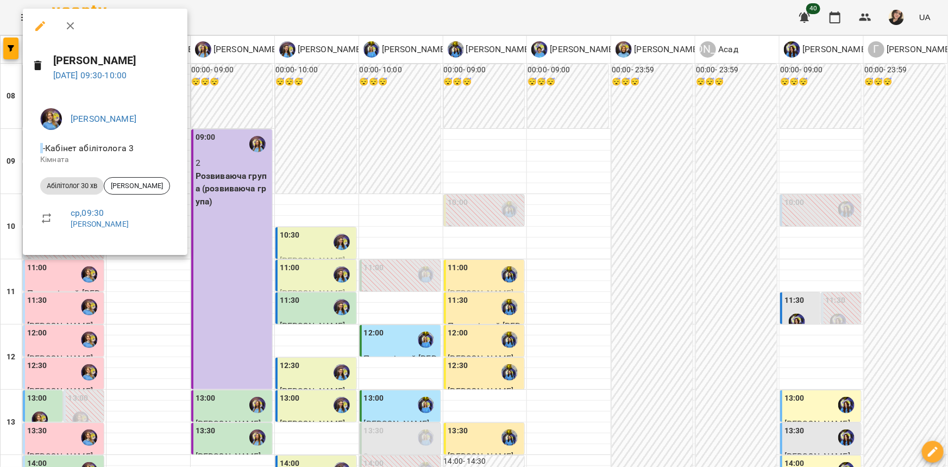
click at [259, 169] on div at bounding box center [474, 233] width 948 height 467
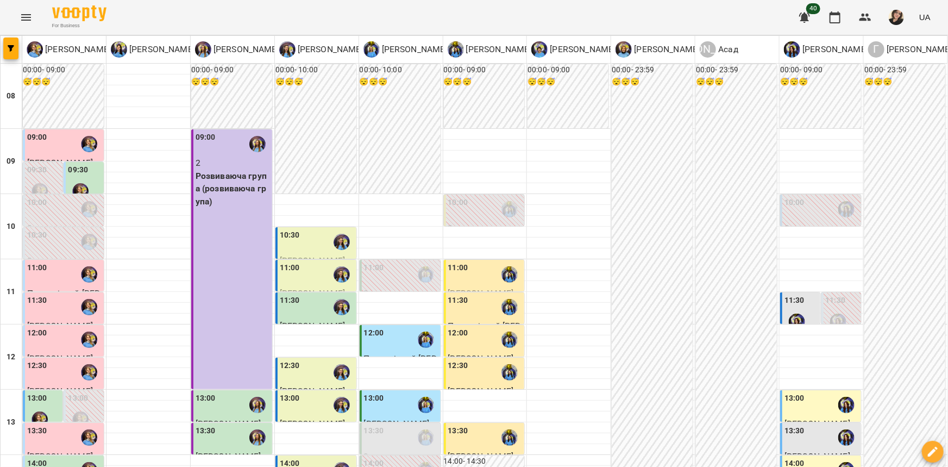
click at [80, 179] on div at bounding box center [80, 191] width 25 height 25
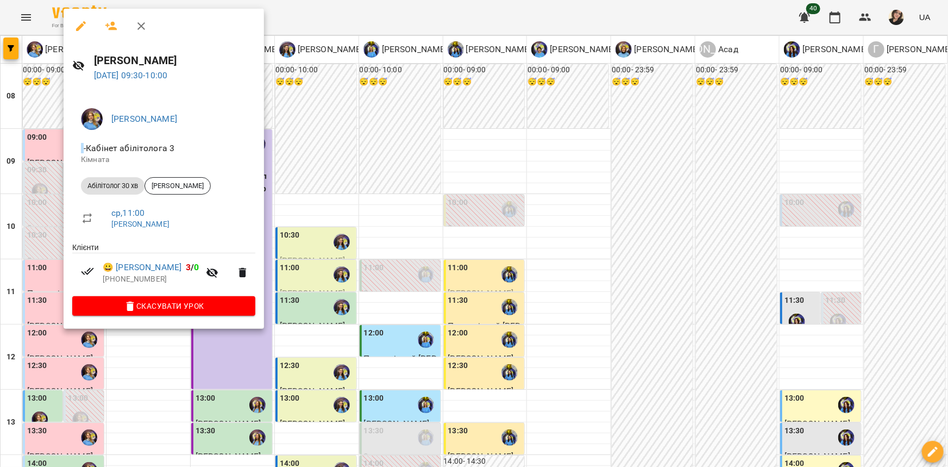
click at [248, 194] on div at bounding box center [474, 233] width 948 height 467
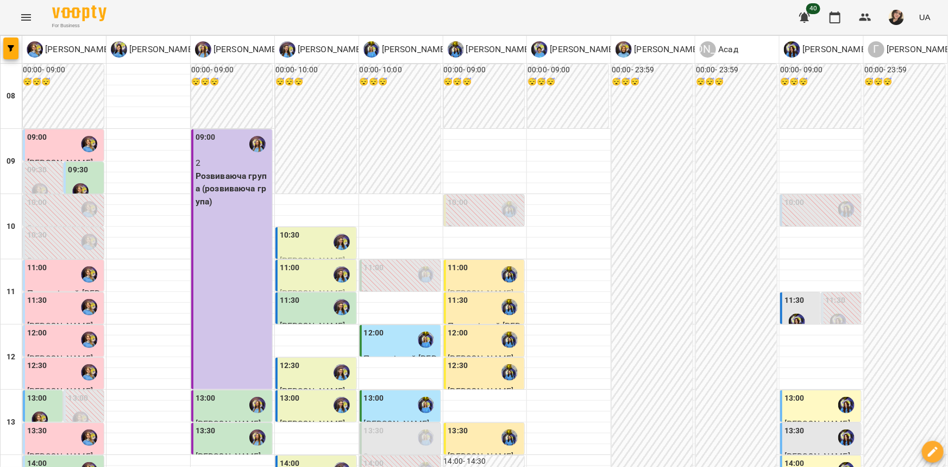
scroll to position [98, 0]
click at [66, 262] on div "11:00" at bounding box center [64, 274] width 74 height 25
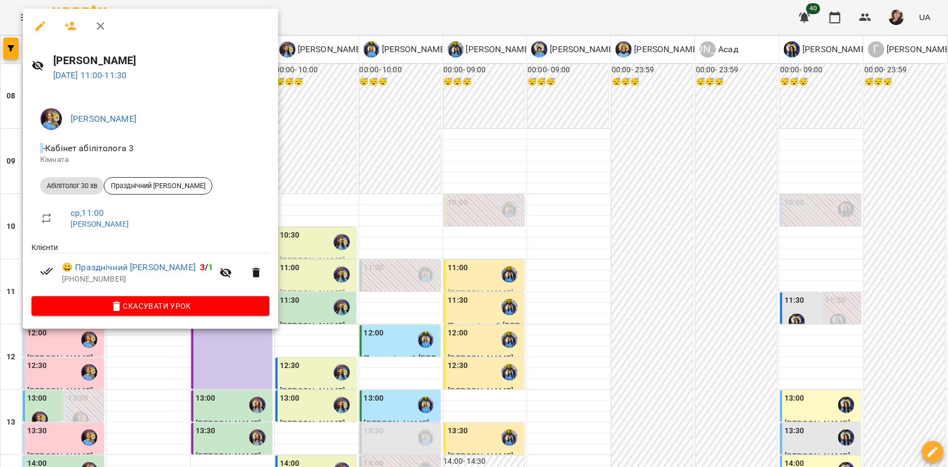
drag, startPoint x: 280, startPoint y: 204, endPoint x: 80, endPoint y: 216, distance: 199.7
click at [277, 204] on div at bounding box center [474, 233] width 948 height 467
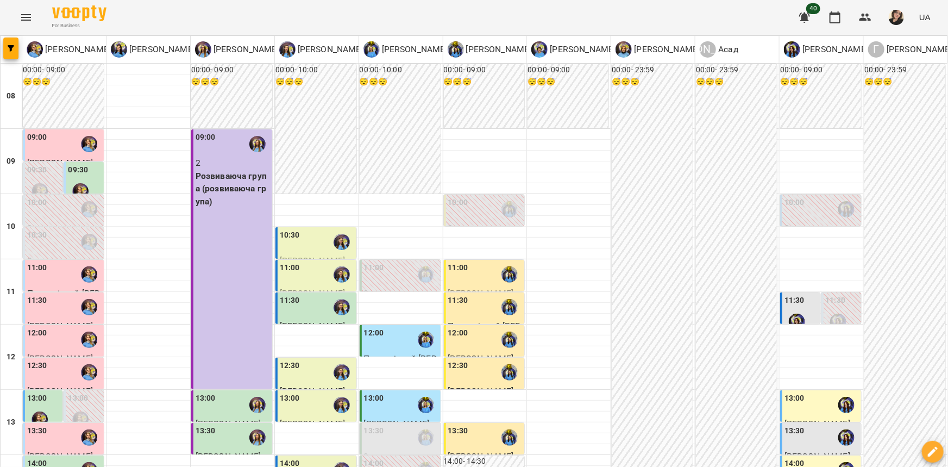
click at [80, 294] on div at bounding box center [89, 306] width 25 height 25
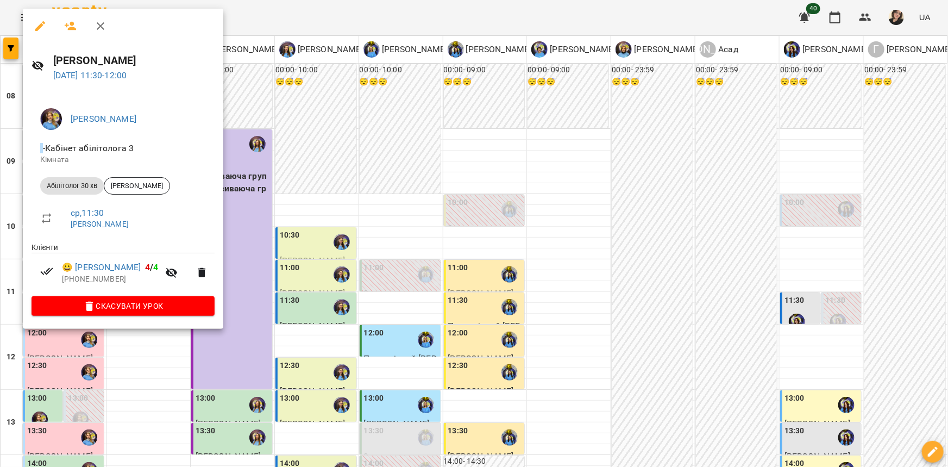
click at [283, 244] on div at bounding box center [474, 233] width 948 height 467
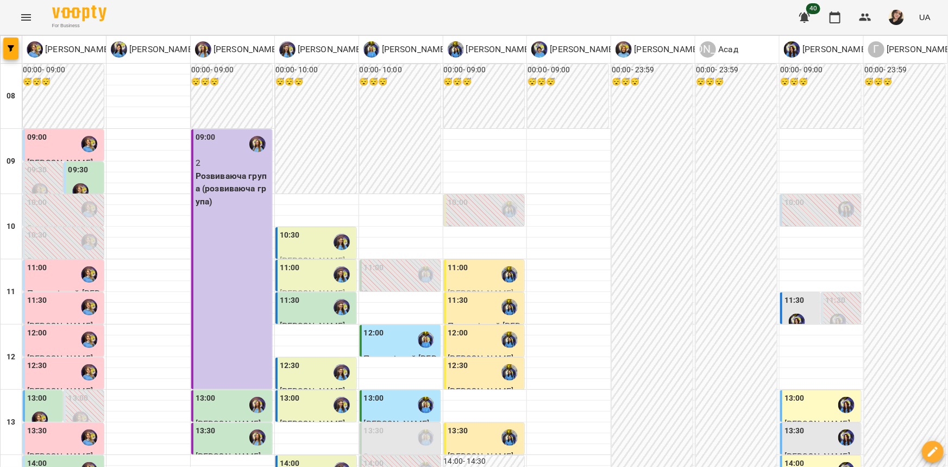
click at [69, 327] on div "12:00" at bounding box center [64, 339] width 74 height 25
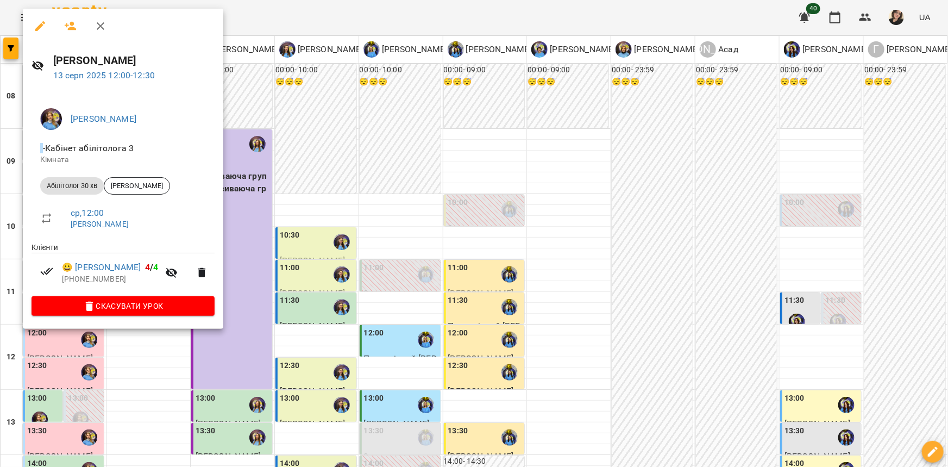
drag, startPoint x: 292, startPoint y: 243, endPoint x: 74, endPoint y: 256, distance: 218.2
click at [286, 244] on div at bounding box center [474, 233] width 948 height 467
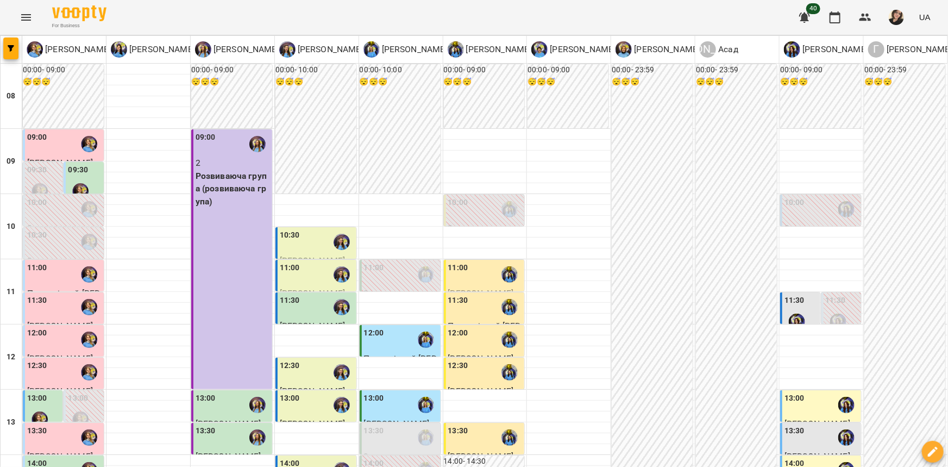
click at [60, 360] on div "12:30" at bounding box center [64, 372] width 74 height 25
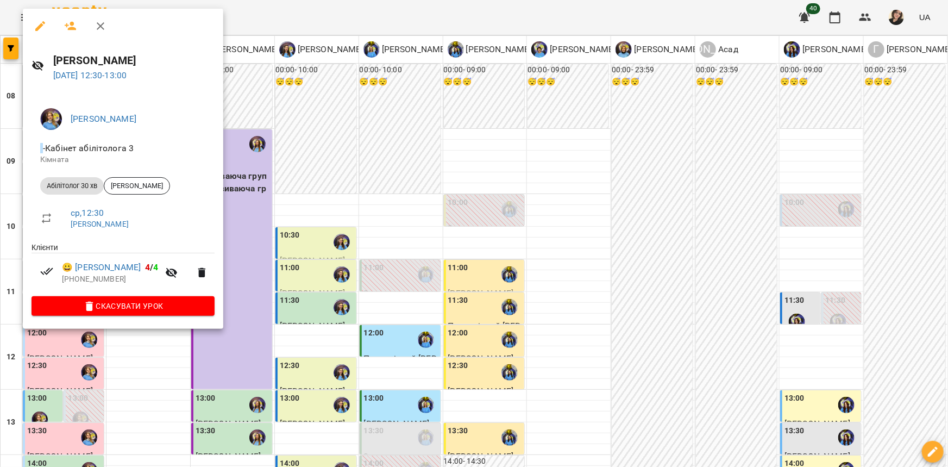
click at [326, 223] on div at bounding box center [474, 233] width 948 height 467
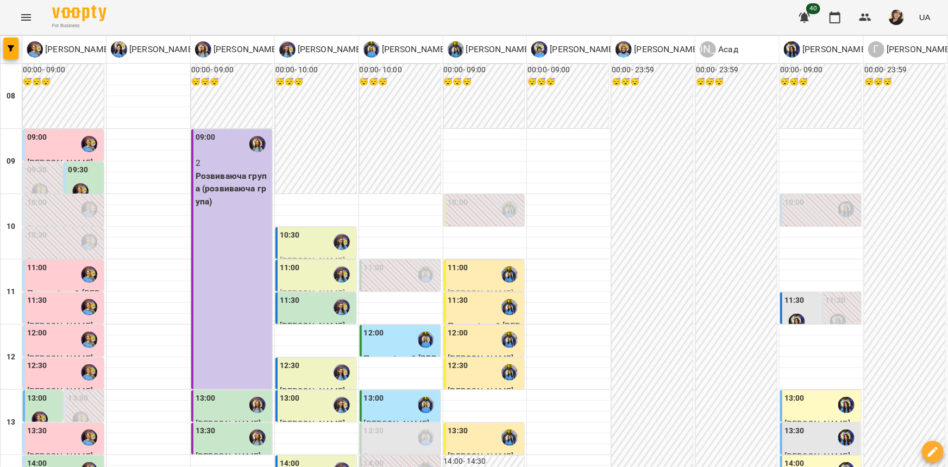
click at [319, 294] on div "11:30" at bounding box center [317, 306] width 74 height 25
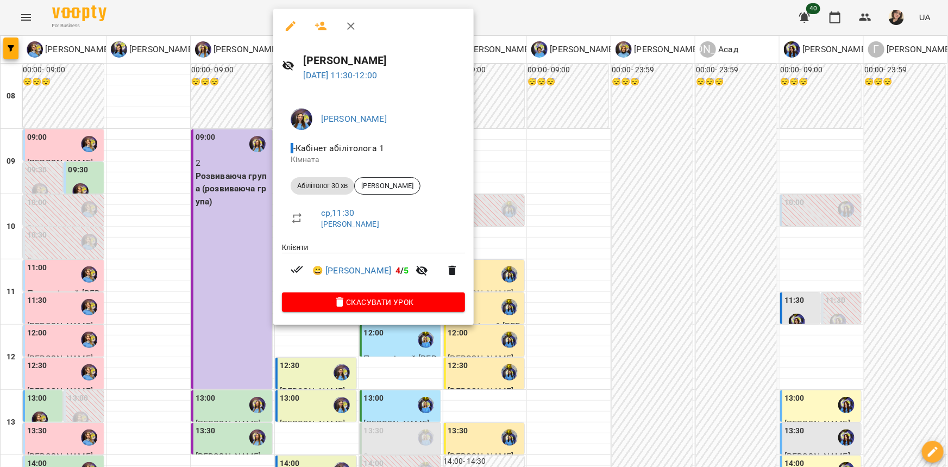
click at [212, 238] on div at bounding box center [474, 233] width 948 height 467
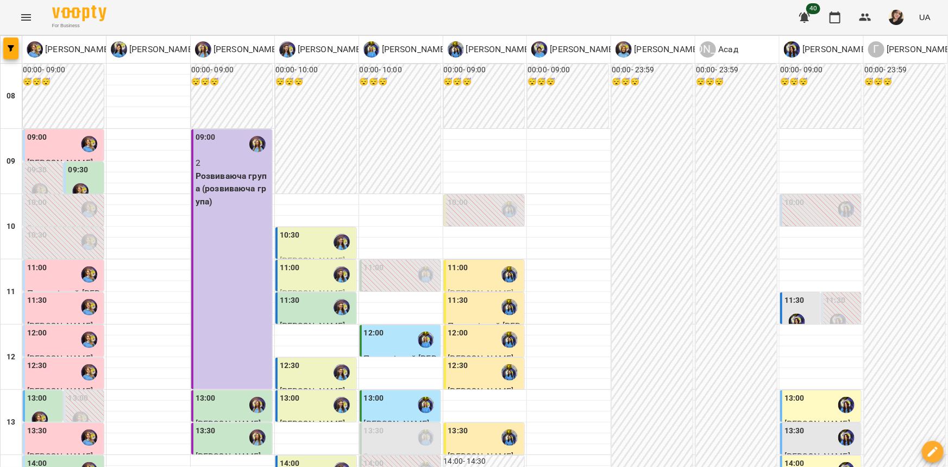
scroll to position [197, 0]
click at [322, 360] on div "12:30" at bounding box center [317, 372] width 74 height 25
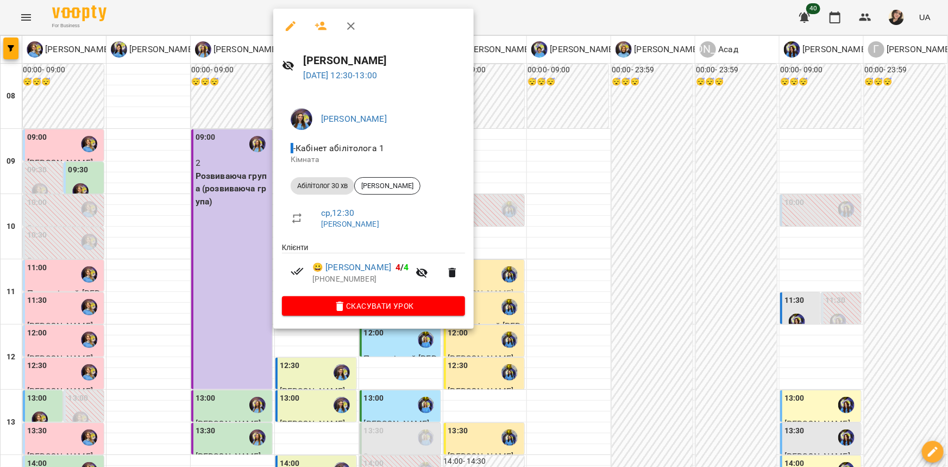
click at [225, 191] on div at bounding box center [474, 233] width 948 height 467
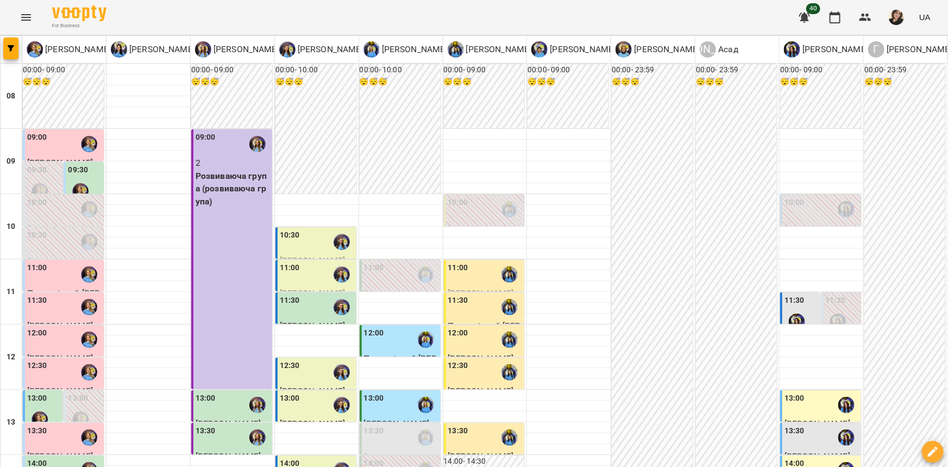
click at [293, 392] on div "13:00" at bounding box center [290, 404] width 20 height 25
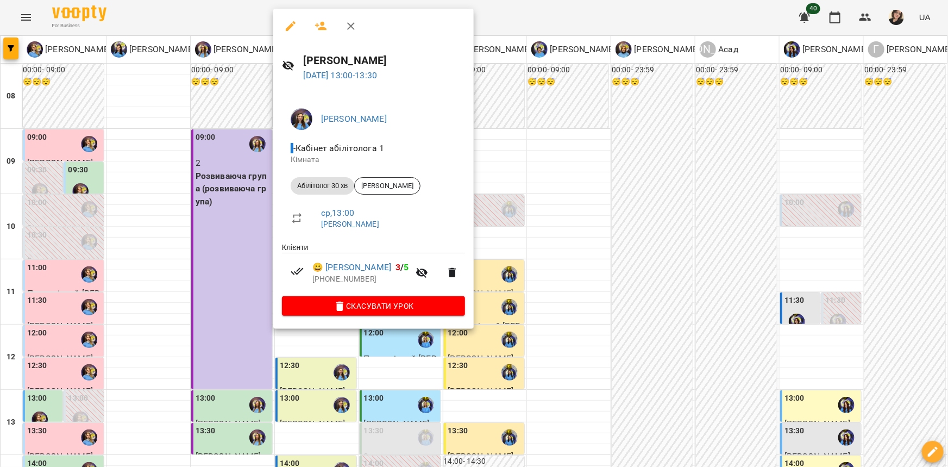
click at [237, 191] on div at bounding box center [474, 233] width 948 height 467
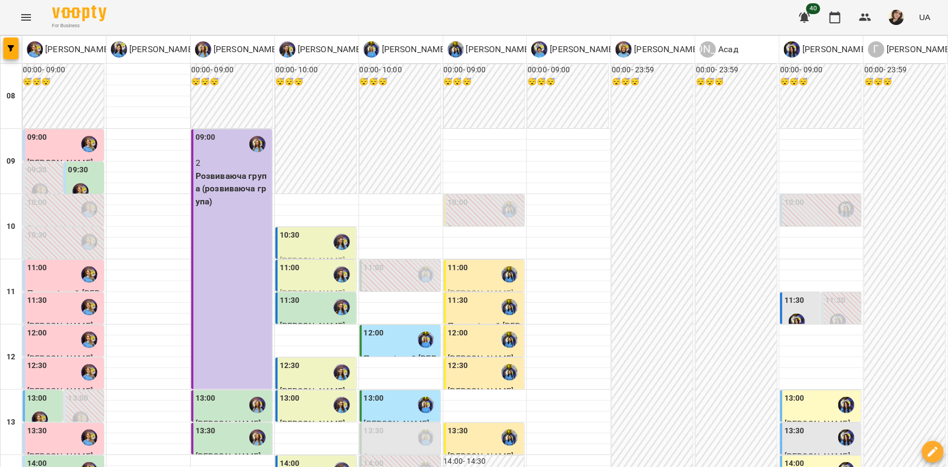
click at [409, 327] on div "12:00" at bounding box center [401, 339] width 74 height 25
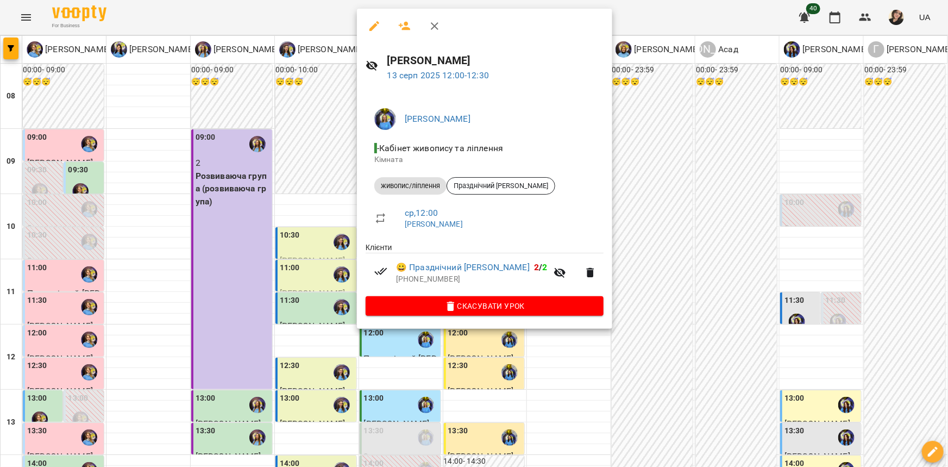
click at [366, 219] on li "ср , 12:00 [PERSON_NAME]" at bounding box center [485, 218] width 238 height 39
click at [303, 219] on div at bounding box center [474, 233] width 948 height 467
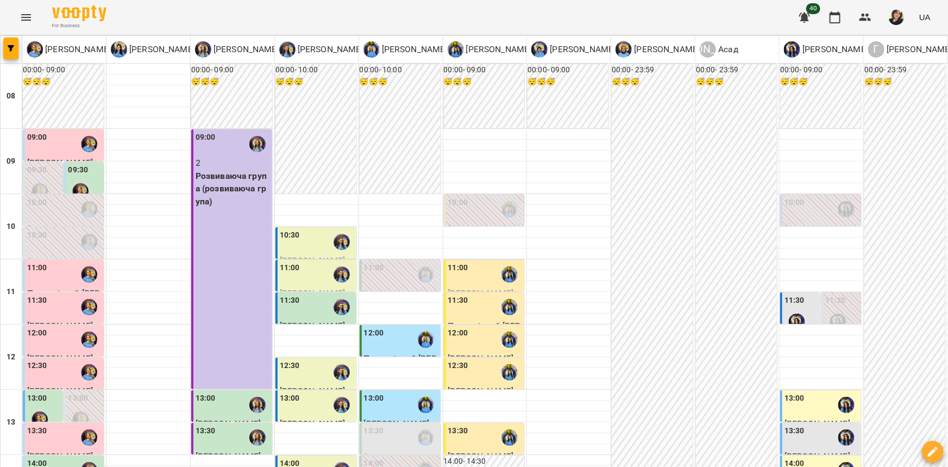
click at [378, 392] on div "13:00" at bounding box center [374, 404] width 20 height 25
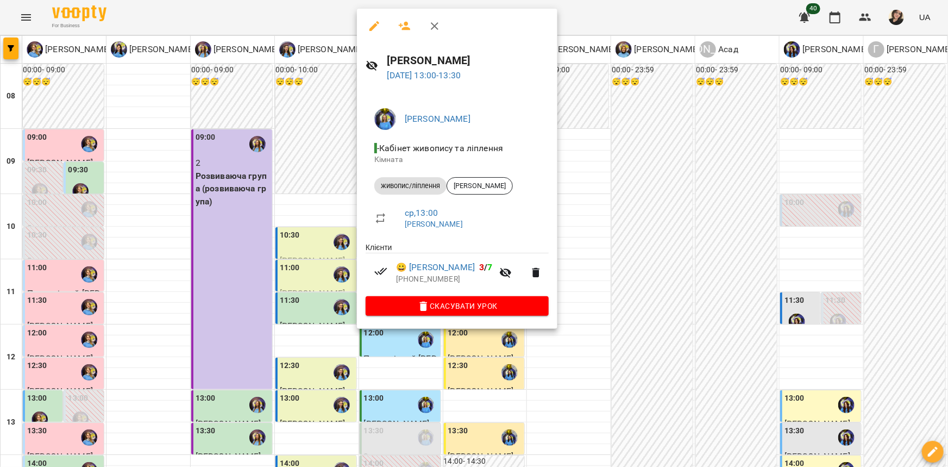
click at [321, 283] on div at bounding box center [474, 233] width 948 height 467
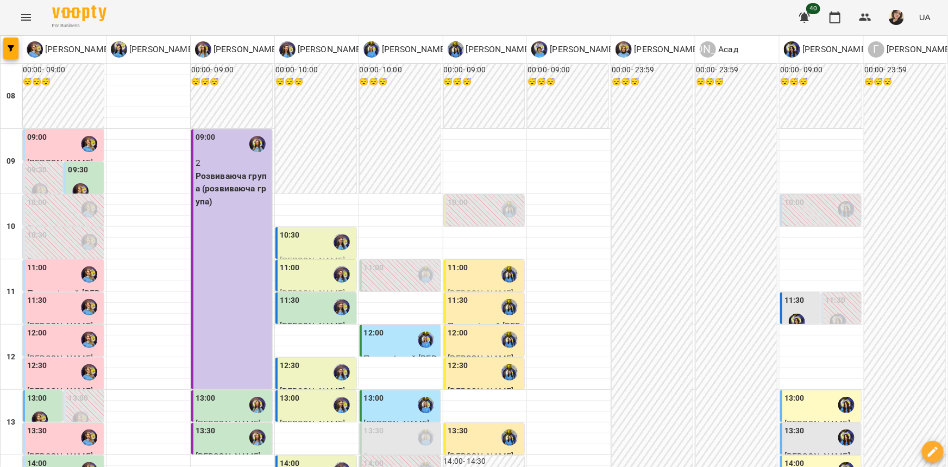
click at [379, 425] on div "13:30" at bounding box center [374, 437] width 20 height 25
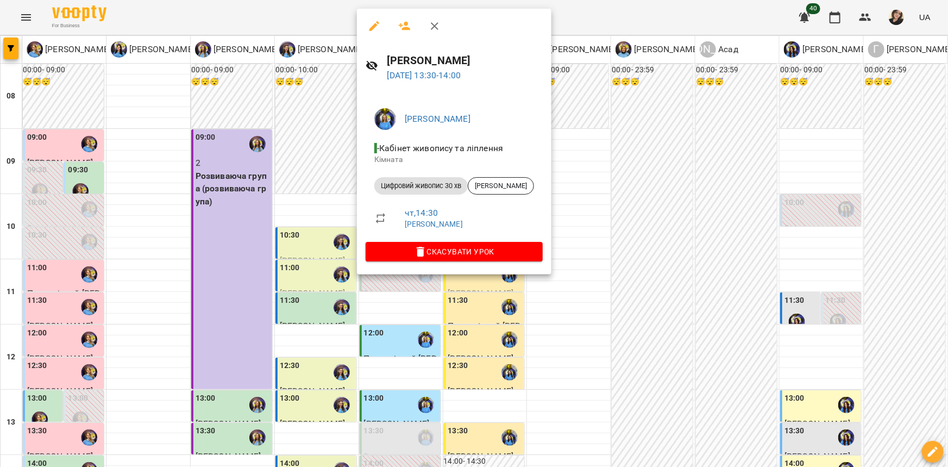
click at [410, 32] on icon "button" at bounding box center [404, 26] width 13 height 13
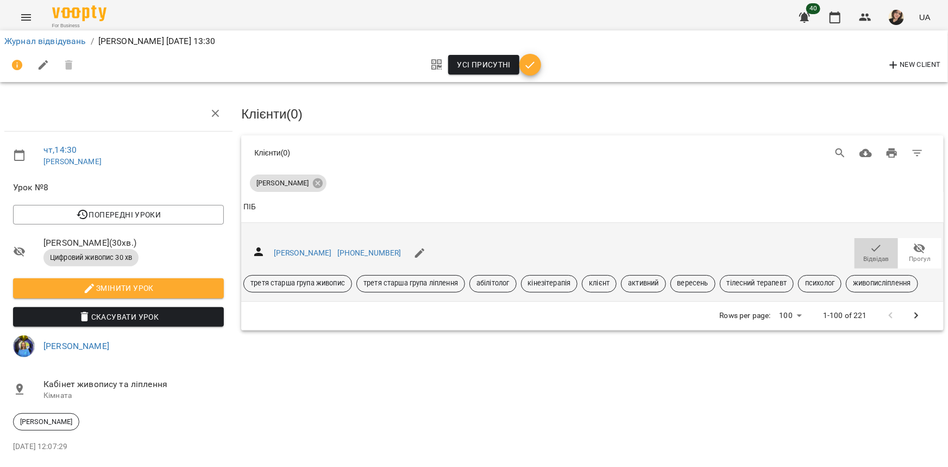
click at [872, 248] on icon "button" at bounding box center [876, 247] width 9 height 7
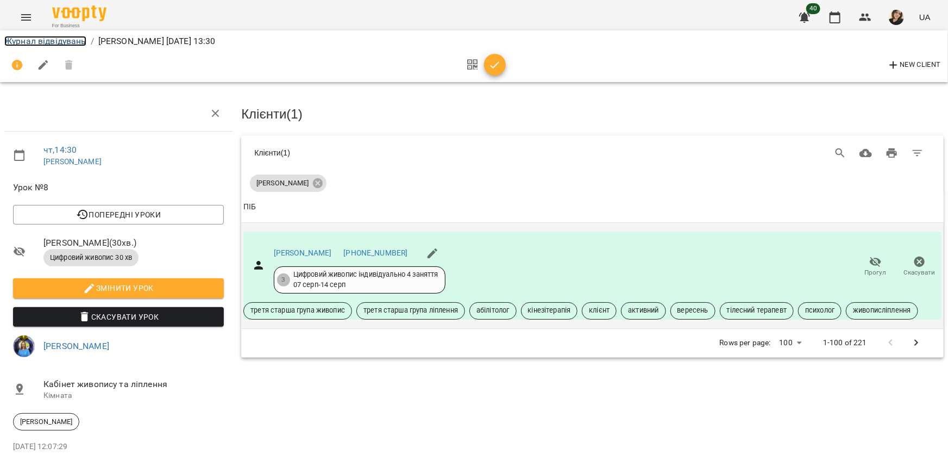
click at [63, 43] on link "Журнал відвідувань" at bounding box center [45, 41] width 82 height 10
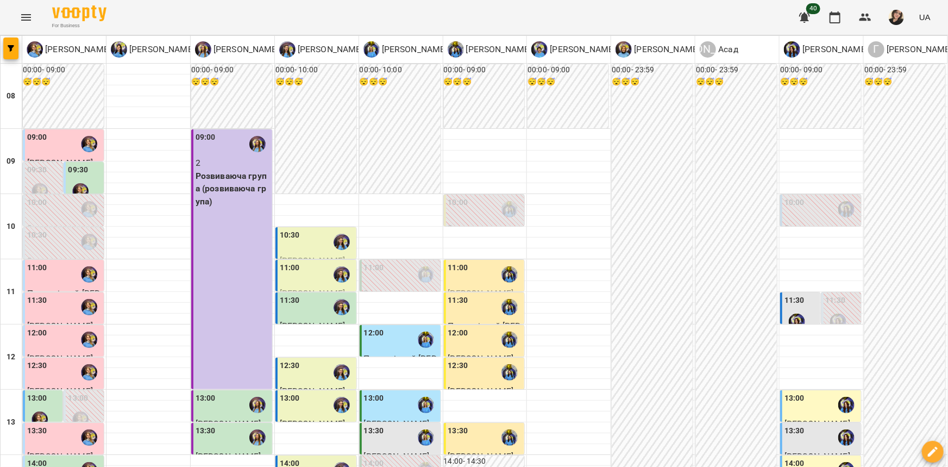
scroll to position [296, 0]
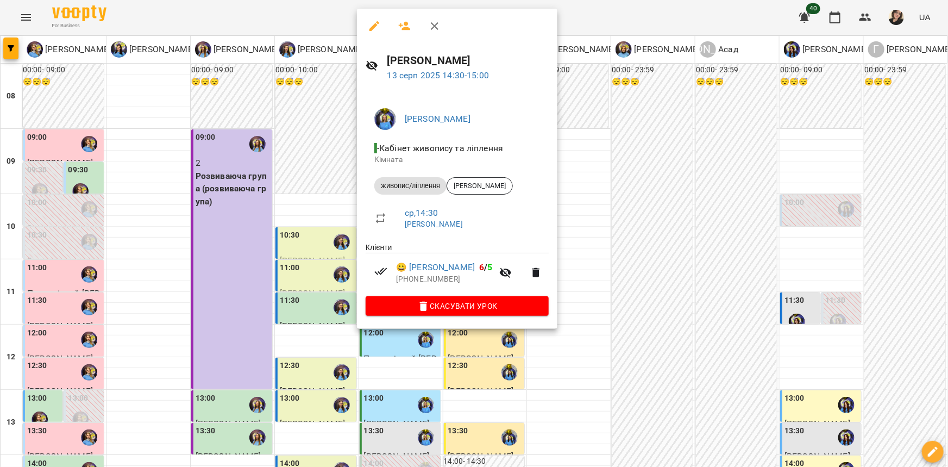
drag, startPoint x: 617, startPoint y: 221, endPoint x: 459, endPoint y: 223, distance: 157.6
click at [617, 222] on div at bounding box center [474, 233] width 948 height 467
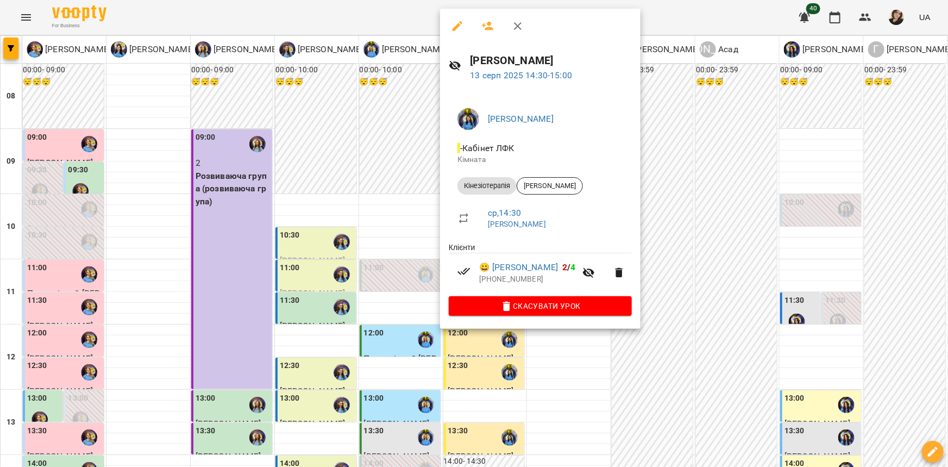
click at [369, 212] on div at bounding box center [474, 233] width 948 height 467
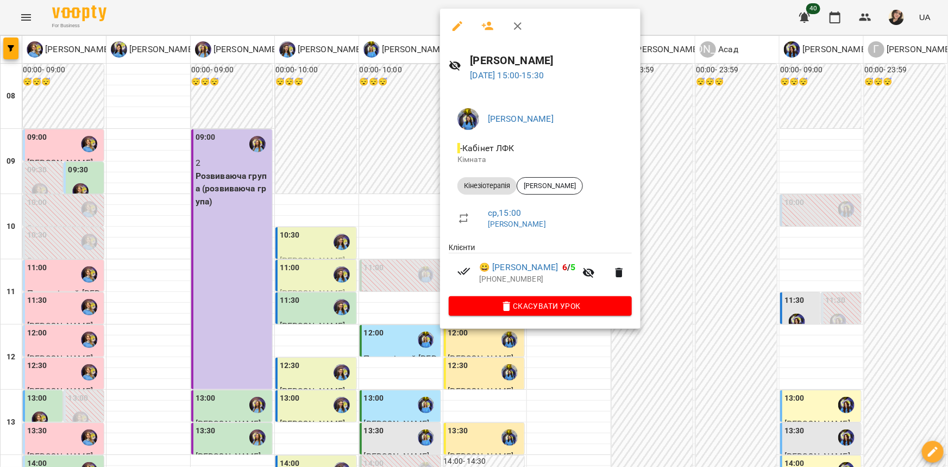
click at [343, 203] on div at bounding box center [474, 233] width 948 height 467
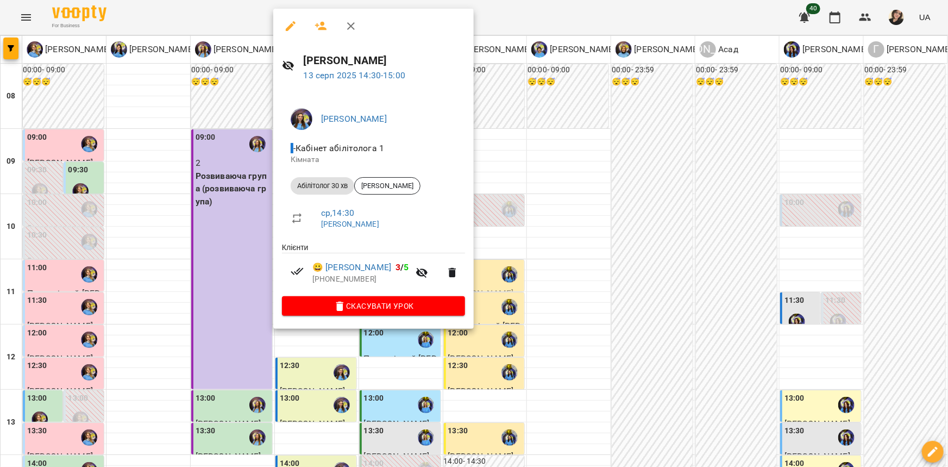
click at [232, 155] on div at bounding box center [474, 233] width 948 height 467
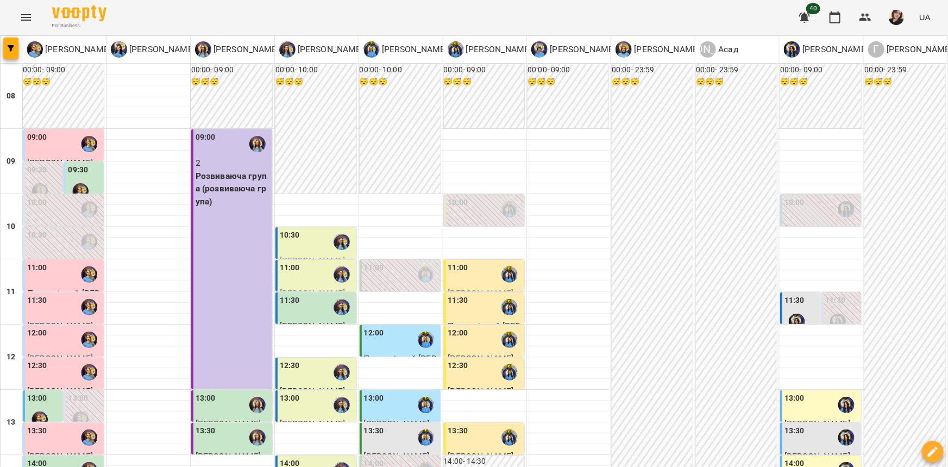
click at [225, 425] on div "13:30" at bounding box center [233, 437] width 74 height 25
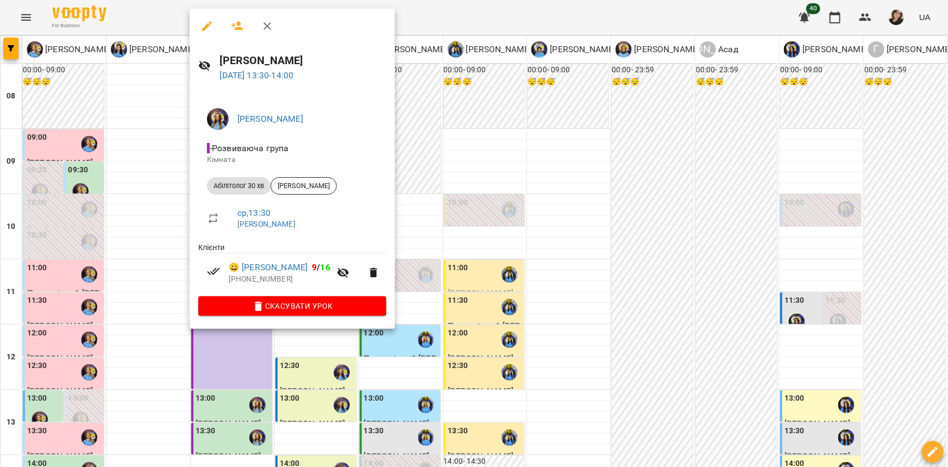
drag, startPoint x: 130, startPoint y: 146, endPoint x: 61, endPoint y: 184, distance: 79.3
click at [130, 146] on div at bounding box center [474, 233] width 948 height 467
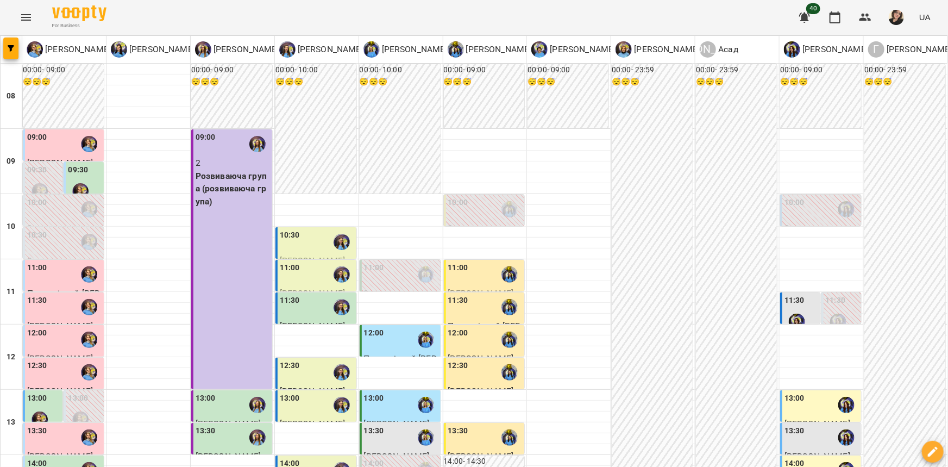
click at [63, 457] on div "14:00" at bounding box center [64, 469] width 74 height 25
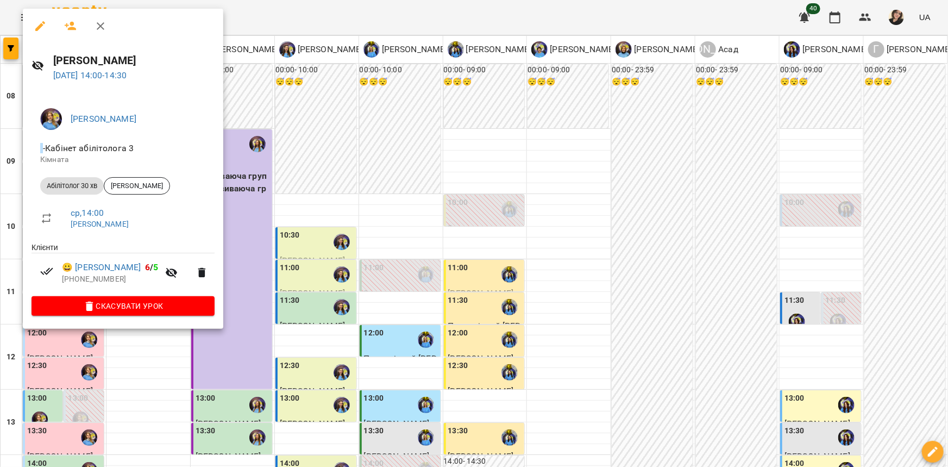
drag, startPoint x: 324, startPoint y: 255, endPoint x: 93, endPoint y: 265, distance: 230.5
click at [322, 255] on div at bounding box center [474, 233] width 948 height 467
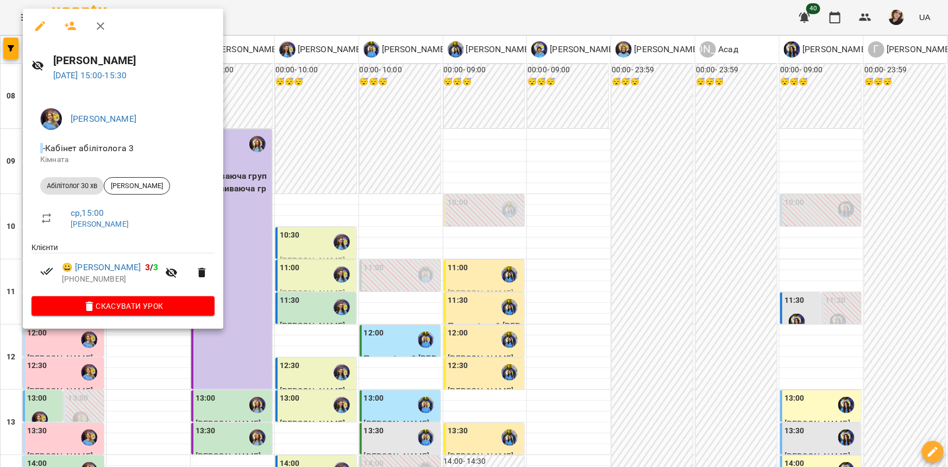
click at [313, 254] on div at bounding box center [474, 233] width 948 height 467
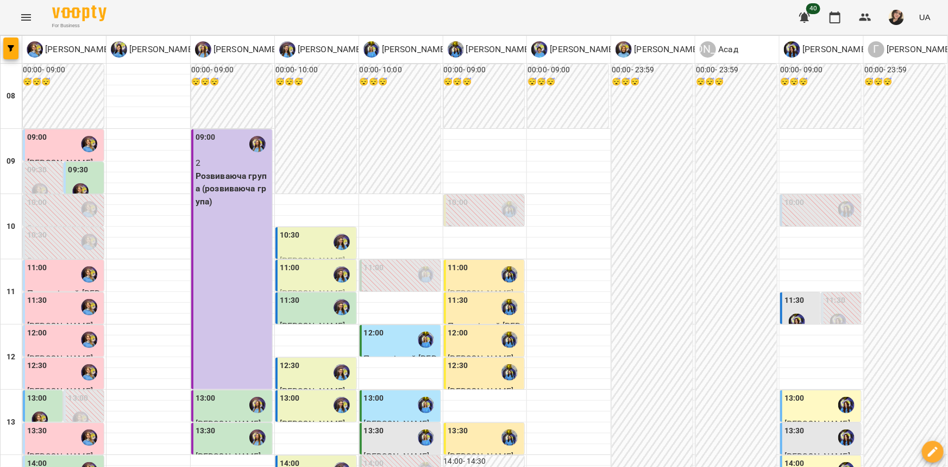
scroll to position [444, 0]
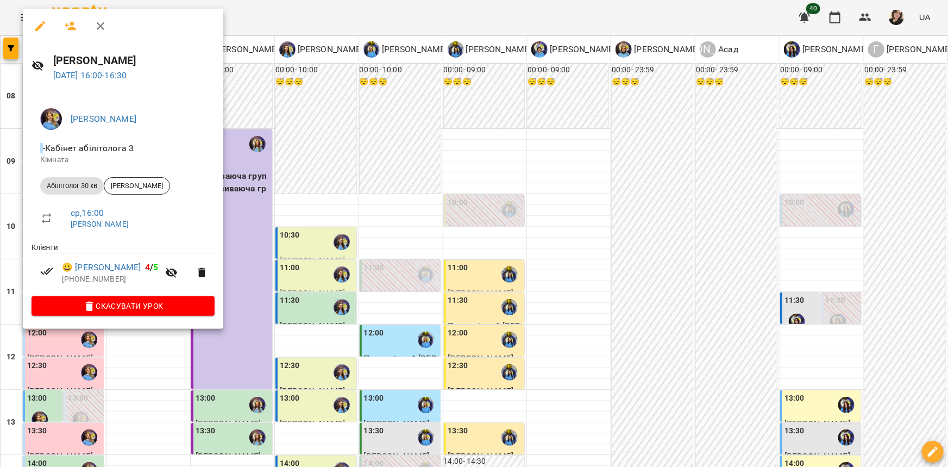
click at [226, 212] on div at bounding box center [474, 233] width 948 height 467
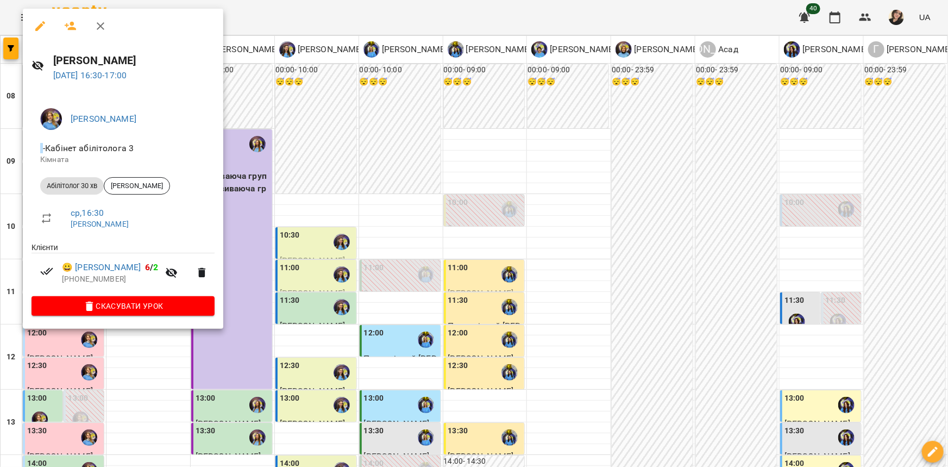
drag, startPoint x: 276, startPoint y: 229, endPoint x: 61, endPoint y: 217, distance: 215.5
click at [273, 229] on div at bounding box center [474, 233] width 948 height 467
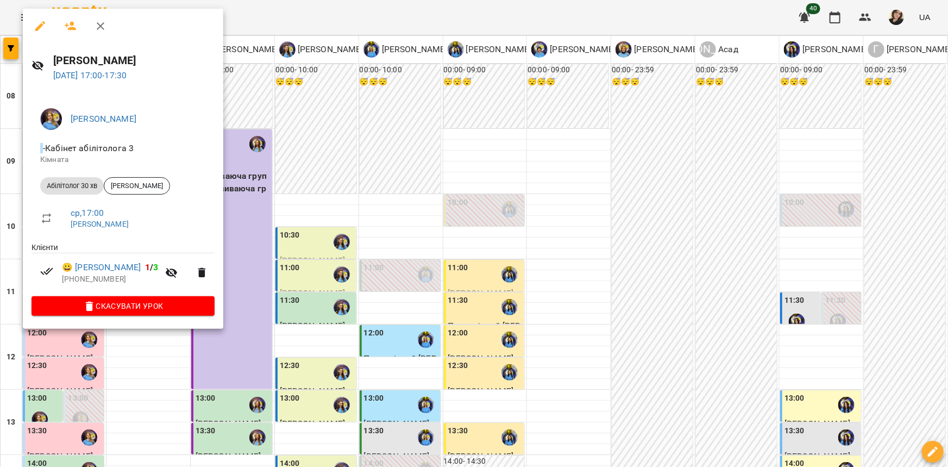
click at [316, 209] on div at bounding box center [474, 233] width 948 height 467
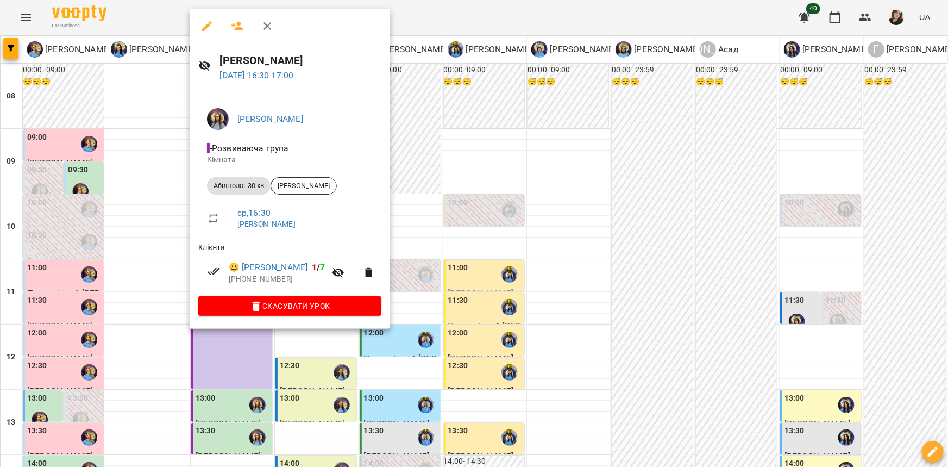
drag, startPoint x: 130, startPoint y: 222, endPoint x: 152, endPoint y: 222, distance: 21.2
click at [131, 222] on div at bounding box center [474, 233] width 948 height 467
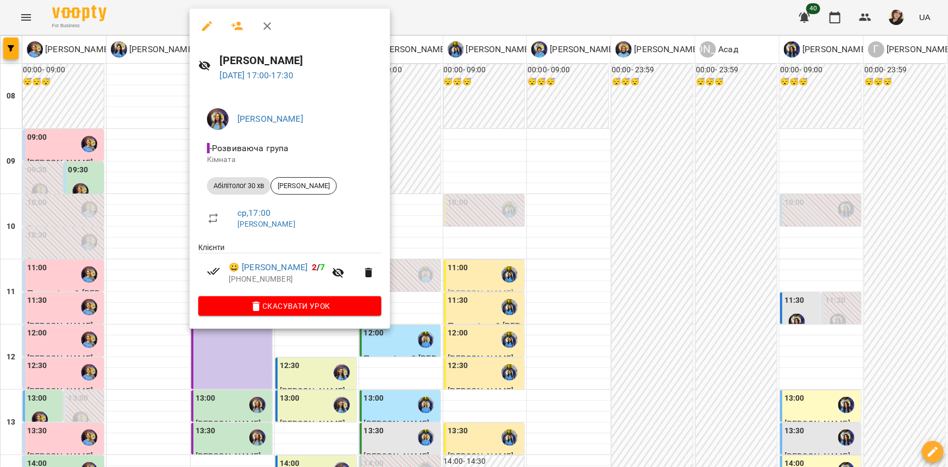
click at [164, 227] on div at bounding box center [474, 233] width 948 height 467
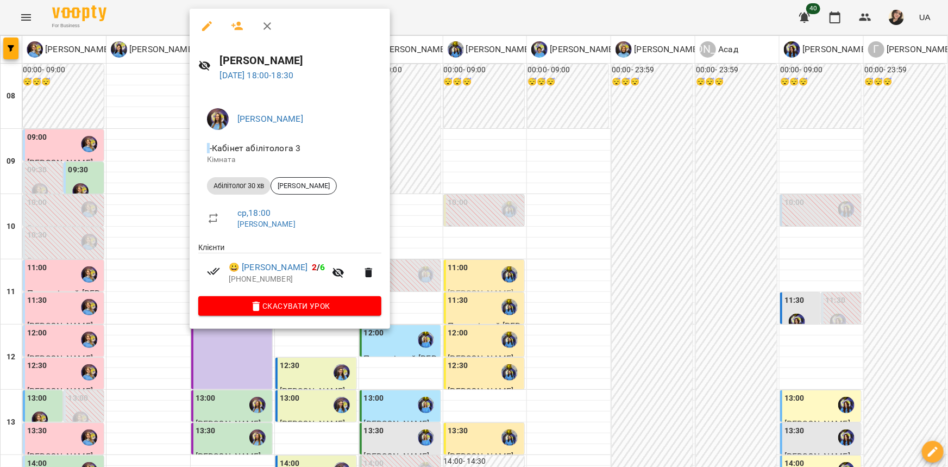
drag, startPoint x: 132, startPoint y: 232, endPoint x: 178, endPoint y: 231, distance: 46.2
click at [133, 231] on div at bounding box center [474, 233] width 948 height 467
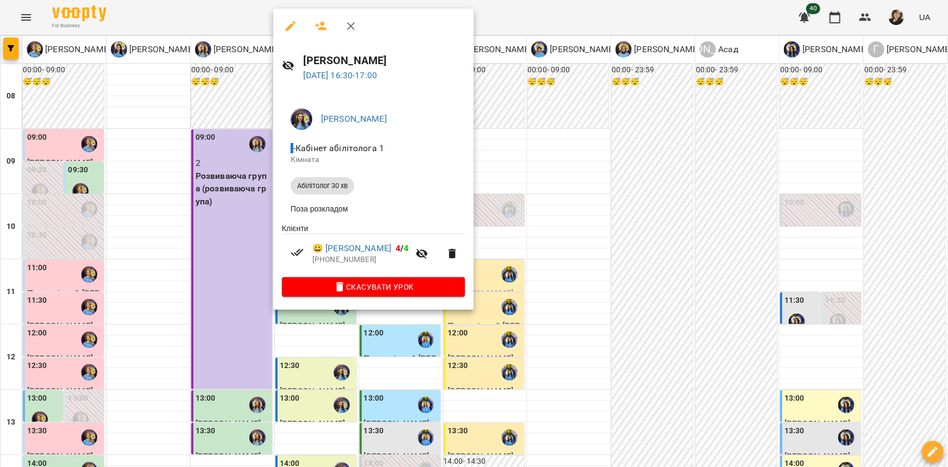
click at [221, 227] on div at bounding box center [474, 233] width 948 height 467
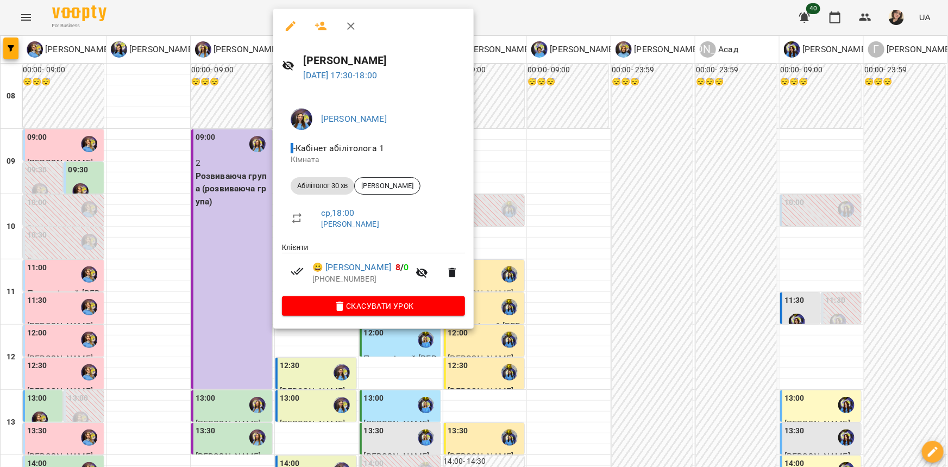
click at [225, 228] on div at bounding box center [474, 233] width 948 height 467
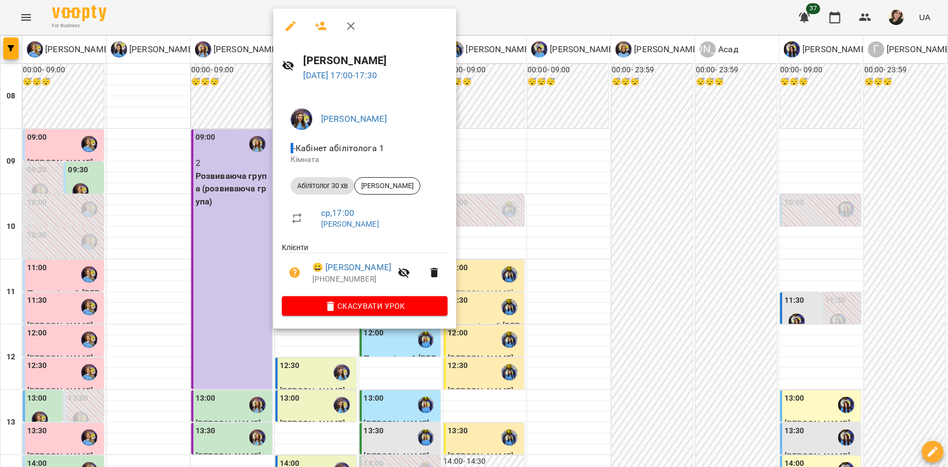
click at [220, 231] on div at bounding box center [474, 233] width 948 height 467
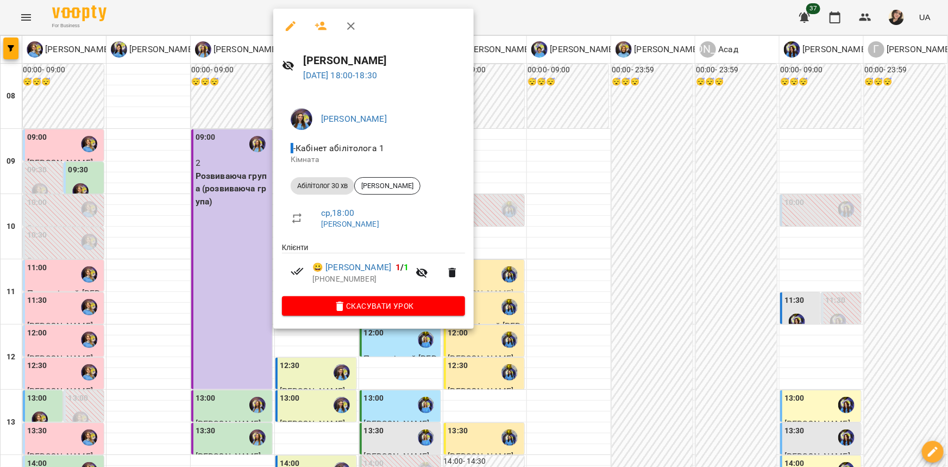
click at [237, 280] on div at bounding box center [474, 233] width 948 height 467
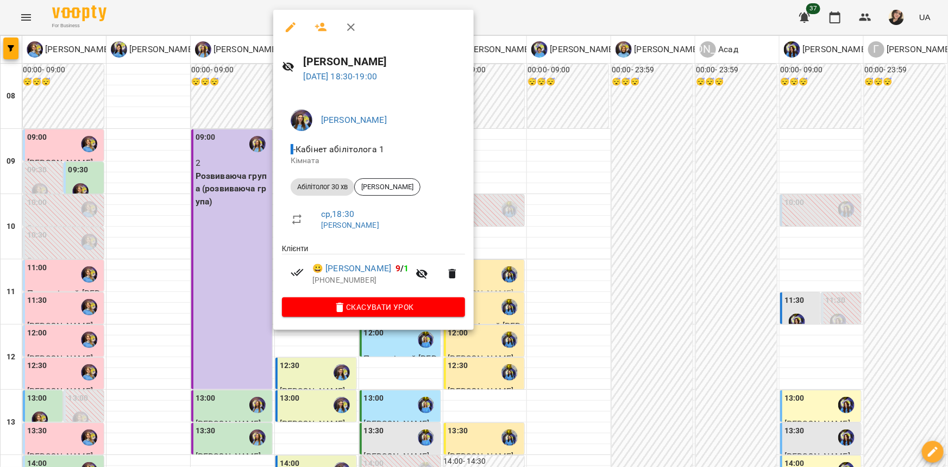
click at [231, 297] on div at bounding box center [474, 233] width 948 height 467
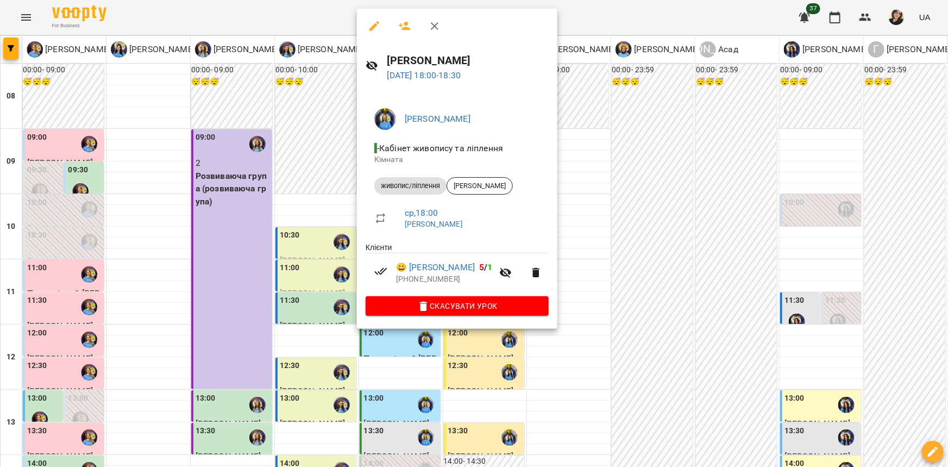
click at [470, 340] on div at bounding box center [474, 233] width 948 height 467
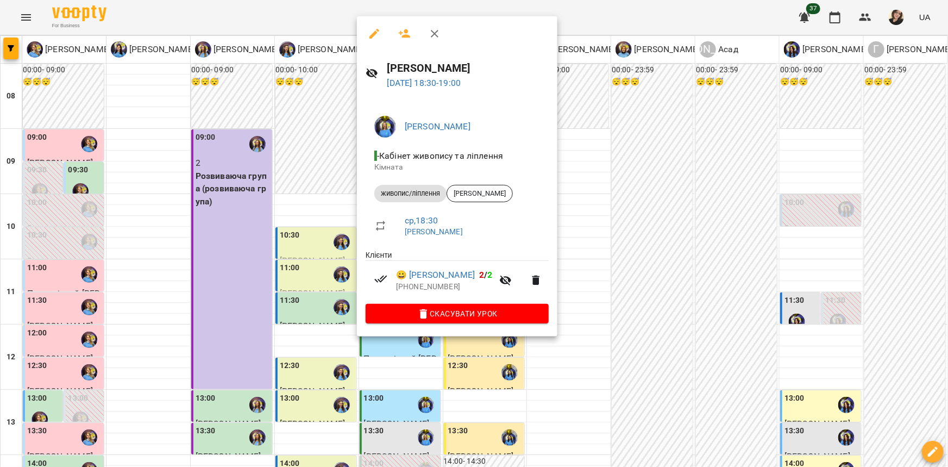
click at [638, 322] on div at bounding box center [474, 233] width 948 height 467
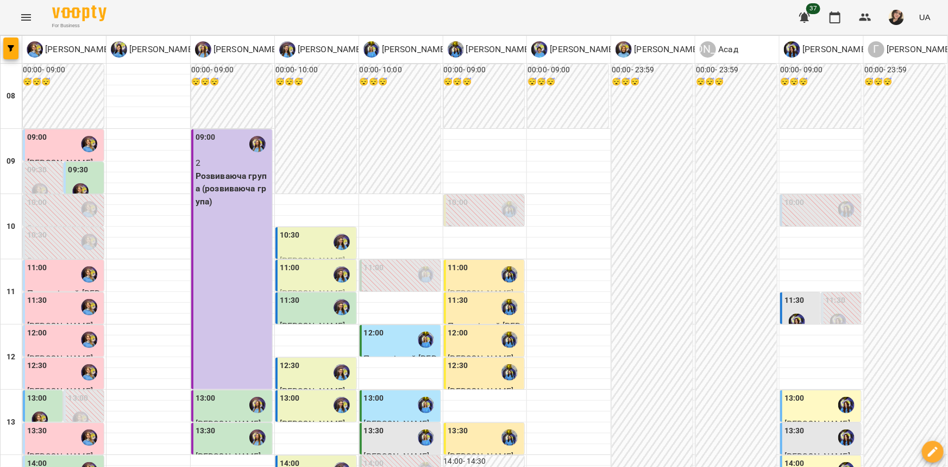
drag, startPoint x: 494, startPoint y: 406, endPoint x: 501, endPoint y: 405, distance: 7.7
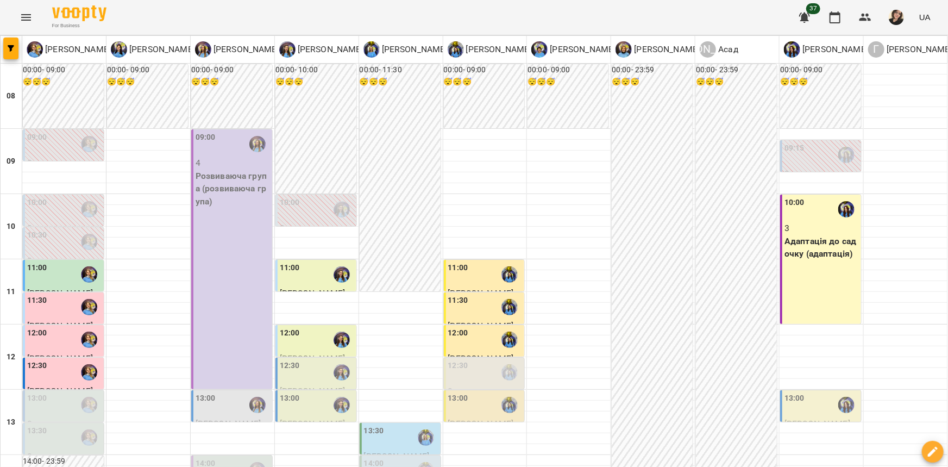
scroll to position [98, 0]
click at [42, 262] on div "11:00" at bounding box center [37, 274] width 20 height 25
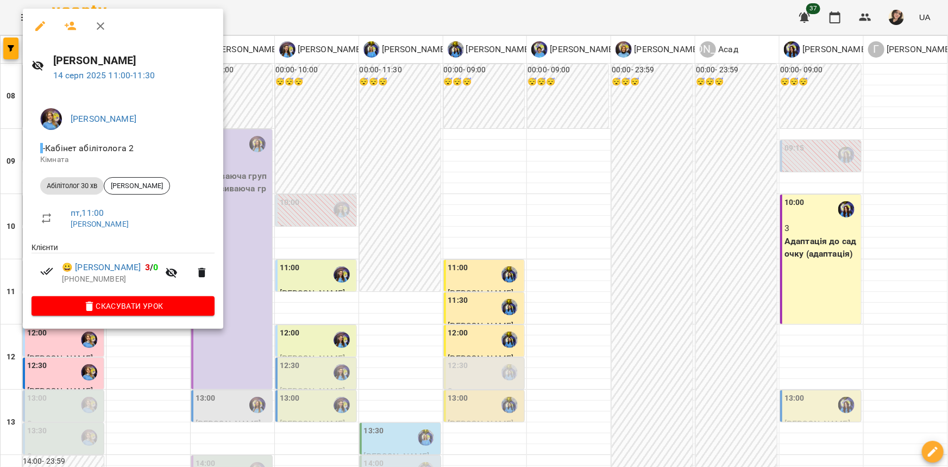
click at [300, 200] on div at bounding box center [474, 233] width 948 height 467
